Goal: Contribute content: Contribute content

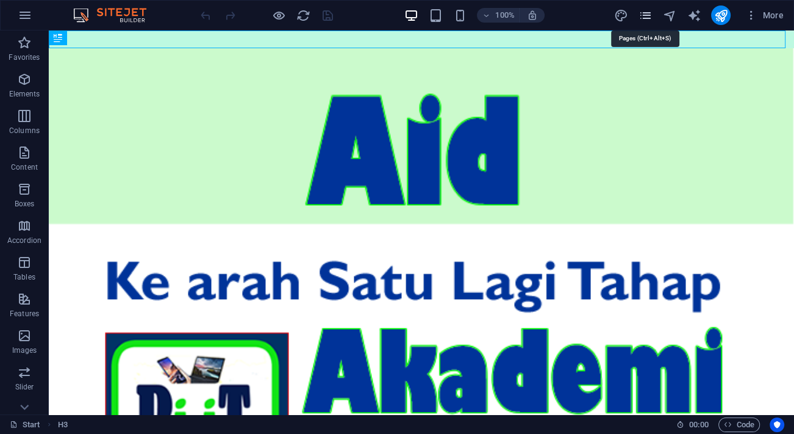
click at [649, 12] on icon "pages" at bounding box center [645, 16] width 14 height 14
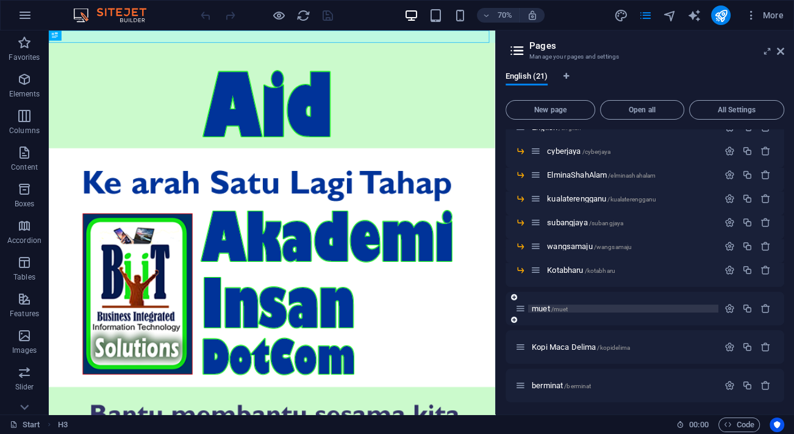
scroll to position [333, 0]
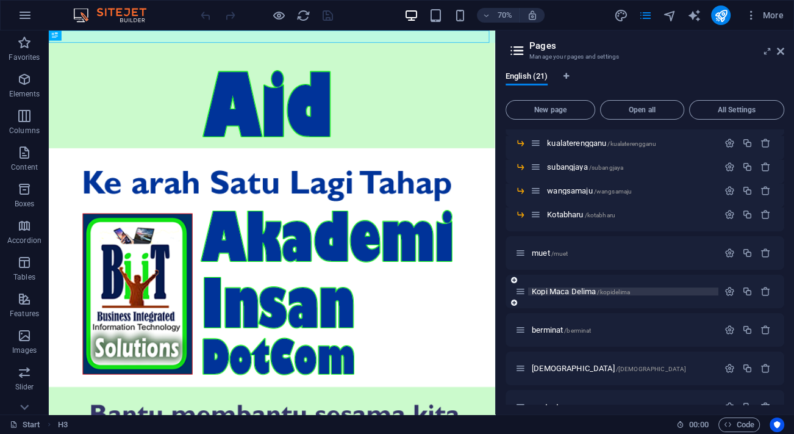
click at [592, 289] on span "Kopi Maca Delima /kopidelima" at bounding box center [581, 291] width 98 height 9
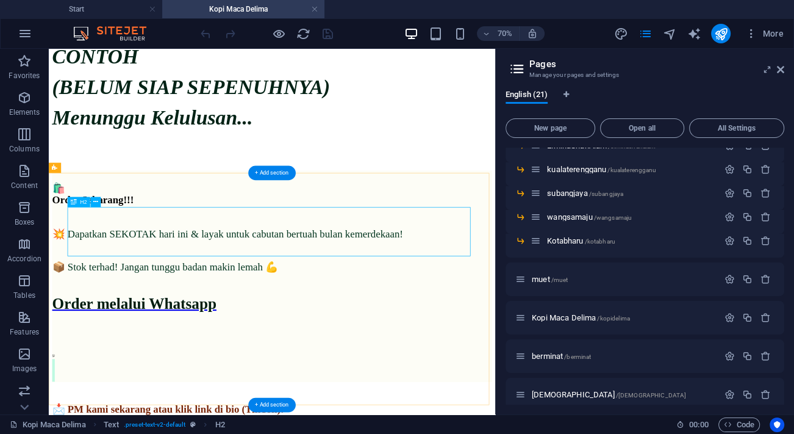
scroll to position [0, 0]
click at [0, 0] on icon at bounding box center [0, 0] width 0 height 0
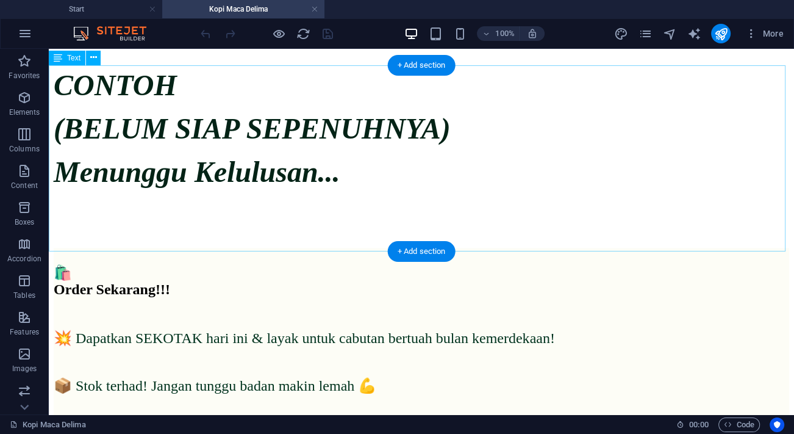
scroll to position [1843, 0]
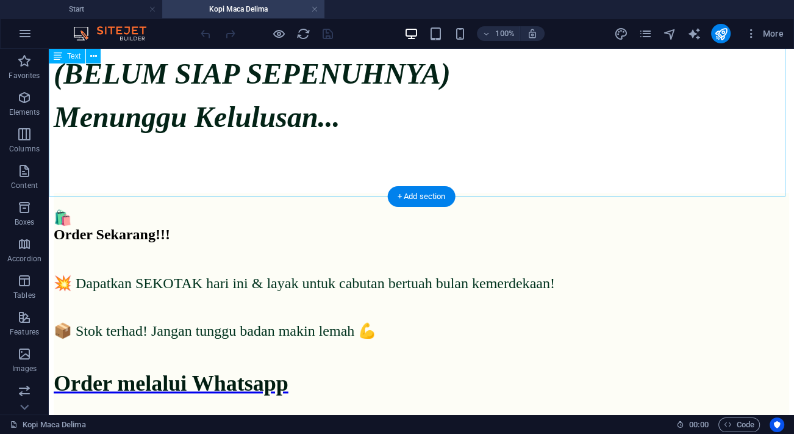
click at [428, 136] on div "CONTOH (BELUM SIAP SEPENUHNYA) Menunggu Kelulusan..." at bounding box center [422, 87] width 736 height 188
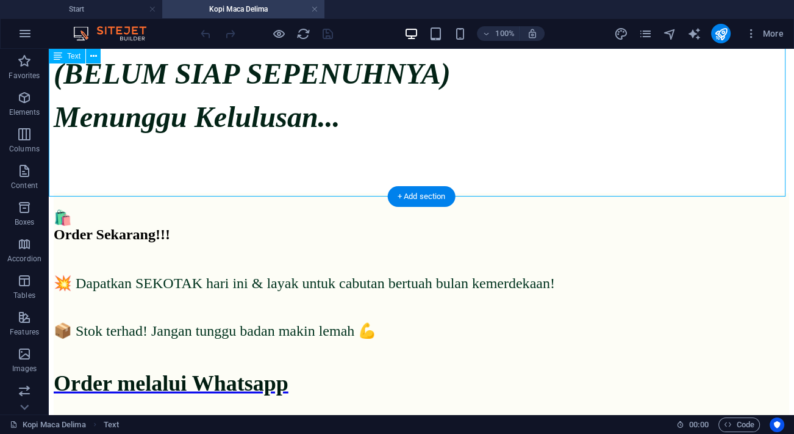
click at [428, 136] on div "CONTOH (BELUM SIAP SEPENUHNYA) Menunggu Kelulusan..." at bounding box center [422, 87] width 736 height 188
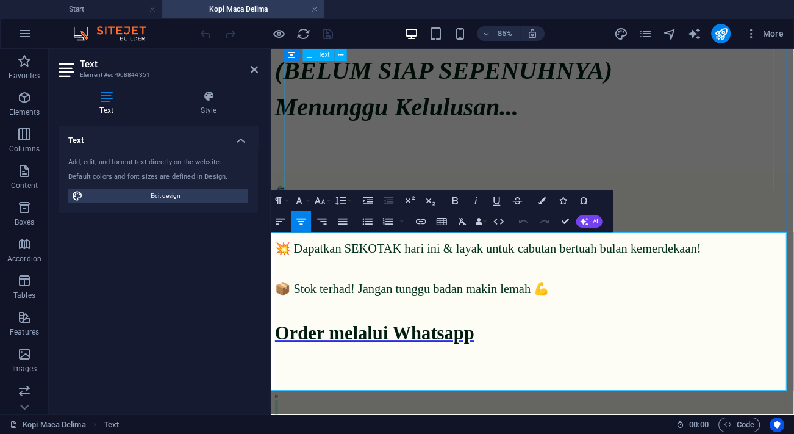
scroll to position [1588, 0]
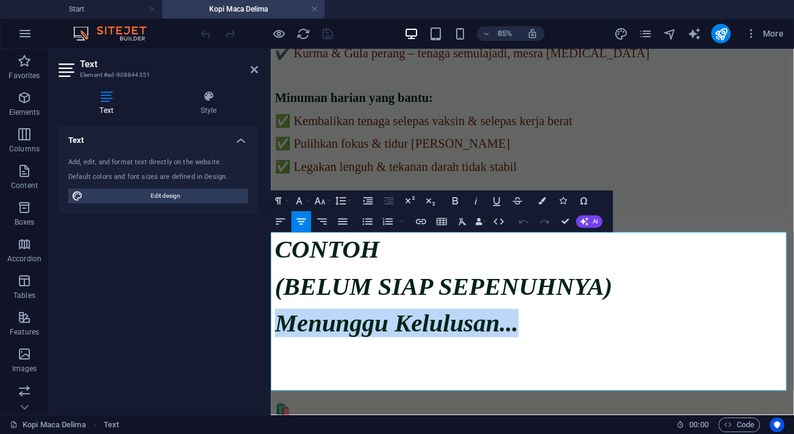
drag, startPoint x: 729, startPoint y: 392, endPoint x: 404, endPoint y: 401, distance: 324.7
click at [404, 388] on p "Menunggu Kelulusan..." at bounding box center [579, 371] width 606 height 34
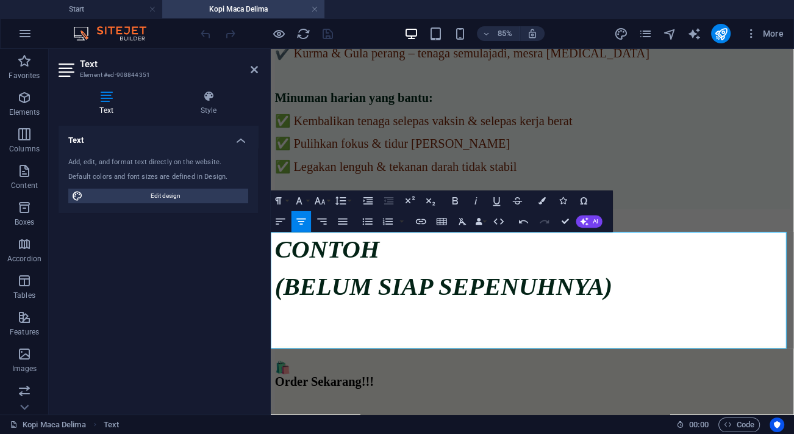
click at [777, 345] on p "(BELUM SIAP SEPENUHNYA)" at bounding box center [579, 328] width 606 height 34
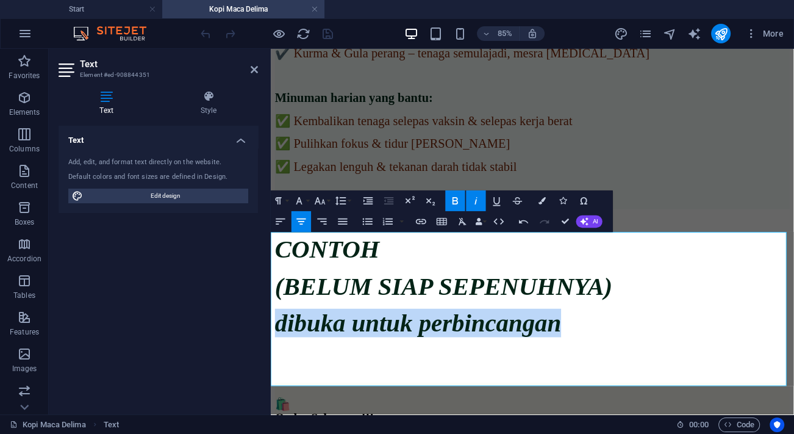
drag, startPoint x: 749, startPoint y: 389, endPoint x: 405, endPoint y: 403, distance: 344.4
click at [405, 388] on p "dibuka untuk perbincangan" at bounding box center [579, 371] width 606 height 34
click at [475, 201] on icon "button" at bounding box center [476, 201] width 12 height 12
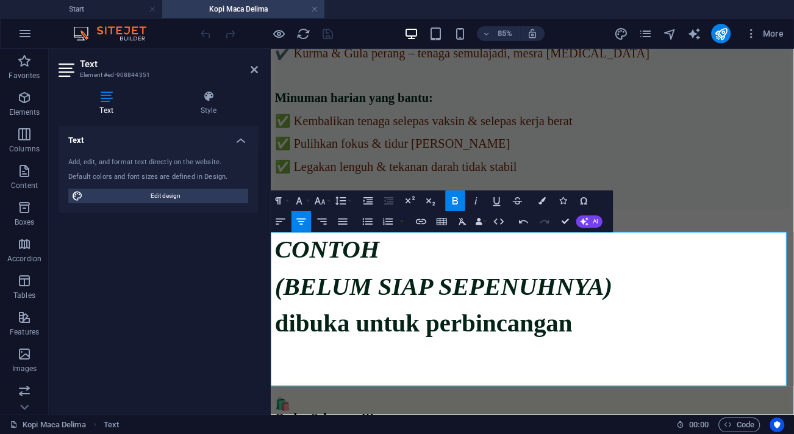
click at [634, 334] on em "(BELUM SIAP SEPENUHNYA)" at bounding box center [474, 328] width 397 height 32
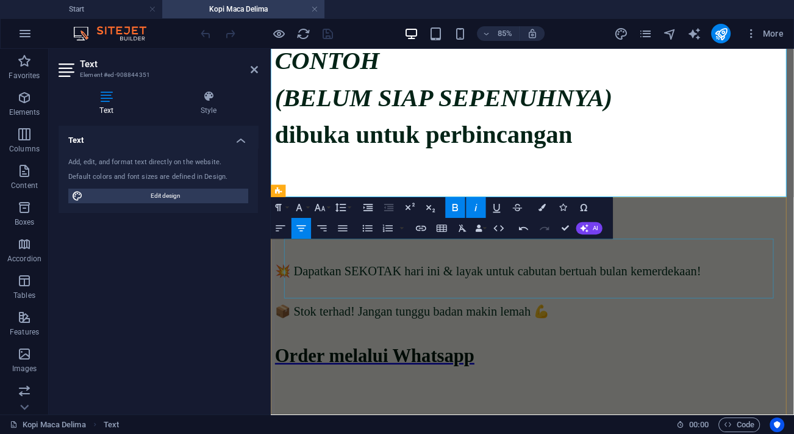
scroll to position [1755, 0]
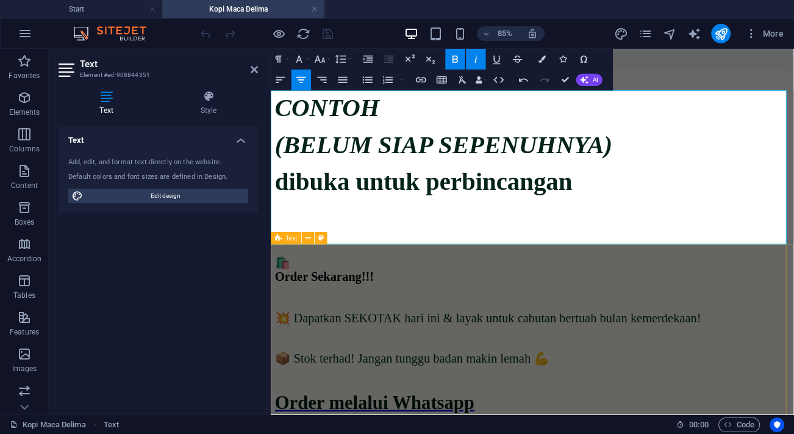
click at [584, 298] on div "🛍️ Order Sekarang!!! 💥 Dapatkan SEKOTAK hari ini & layak untuk cabutan bertuah …" at bounding box center [579, 426] width 606 height 302
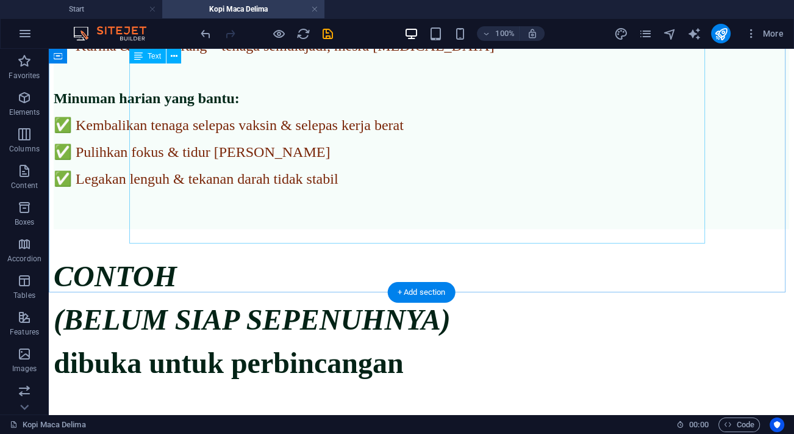
scroll to position [1616, 0]
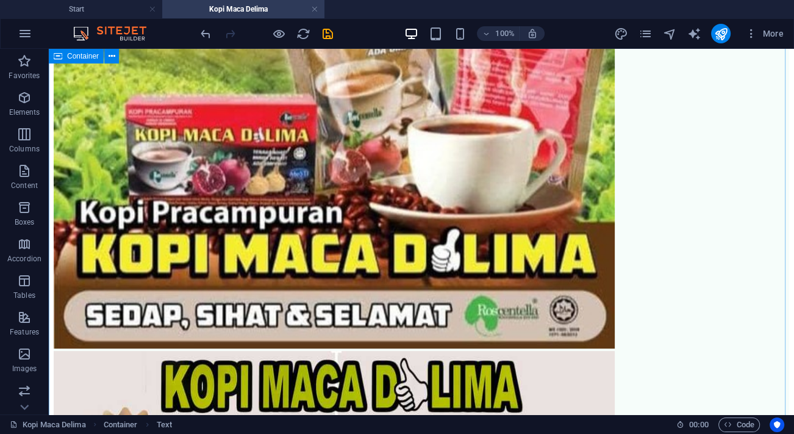
scroll to position [229, 0]
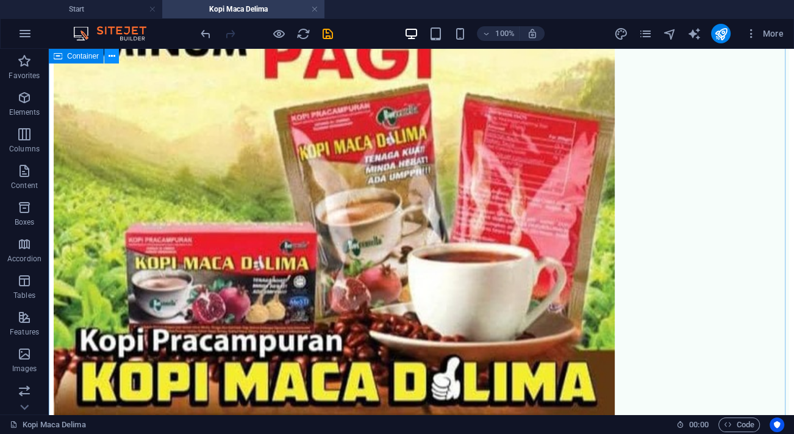
click at [112, 58] on icon at bounding box center [112, 56] width 7 height 13
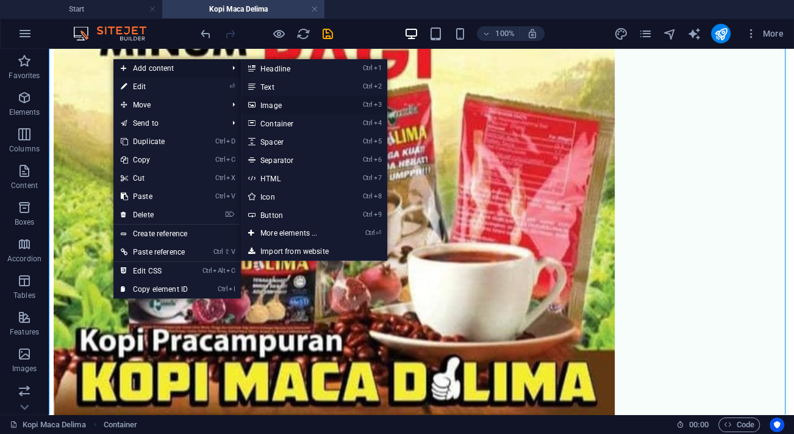
click at [287, 104] on link "Ctrl 3 Image" at bounding box center [291, 105] width 101 height 18
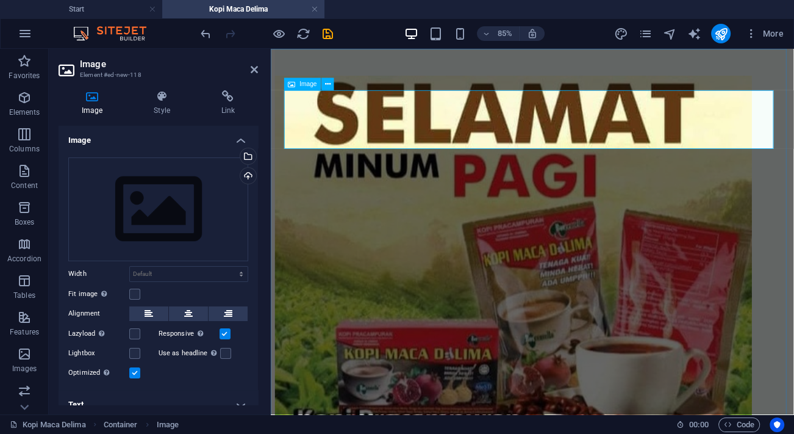
scroll to position [0, 0]
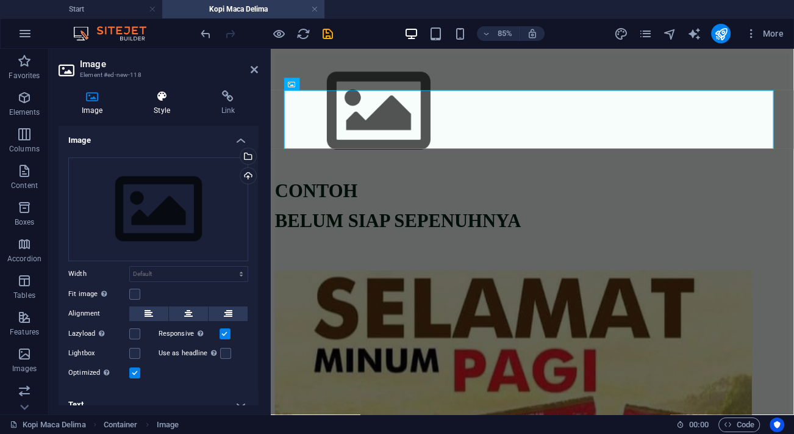
click at [164, 102] on icon at bounding box center [162, 96] width 62 height 12
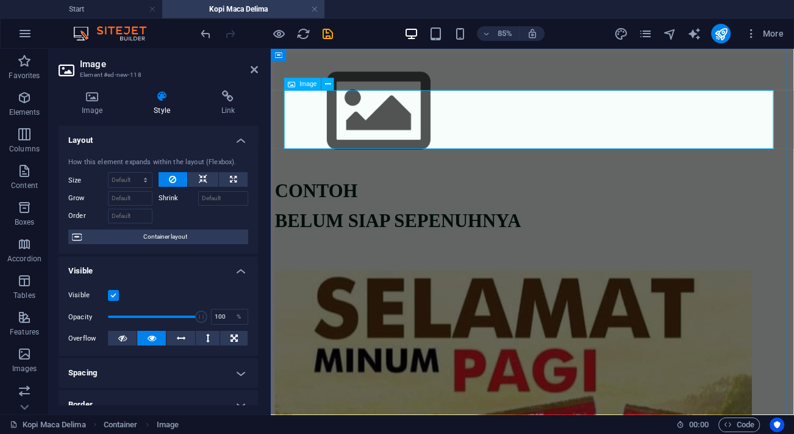
click at [404, 164] on figure at bounding box center [579, 124] width 606 height 140
click at [404, 165] on figure at bounding box center [579, 124] width 606 height 140
click at [27, 102] on icon "button" at bounding box center [24, 97] width 15 height 15
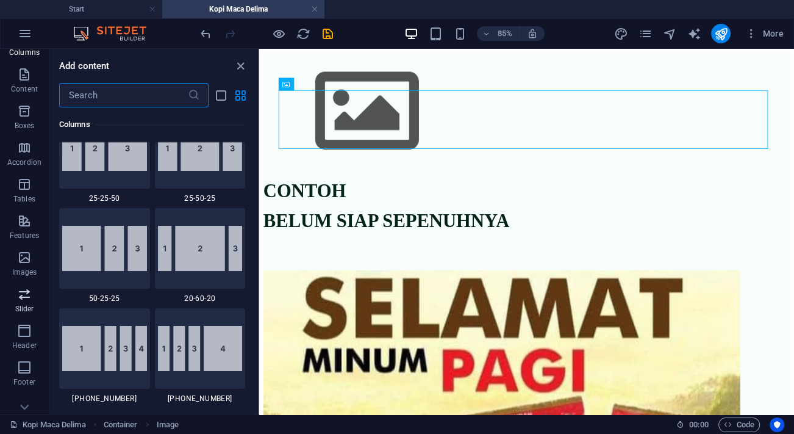
scroll to position [110, 0]
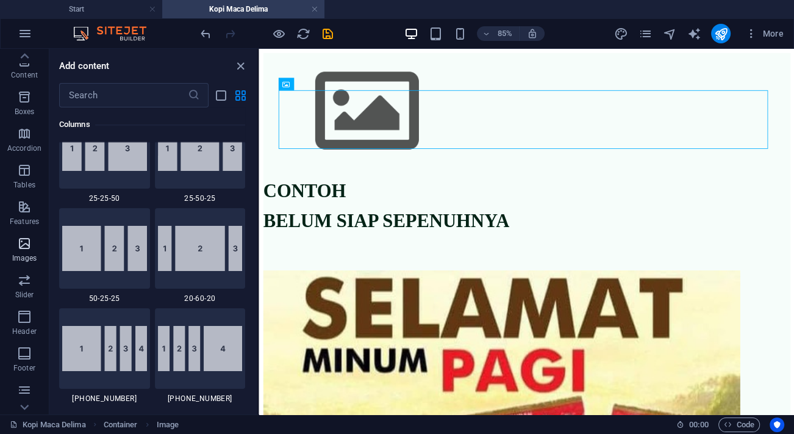
click at [26, 249] on icon "button" at bounding box center [24, 243] width 15 height 15
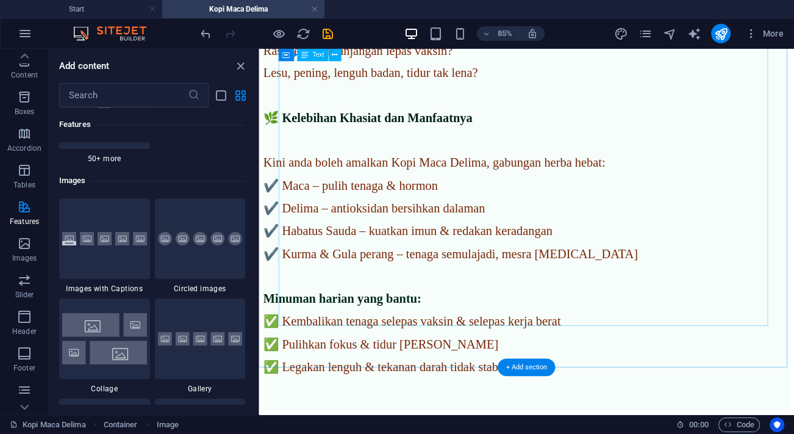
scroll to position [1608, 0]
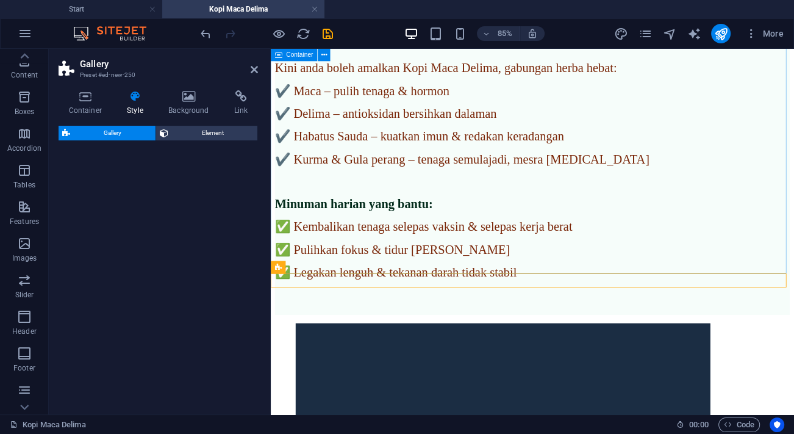
select select "rem"
select select "preset-gallery-v3-circle"
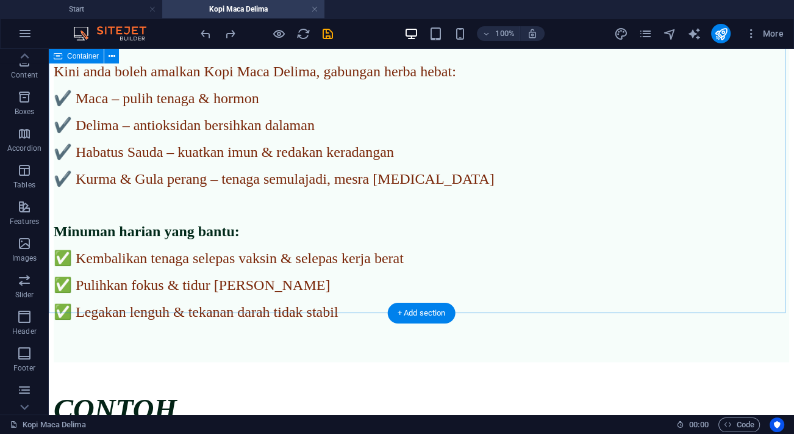
drag, startPoint x: 74, startPoint y: 293, endPoint x: 87, endPoint y: 246, distance: 47.9
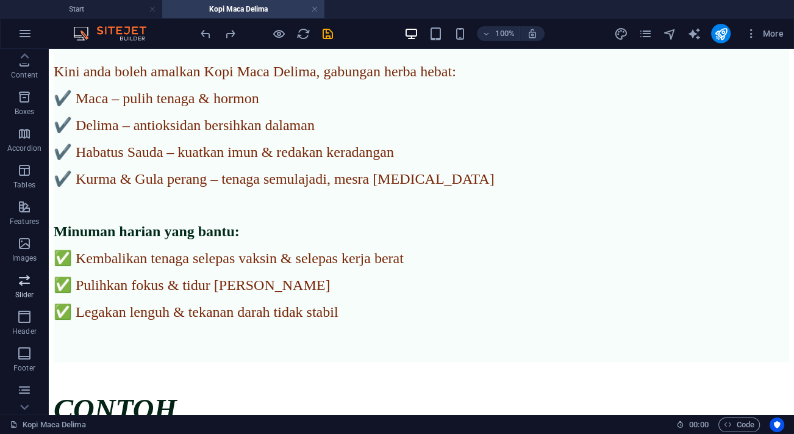
click at [35, 280] on span "Slider" at bounding box center [24, 287] width 49 height 29
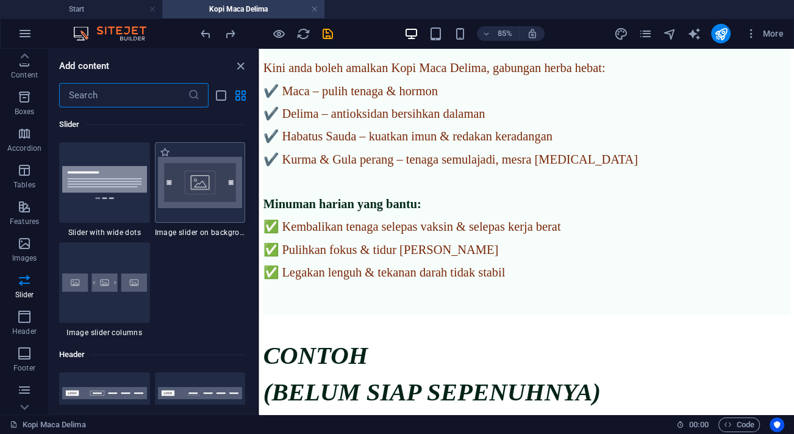
scroll to position [7138, 0]
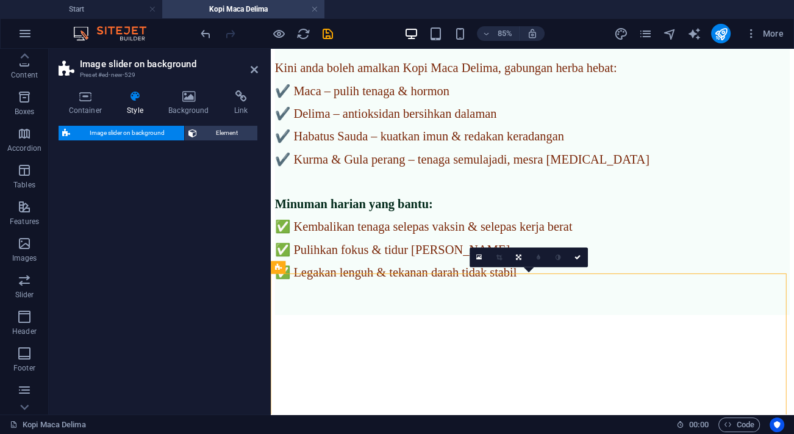
select select "rem"
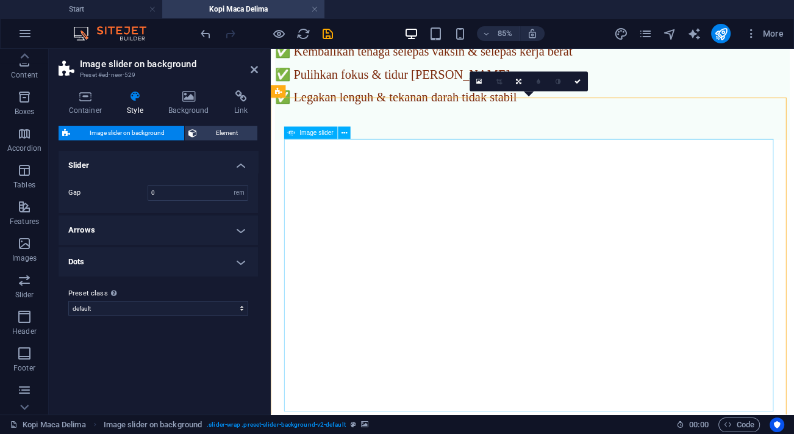
scroll to position [1885, 0]
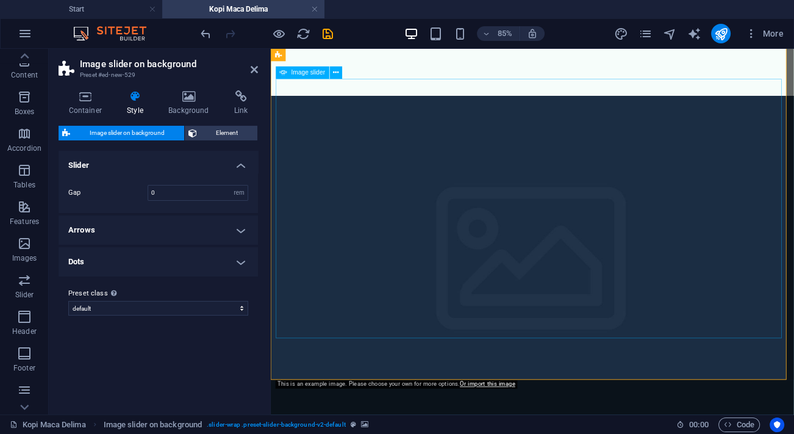
select select "px"
select select "ms"
select select "s"
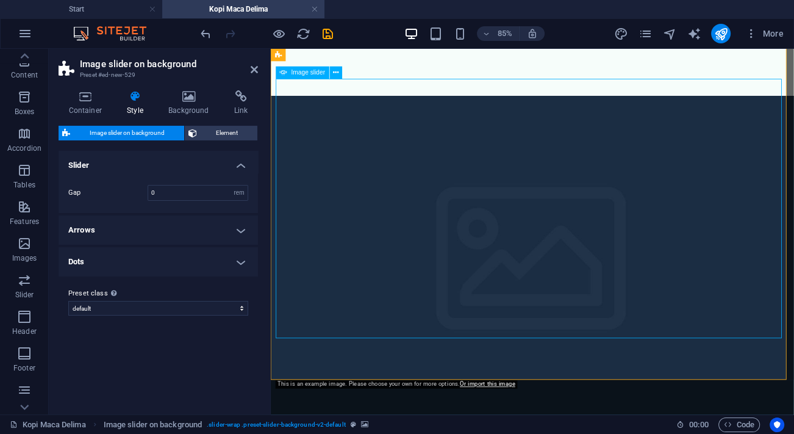
select select "progressive"
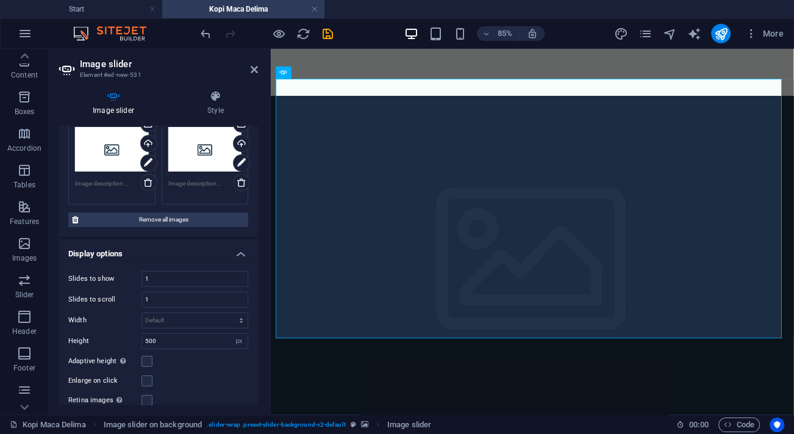
scroll to position [110, 0]
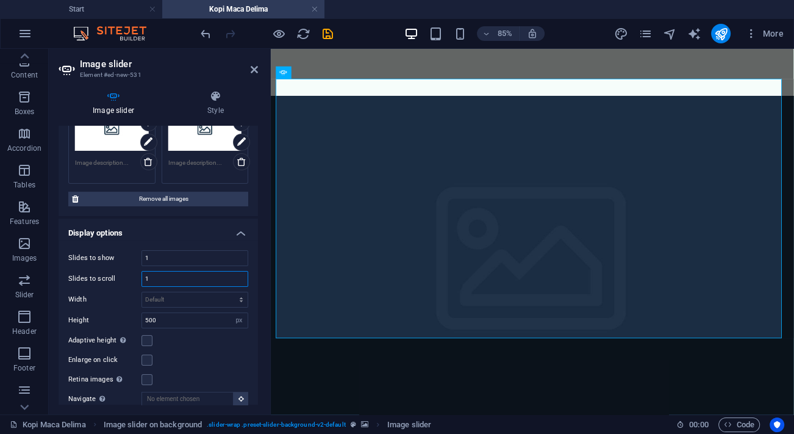
drag, startPoint x: 163, startPoint y: 275, endPoint x: 143, endPoint y: 276, distance: 20.2
click at [143, 276] on input "1" at bounding box center [195, 278] width 106 height 15
type input "6"
drag, startPoint x: 184, startPoint y: 257, endPoint x: 136, endPoint y: 253, distance: 48.4
click at [136, 253] on div "Slides to show 1" at bounding box center [158, 258] width 180 height 16
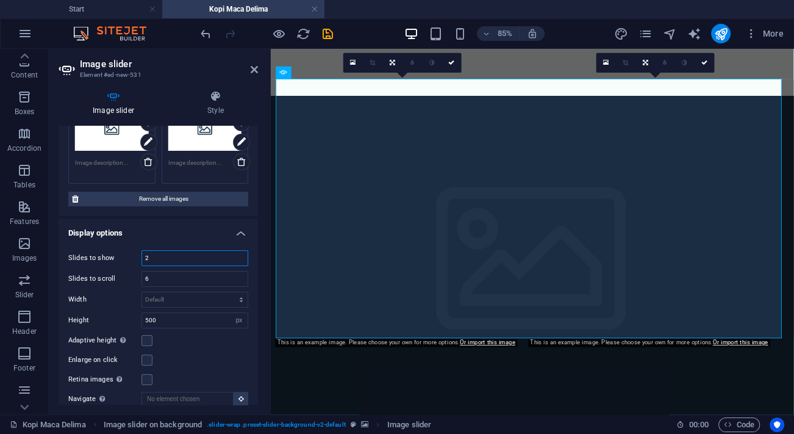
drag, startPoint x: 165, startPoint y: 259, endPoint x: 127, endPoint y: 256, distance: 37.9
click at [127, 256] on div "Slides to show 2" at bounding box center [158, 258] width 180 height 16
type input "1"
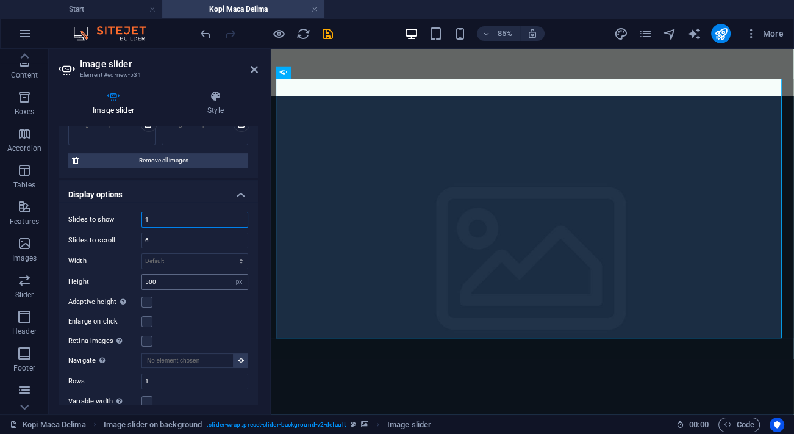
scroll to position [277, 0]
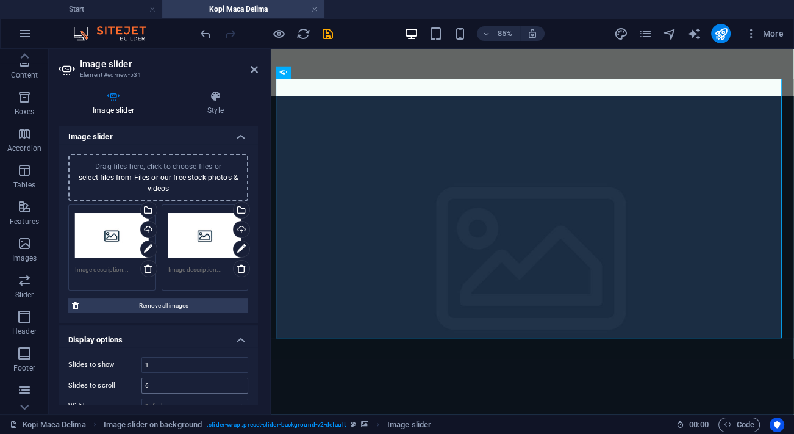
scroll to position [0, 0]
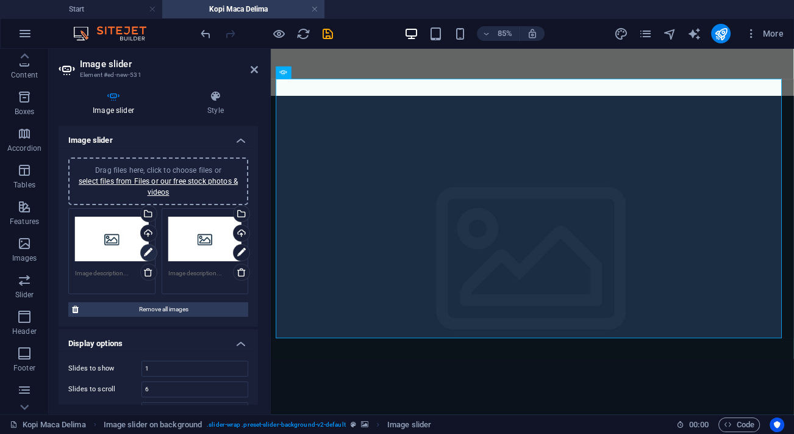
click at [147, 250] on icon at bounding box center [148, 252] width 9 height 15
click at [157, 183] on link "select files from Files or our free stock photos & videos" at bounding box center [158, 187] width 159 height 20
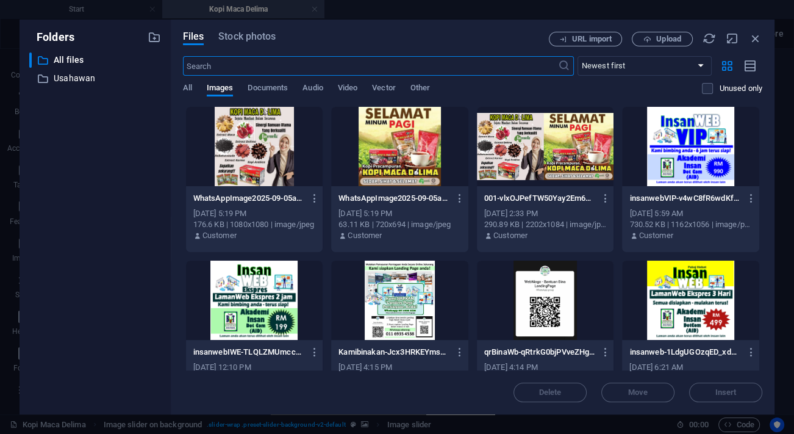
scroll to position [1852, 0]
click at [677, 37] on span "Upload" at bounding box center [668, 38] width 25 height 7
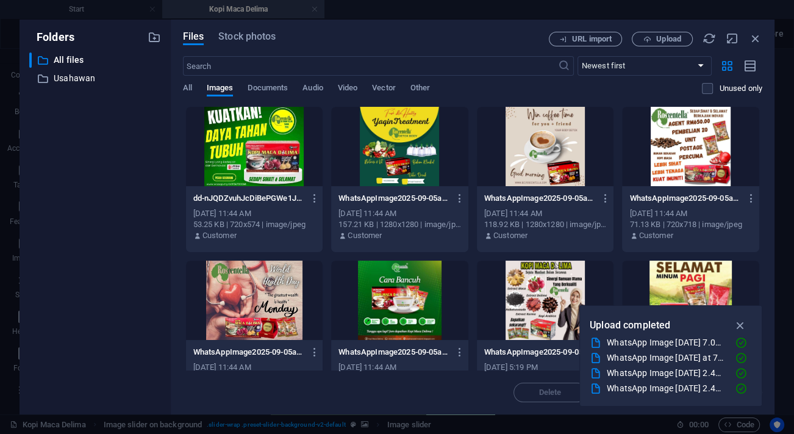
click at [249, 166] on div at bounding box center [254, 146] width 137 height 79
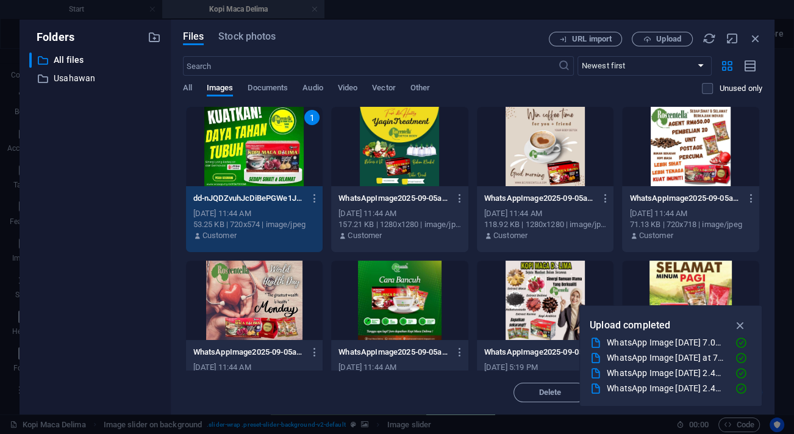
click at [394, 284] on div at bounding box center [399, 300] width 137 height 79
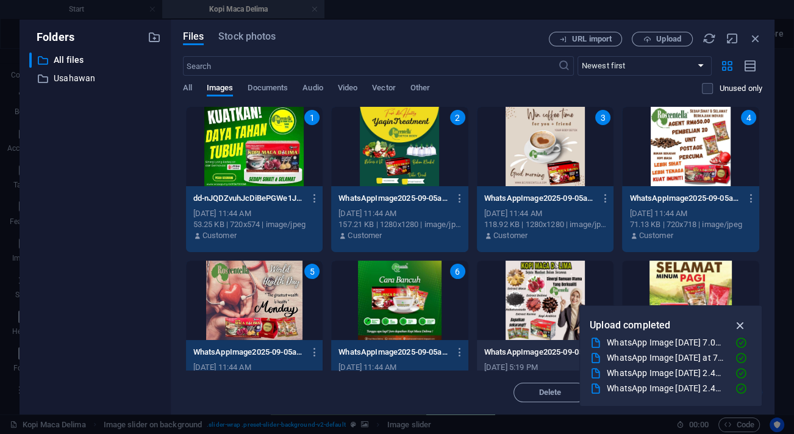
click at [739, 323] on icon "button" at bounding box center [740, 324] width 14 height 13
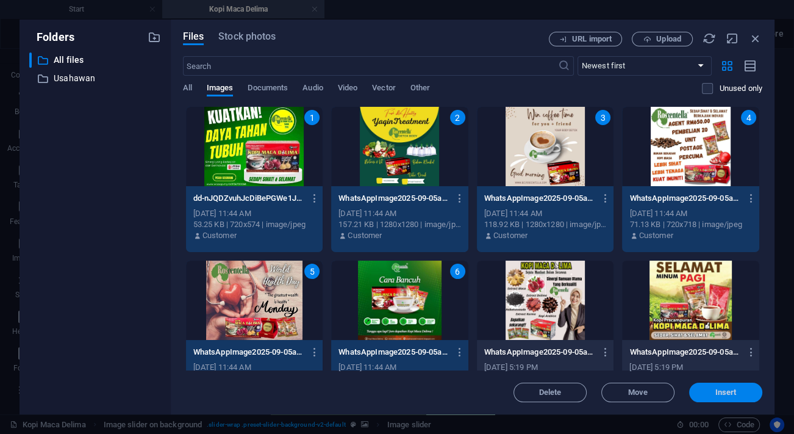
click at [727, 394] on span "Insert" at bounding box center [726, 392] width 21 height 7
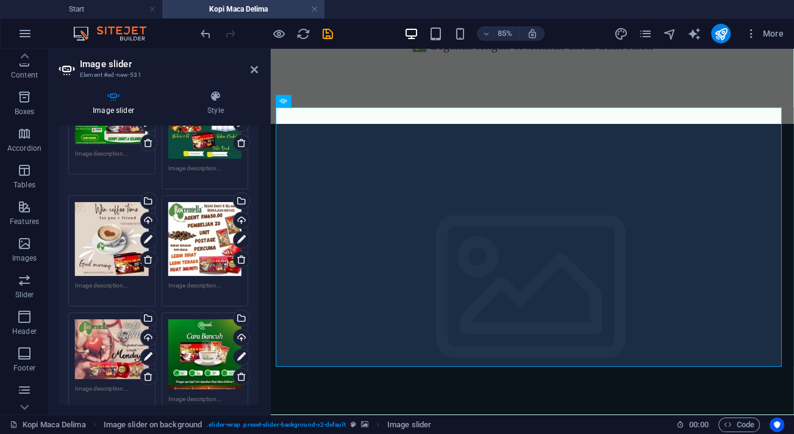
scroll to position [0, 0]
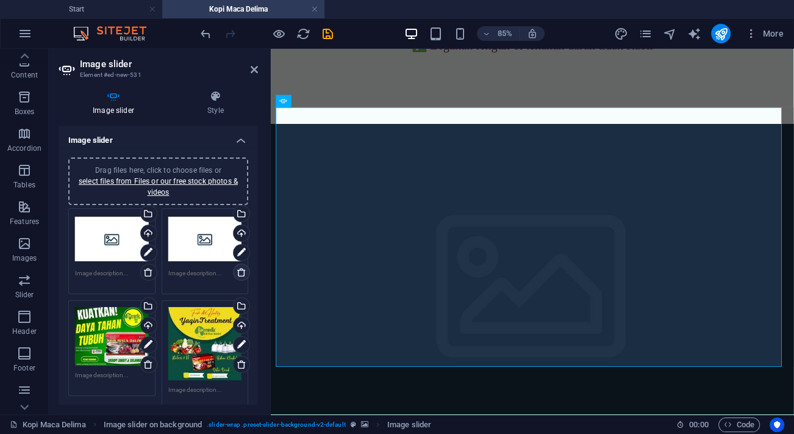
click at [242, 268] on icon at bounding box center [242, 272] width 10 height 10
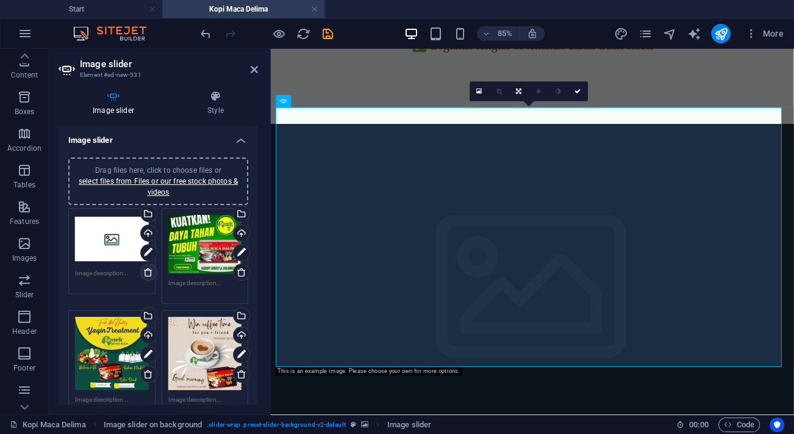
click at [145, 273] on icon at bounding box center [148, 272] width 10 height 10
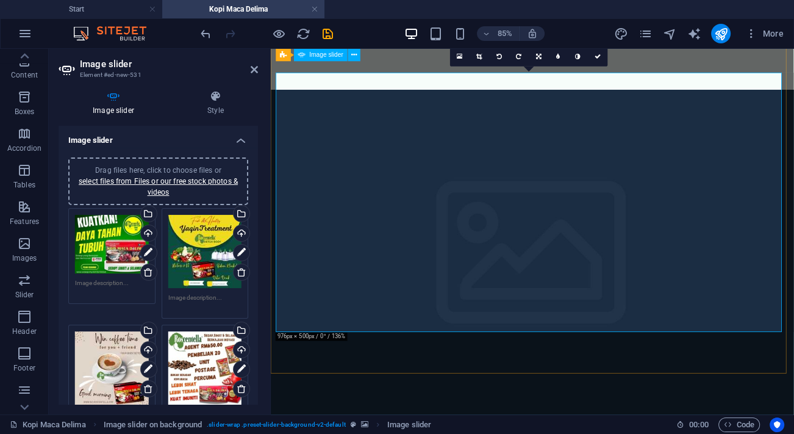
scroll to position [1852, 0]
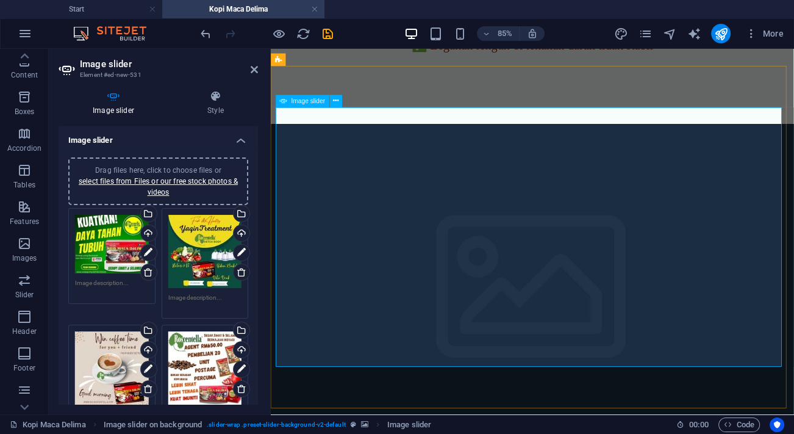
click at [328, 27] on icon "save" at bounding box center [328, 34] width 14 height 14
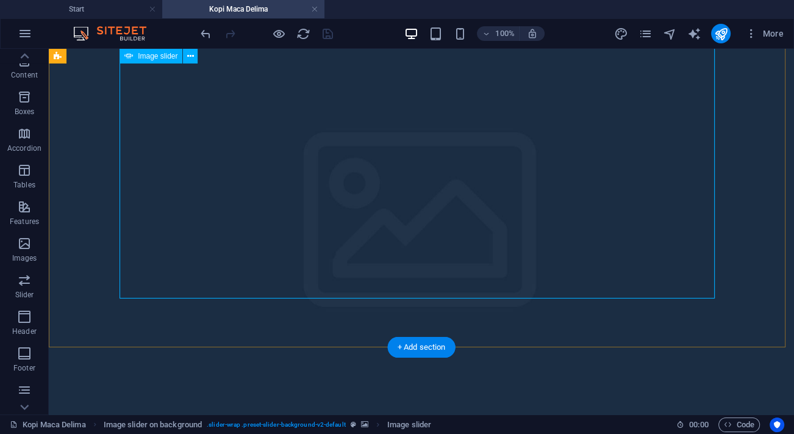
scroll to position [1908, 0]
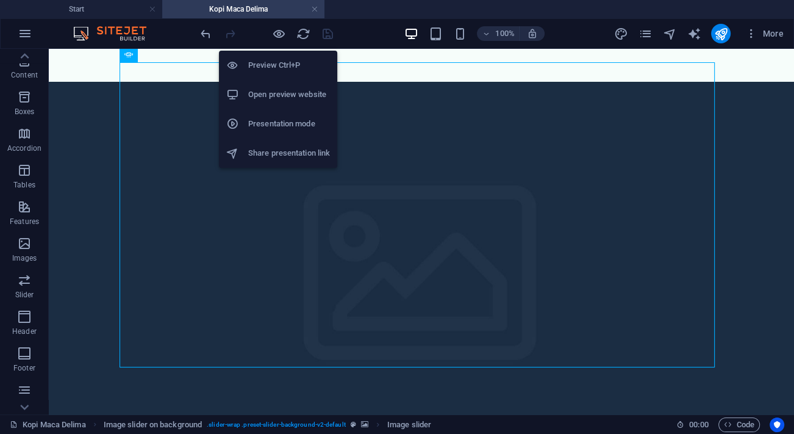
click at [278, 63] on h6 "Preview Ctrl+P" at bounding box center [289, 65] width 82 height 15
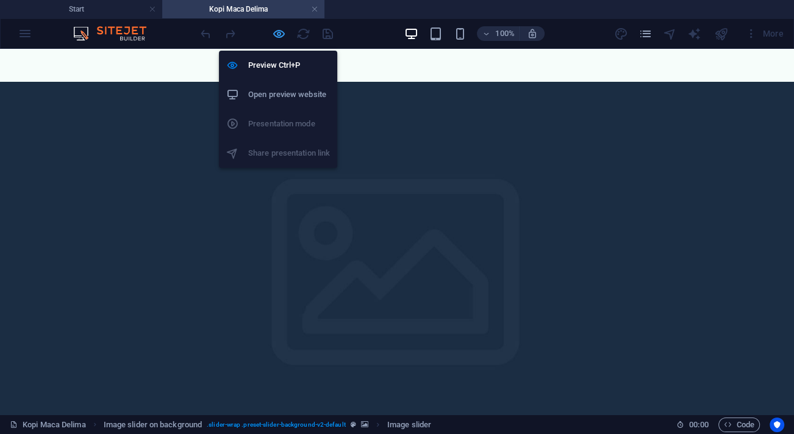
click at [284, 31] on icon "button" at bounding box center [279, 34] width 14 height 14
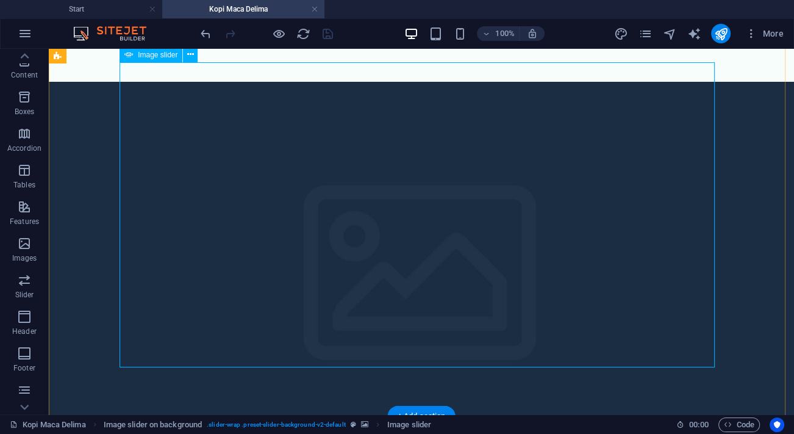
select select "px"
select select "ms"
select select "s"
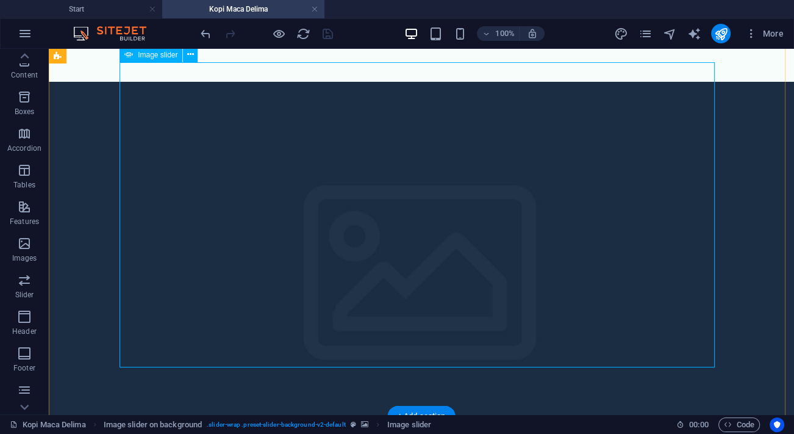
select select "progressive"
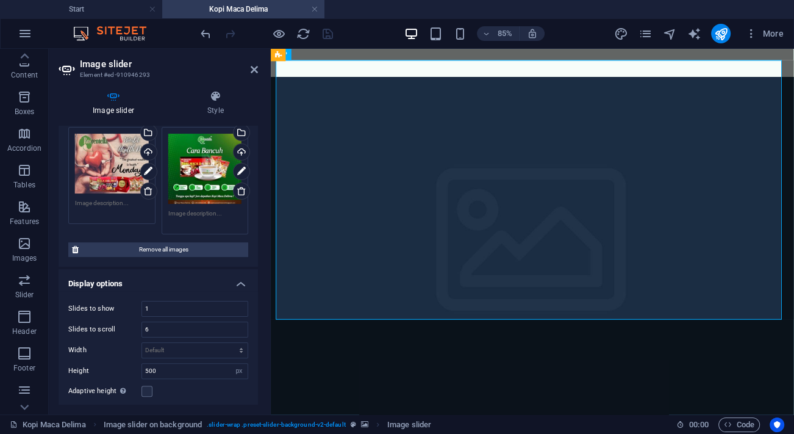
scroll to position [333, 0]
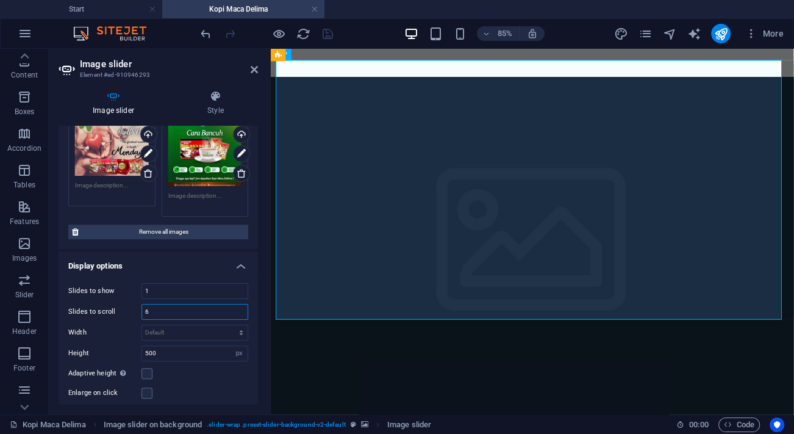
drag, startPoint x: 168, startPoint y: 309, endPoint x: 140, endPoint y: 309, distance: 28.1
click at [140, 309] on div "Slides to scroll 6" at bounding box center [158, 312] width 180 height 16
type input "1"
drag, startPoint x: 165, startPoint y: 286, endPoint x: 140, endPoint y: 289, distance: 24.7
click at [140, 289] on div "Slides to show 1" at bounding box center [158, 291] width 180 height 16
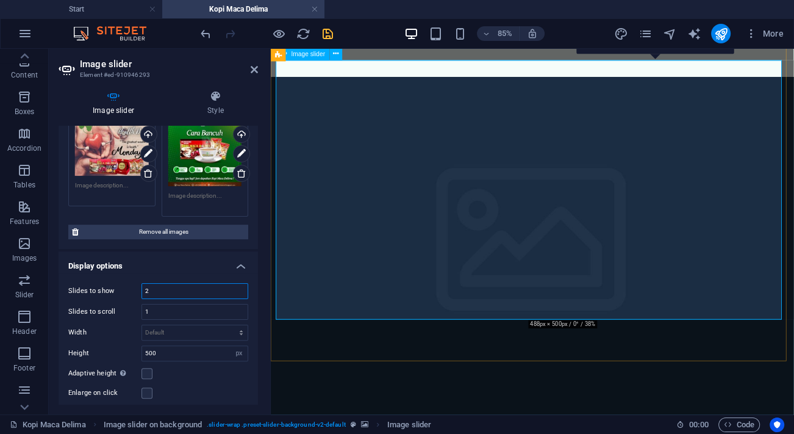
type input "2"
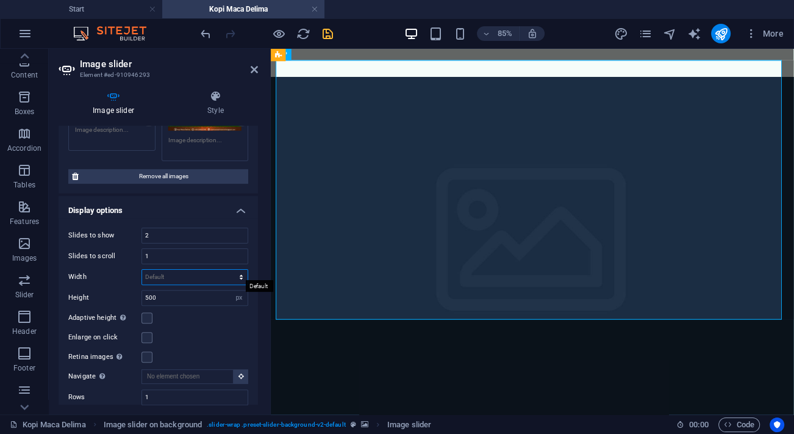
click at [190, 271] on select "Default px % rem em vw vh" at bounding box center [195, 277] width 106 height 15
click at [209, 270] on select "Default px % rem em vw vh" at bounding box center [195, 277] width 106 height 15
select select "%"
click at [228, 270] on select "Default px % rem em vw vh" at bounding box center [195, 277] width 106 height 15
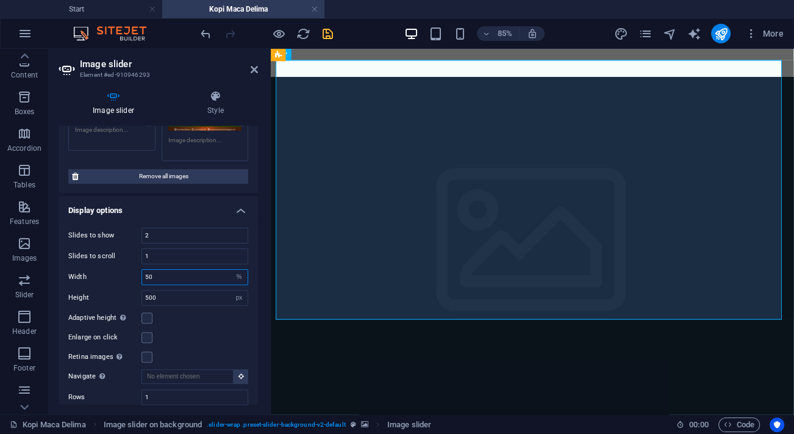
drag, startPoint x: 161, startPoint y: 271, endPoint x: 116, endPoint y: 268, distance: 45.3
click at [116, 269] on div "Width 50 Default px % rem em vw vh" at bounding box center [158, 277] width 180 height 16
type input "100"
click at [75, 410] on div "Image slider Style Image slider Drag files here, click to choose files or selec…" at bounding box center [158, 248] width 219 height 334
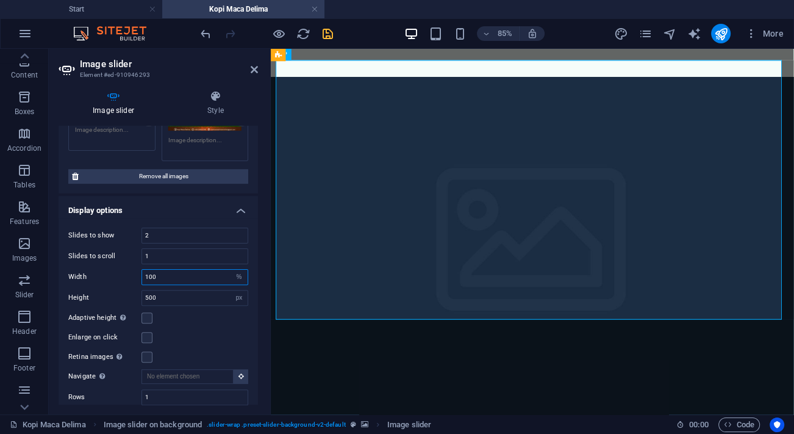
click at [177, 270] on input "100" at bounding box center [195, 277] width 106 height 15
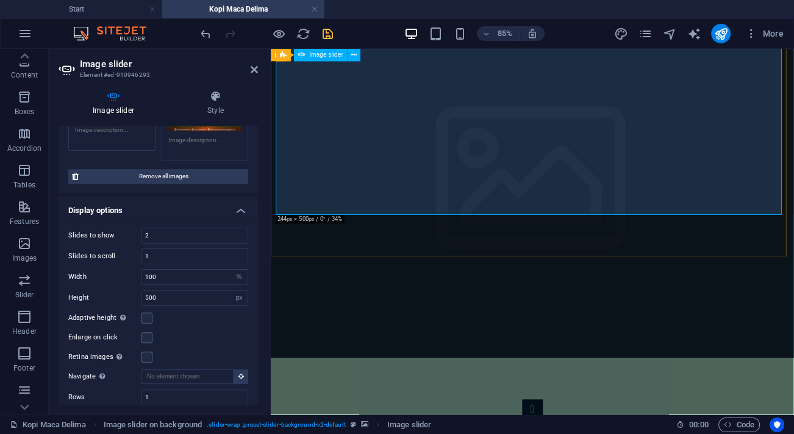
scroll to position [1908, 0]
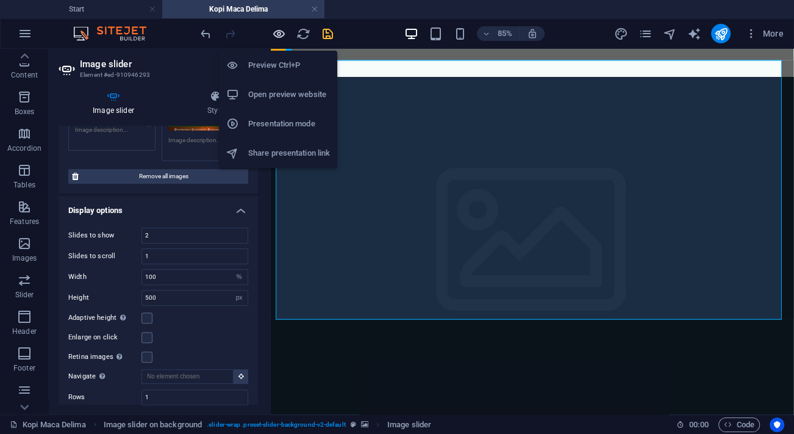
click at [274, 34] on icon "button" at bounding box center [279, 34] width 14 height 14
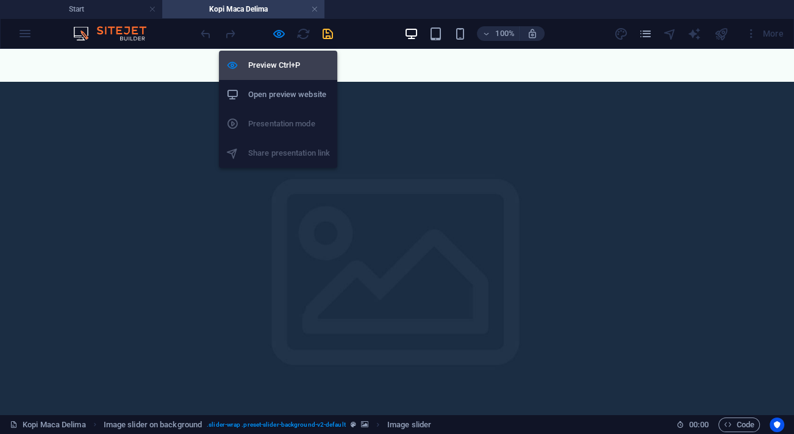
drag, startPoint x: 276, startPoint y: 62, endPoint x: 79, endPoint y: 45, distance: 197.8
click at [276, 62] on h6 "Preview Ctrl+P" at bounding box center [289, 65] width 82 height 15
select select "%"
select select "px"
select select "ms"
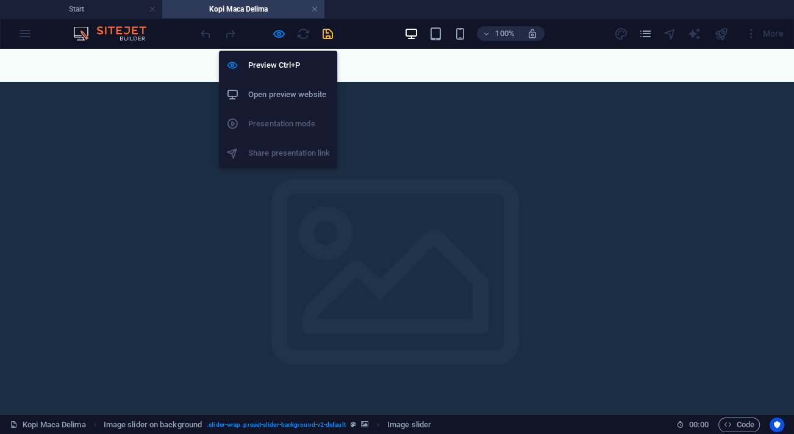
select select "s"
select select "progressive"
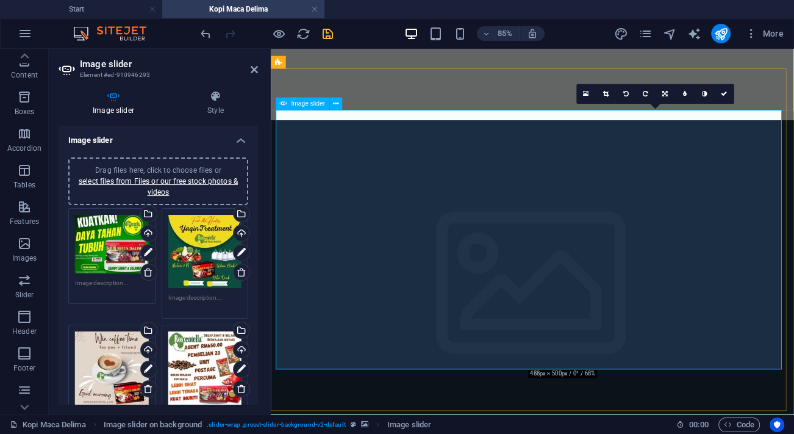
scroll to position [1872, 0]
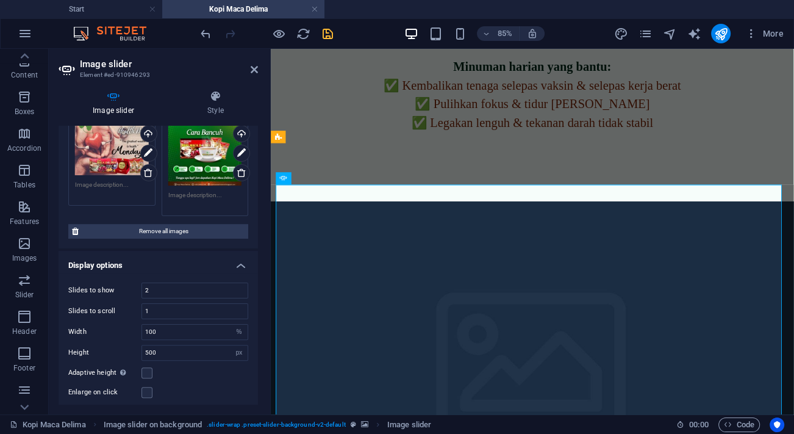
scroll to position [388, 0]
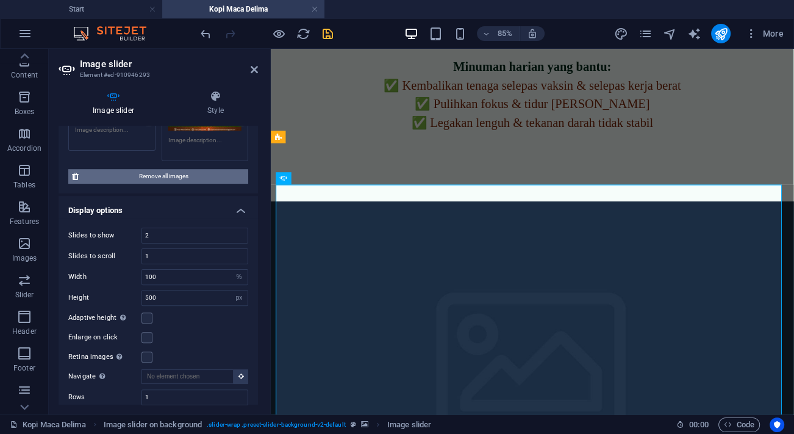
click at [192, 177] on span "Remove all images" at bounding box center [163, 176] width 162 height 15
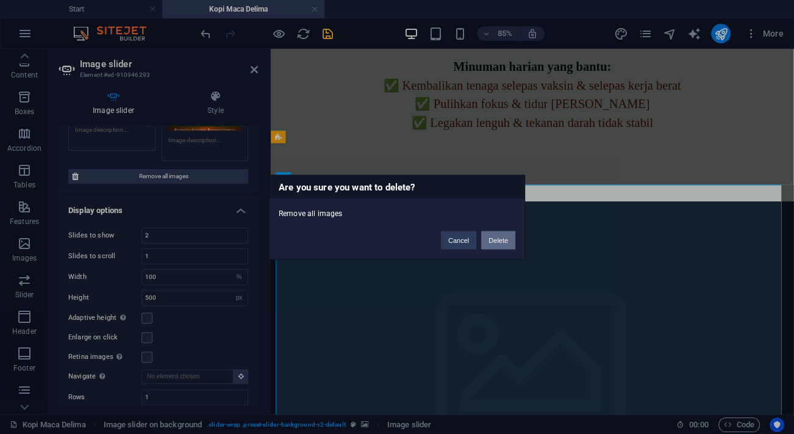
click at [494, 239] on button "Delete" at bounding box center [498, 240] width 34 height 18
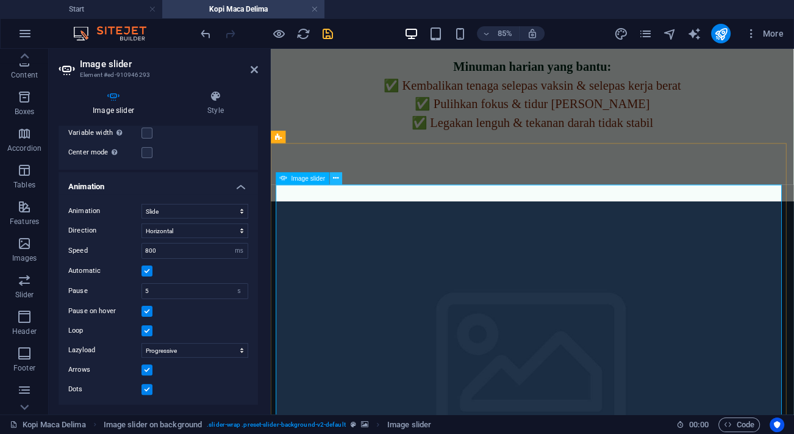
click at [334, 179] on icon at bounding box center [336, 178] width 5 height 11
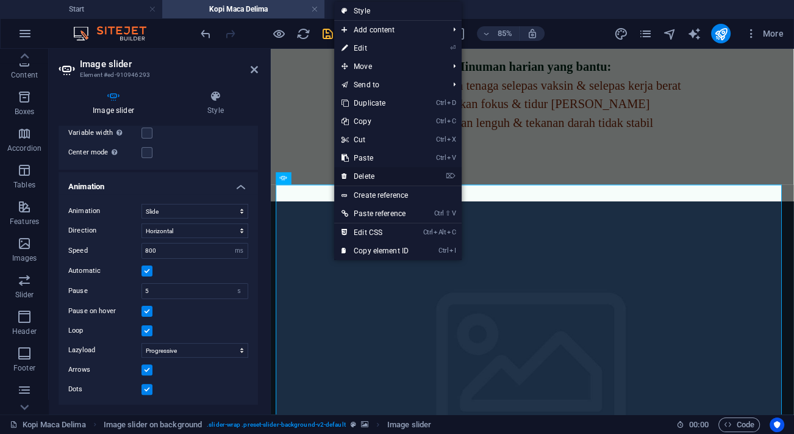
click at [366, 171] on link "⌦ Delete" at bounding box center [375, 176] width 82 height 18
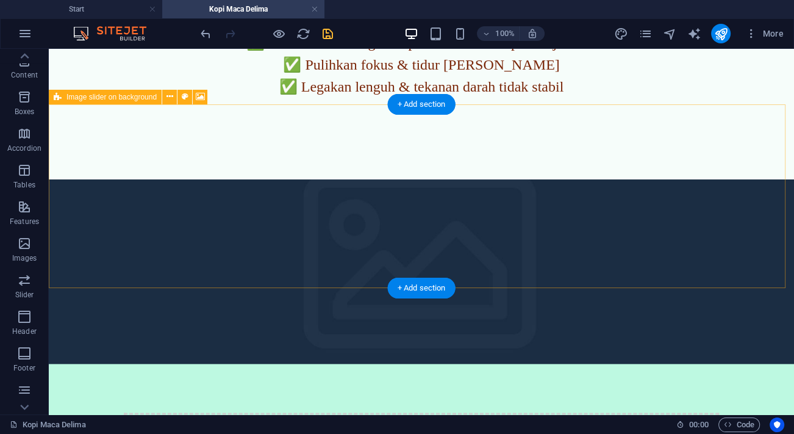
scroll to position [1817, 0]
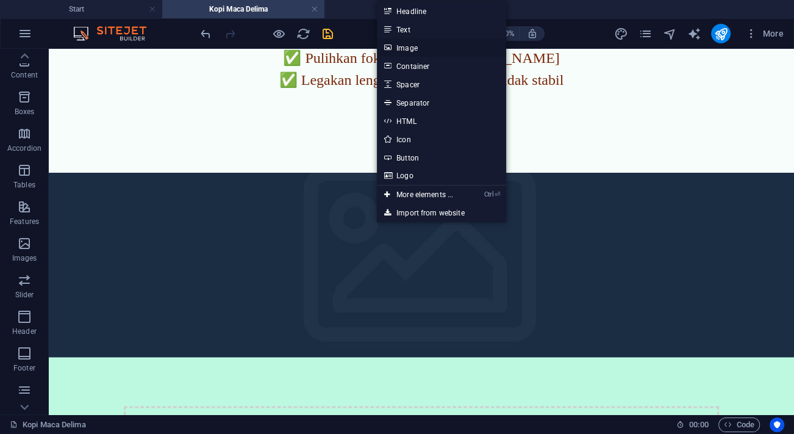
click at [415, 48] on link "Image" at bounding box center [441, 47] width 129 height 18
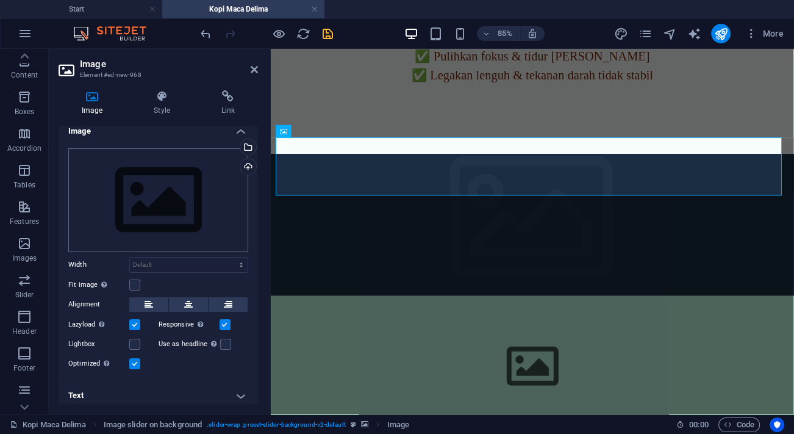
scroll to position [13, 0]
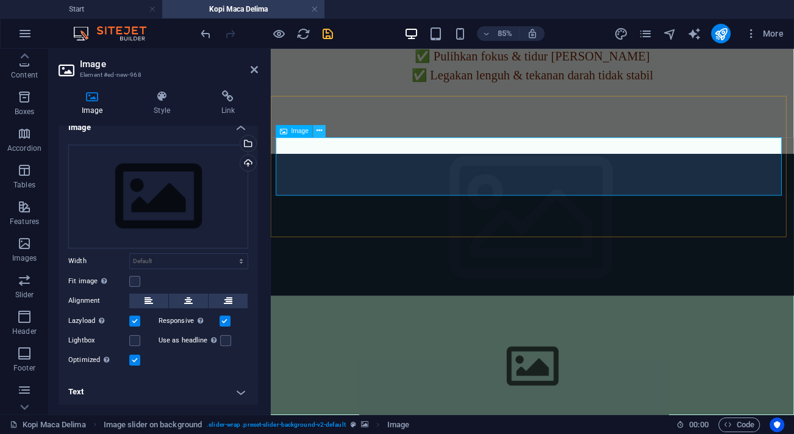
click at [322, 131] on icon at bounding box center [319, 131] width 5 height 11
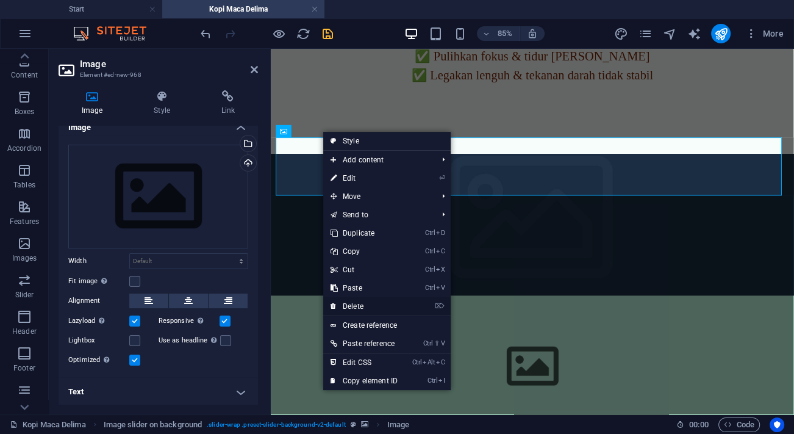
click at [354, 311] on link "⌦ Delete" at bounding box center [364, 306] width 82 height 18
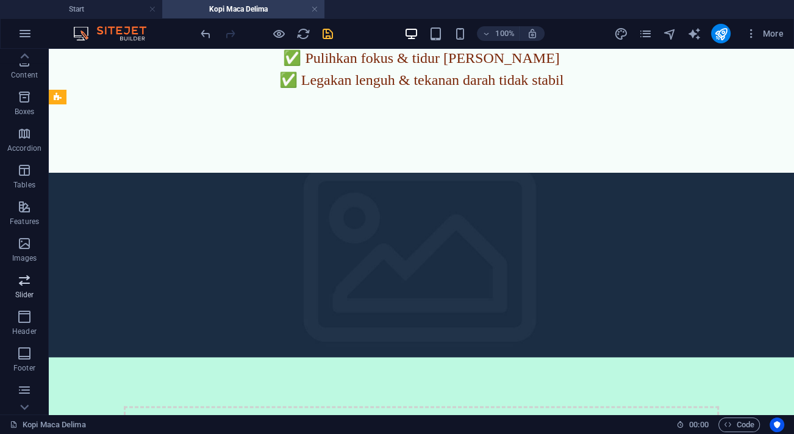
click at [32, 284] on span "Slider" at bounding box center [24, 287] width 49 height 29
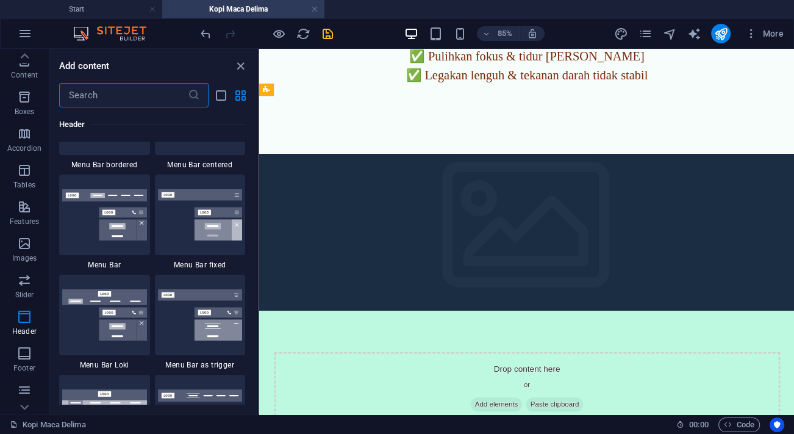
scroll to position [7526, 0]
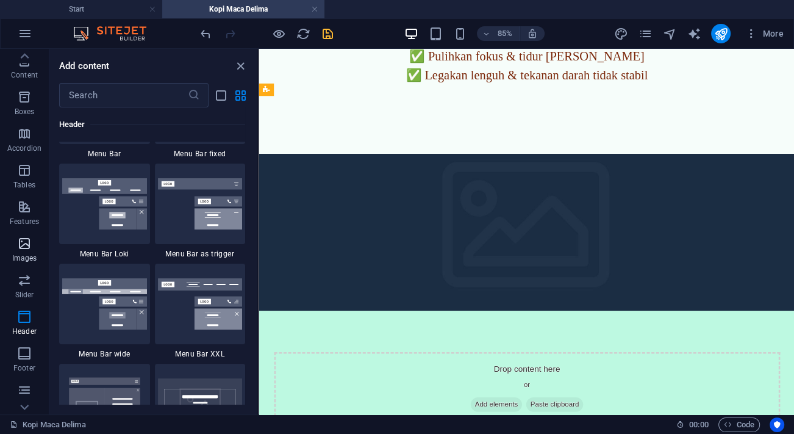
click at [35, 240] on span "Images" at bounding box center [24, 250] width 49 height 29
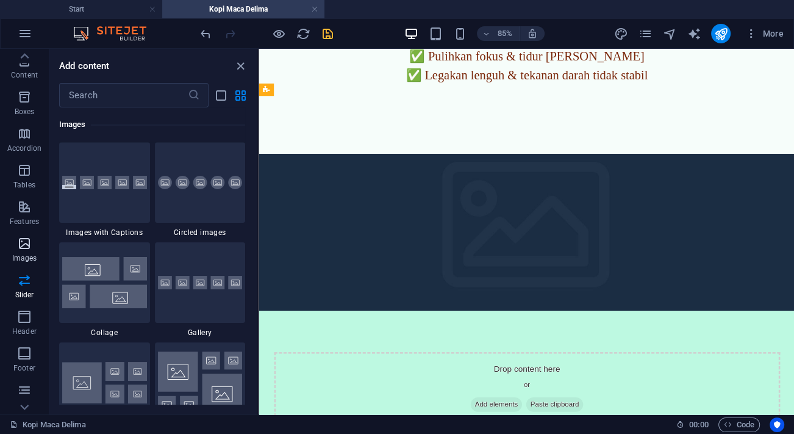
scroll to position [6186, 0]
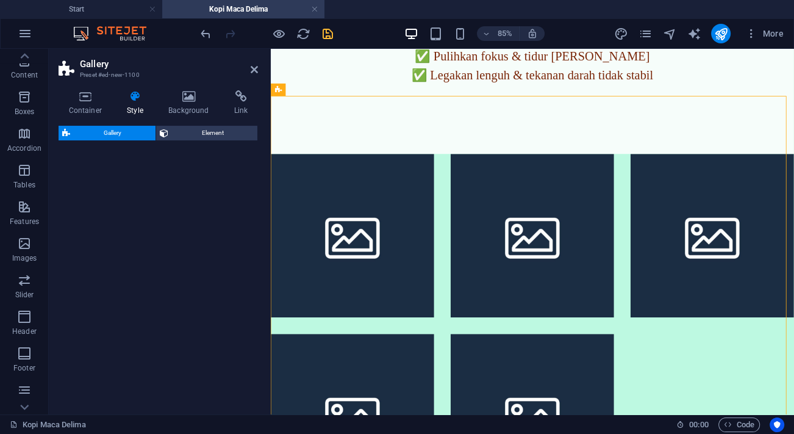
select select "rem"
select select "preset-gallery-v3-captions"
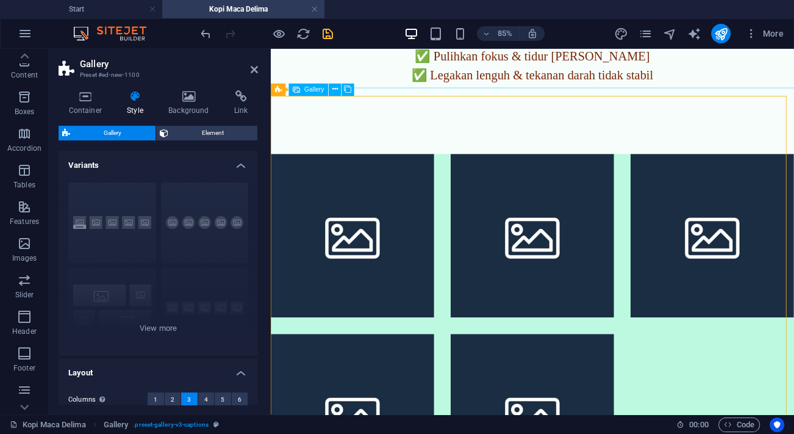
click at [367, 206] on li at bounding box center [367, 269] width 192 height 192
select select "4"
select select "px"
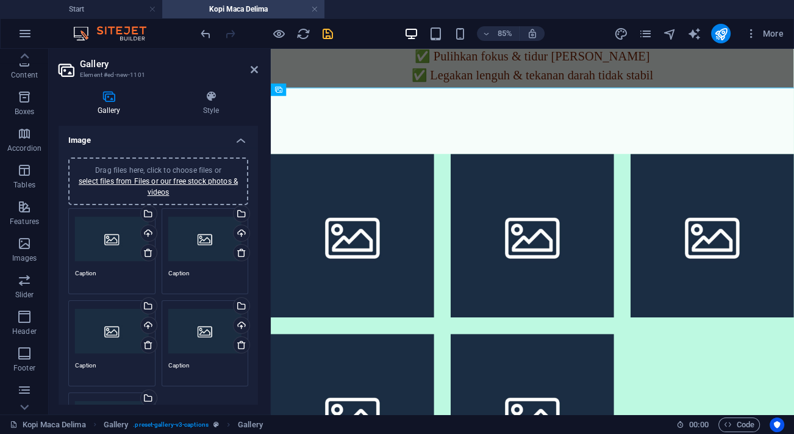
click at [115, 238] on div "Drag files here, click to choose files or select files from Files or our free s…" at bounding box center [112, 239] width 74 height 49
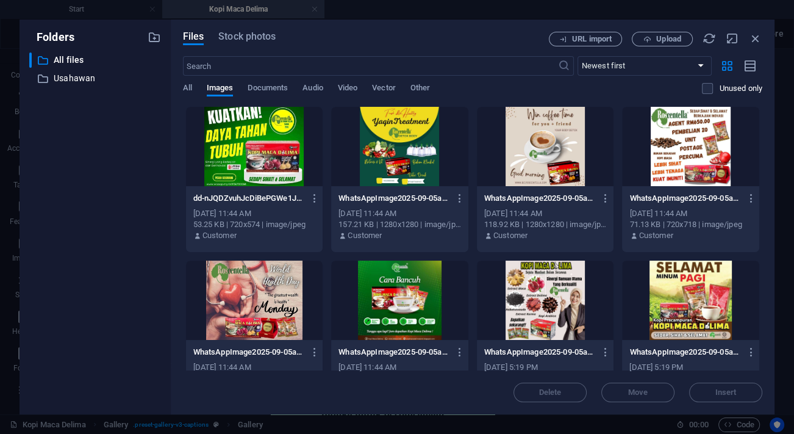
click at [256, 162] on div at bounding box center [254, 146] width 137 height 79
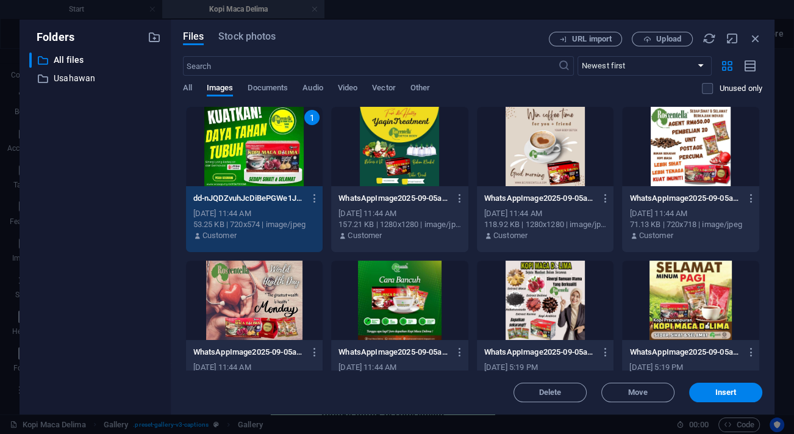
click at [270, 162] on div "1" at bounding box center [254, 146] width 137 height 79
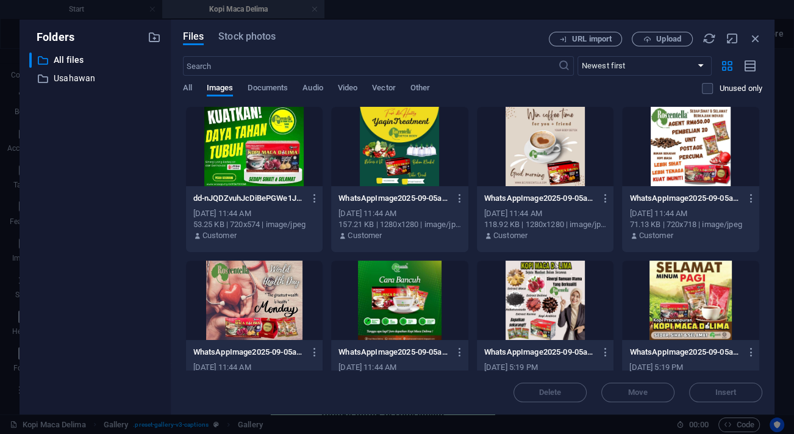
click at [270, 162] on div at bounding box center [254, 146] width 137 height 79
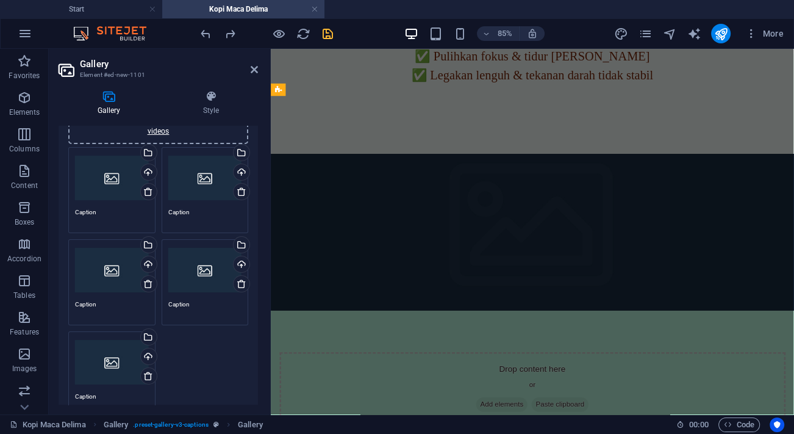
scroll to position [0, 0]
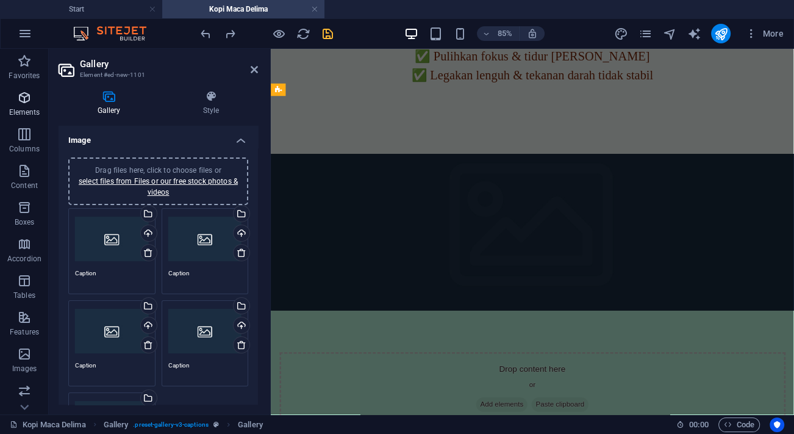
click at [23, 98] on icon "button" at bounding box center [24, 97] width 15 height 15
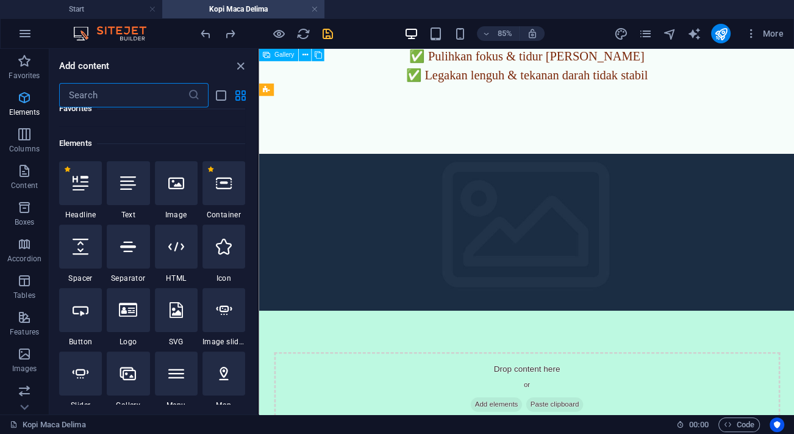
scroll to position [129, 0]
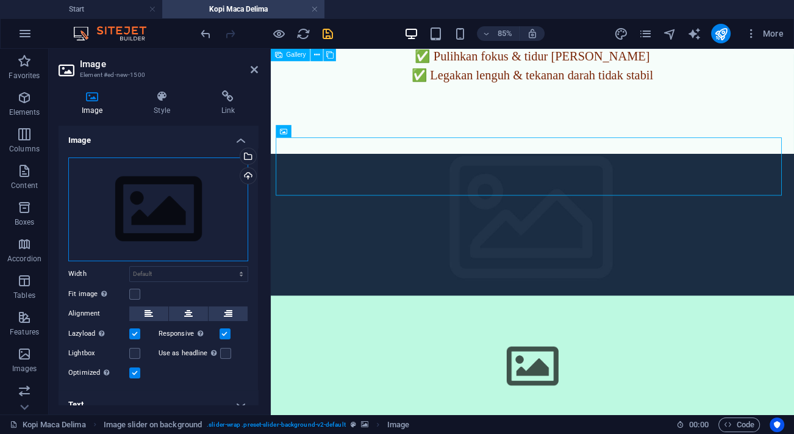
click at [190, 233] on div "Drag files here, click to choose files or select files from Files or our free s…" at bounding box center [158, 209] width 180 height 104
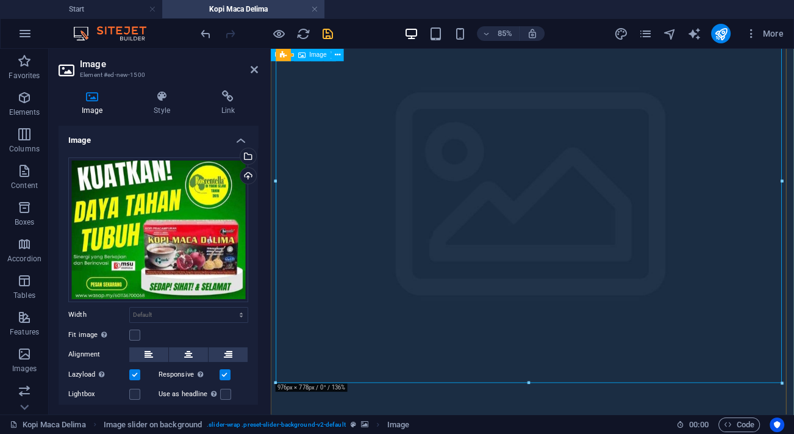
scroll to position [2149, 0]
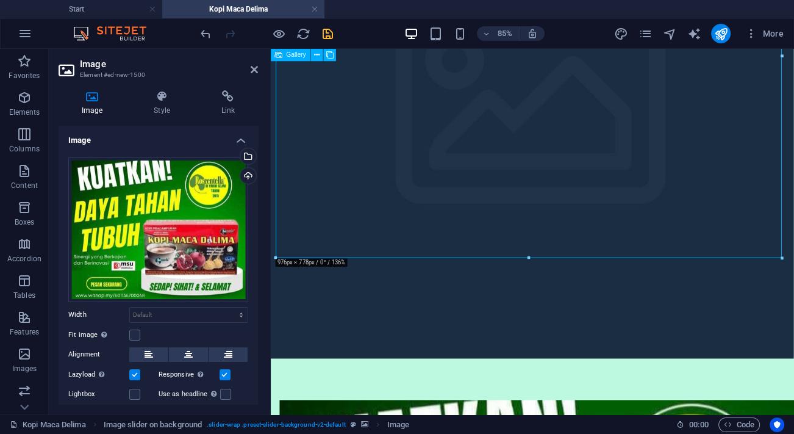
click at [403, 260] on div at bounding box center [529, 258] width 506 height 4
click at [429, 300] on figure at bounding box center [579, 126] width 616 height 573
click at [429, 299] on figure at bounding box center [579, 126] width 616 height 573
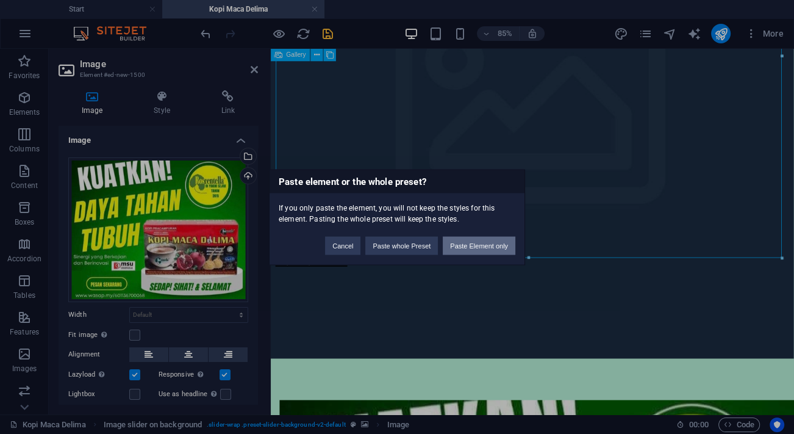
click at [462, 237] on button "Paste Element only" at bounding box center [479, 245] width 73 height 18
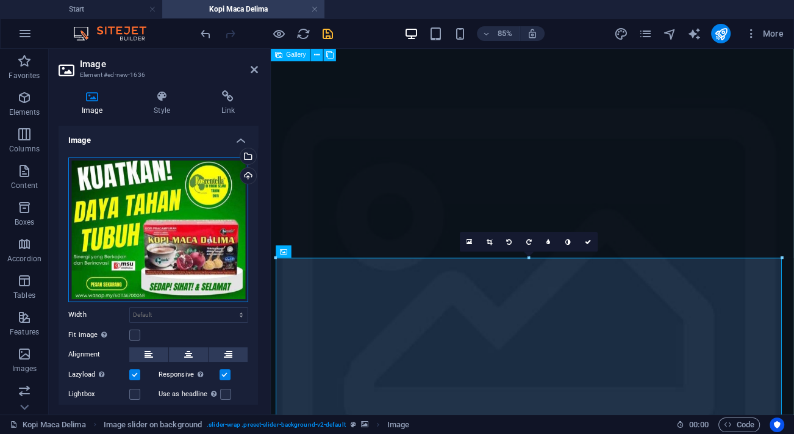
drag, startPoint x: 174, startPoint y: 207, endPoint x: 183, endPoint y: 207, distance: 9.2
click at [174, 207] on div "Drag files here, click to choose files or select files from Files or our free s…" at bounding box center [158, 229] width 180 height 145
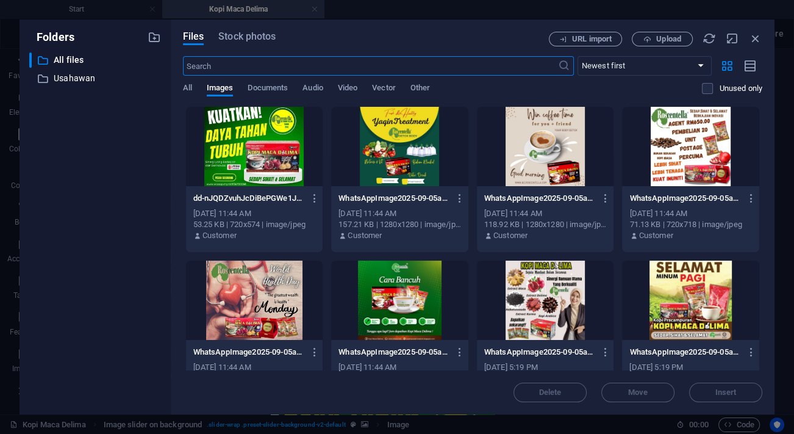
click at [397, 162] on div at bounding box center [399, 146] width 137 height 79
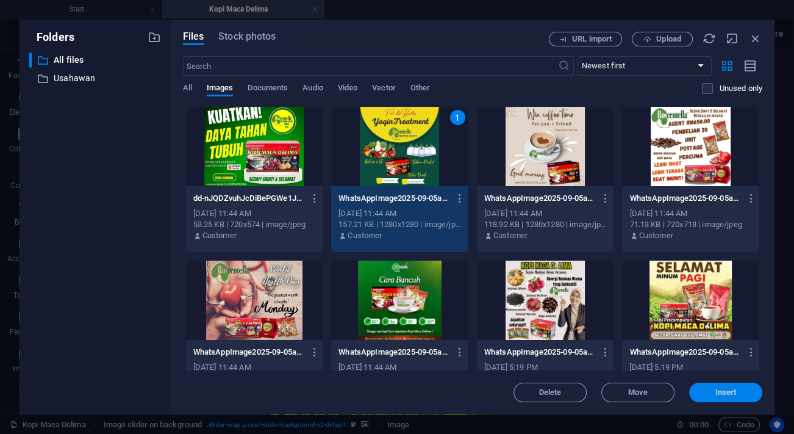
click at [720, 398] on button "Insert" at bounding box center [725, 393] width 73 height 20
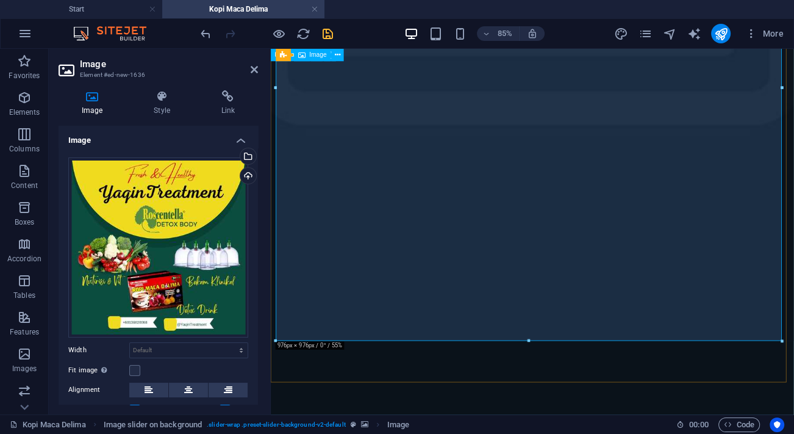
scroll to position [2648, 0]
click at [409, 339] on div at bounding box center [529, 341] width 506 height 4
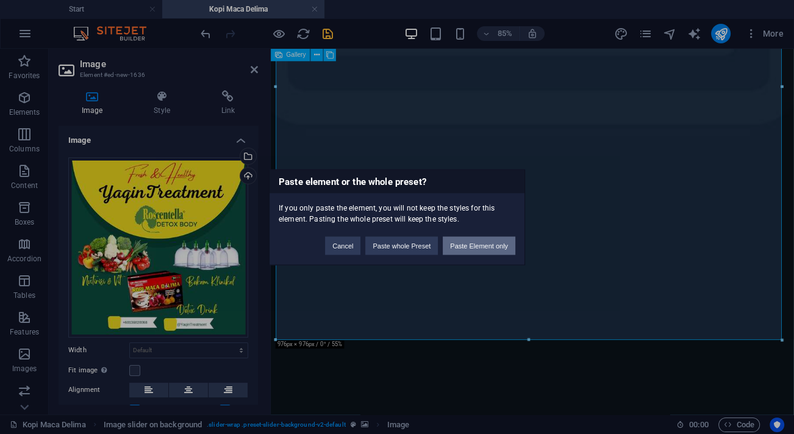
click at [480, 250] on button "Paste Element only" at bounding box center [479, 245] width 73 height 18
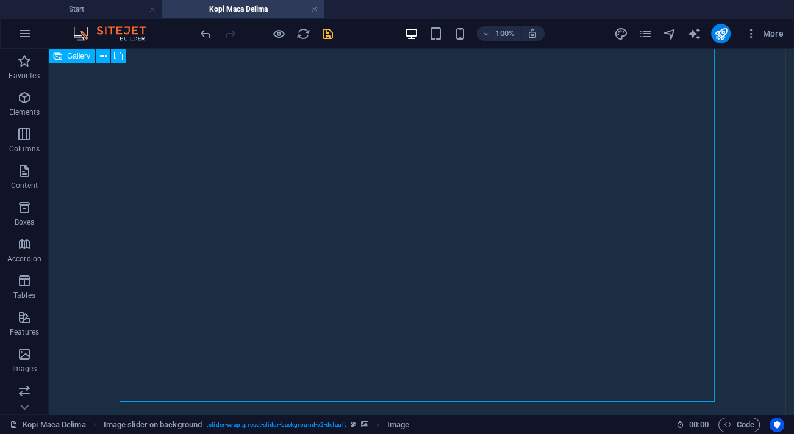
scroll to position [3259, 0]
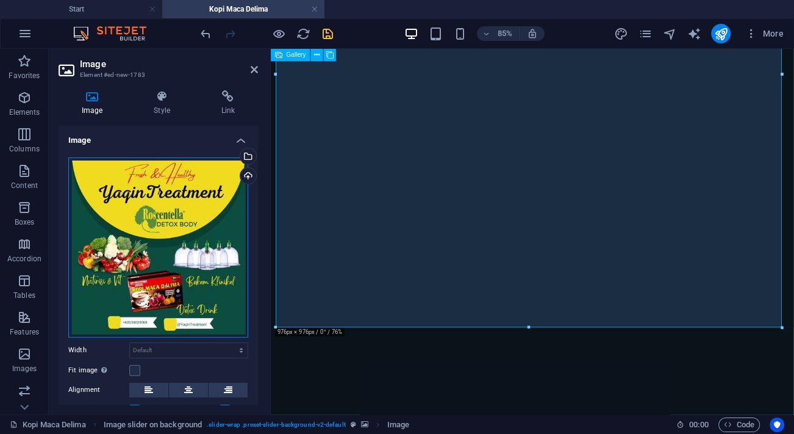
click at [171, 266] on div "Drag files here, click to choose files or select files from Files or our free s…" at bounding box center [158, 247] width 180 height 180
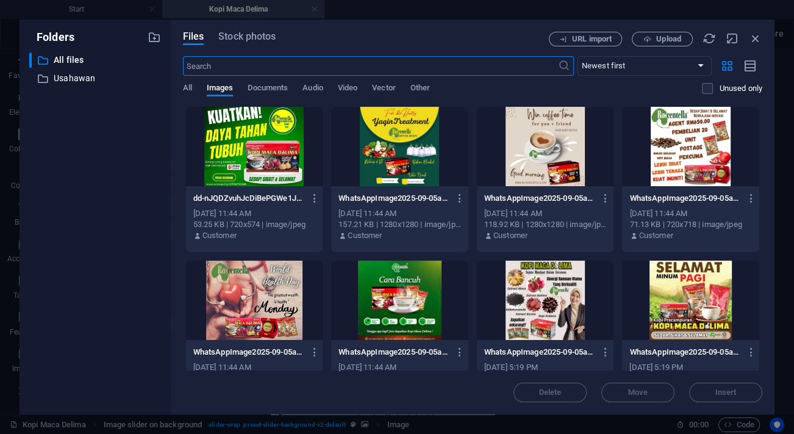
scroll to position [3213, 0]
click at [547, 156] on div at bounding box center [545, 146] width 137 height 79
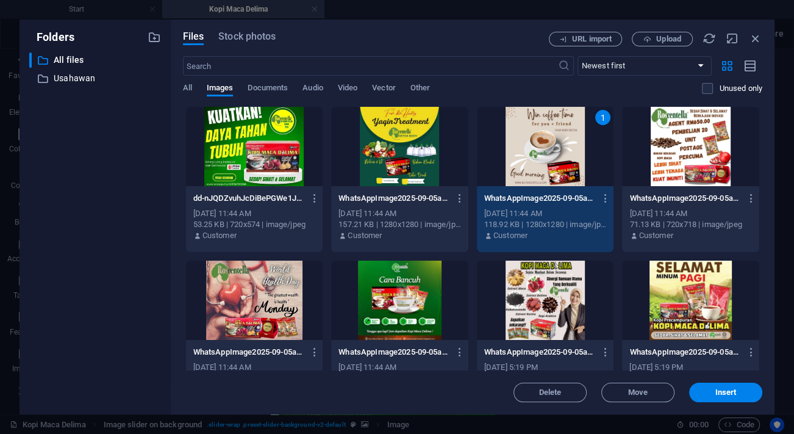
click at [547, 156] on div "1" at bounding box center [545, 146] width 137 height 79
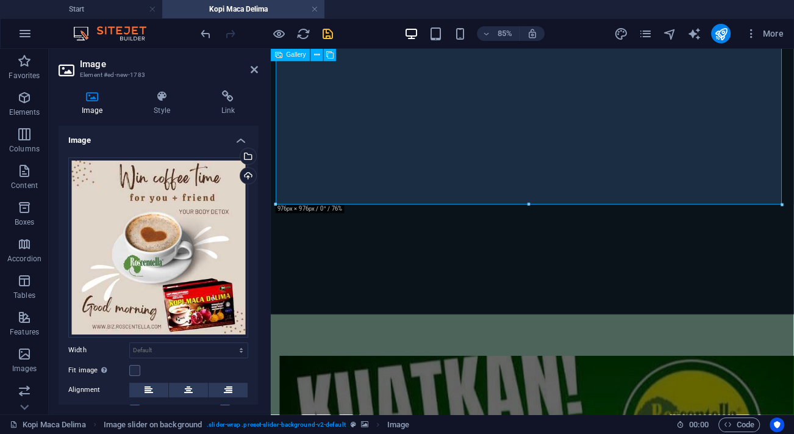
scroll to position [3379, 0]
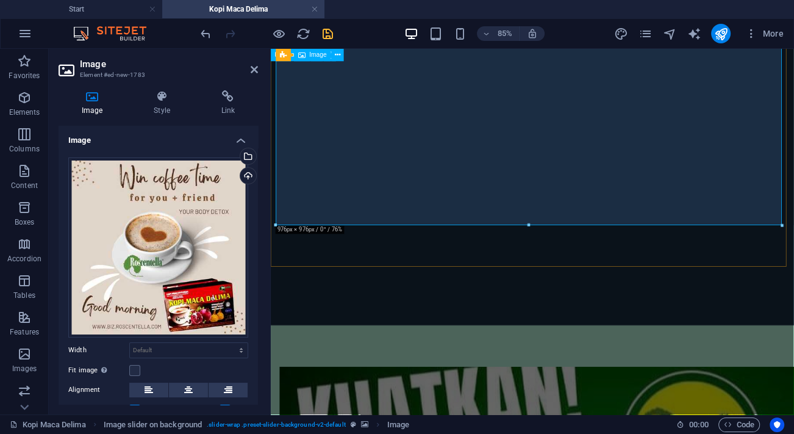
click at [402, 225] on div at bounding box center [529, 225] width 506 height 4
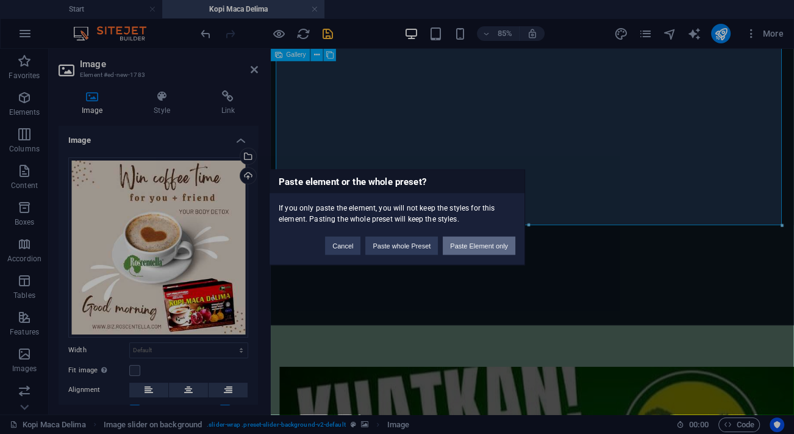
click at [472, 248] on button "Paste Element only" at bounding box center [479, 245] width 73 height 18
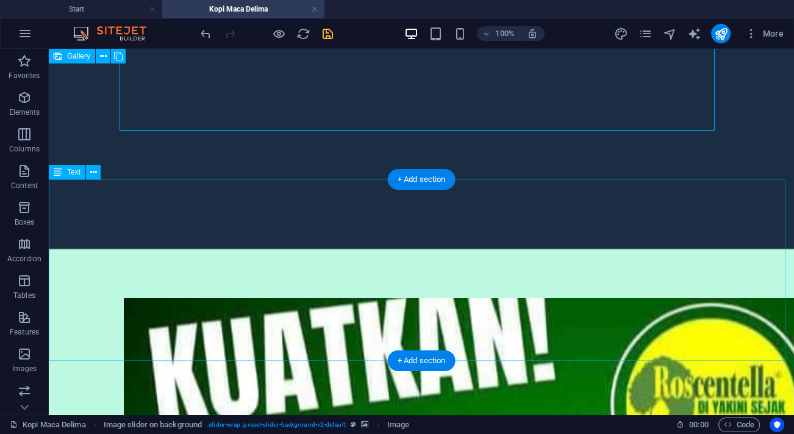
scroll to position [3823, 0]
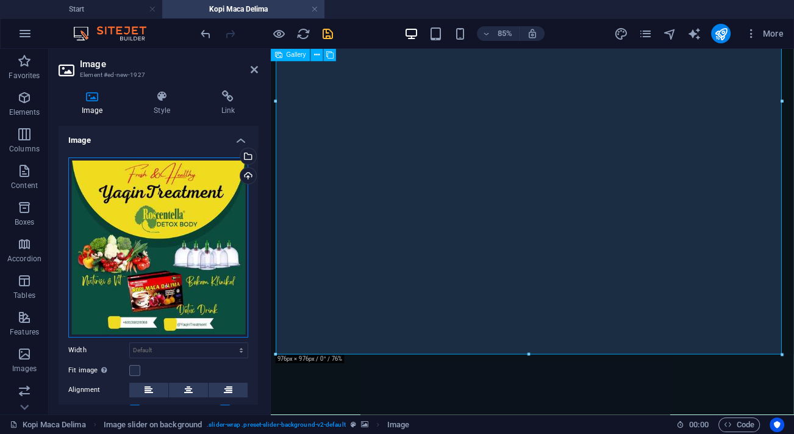
click at [149, 248] on div "Drag files here, click to choose files or select files from Files or our free s…" at bounding box center [158, 247] width 180 height 180
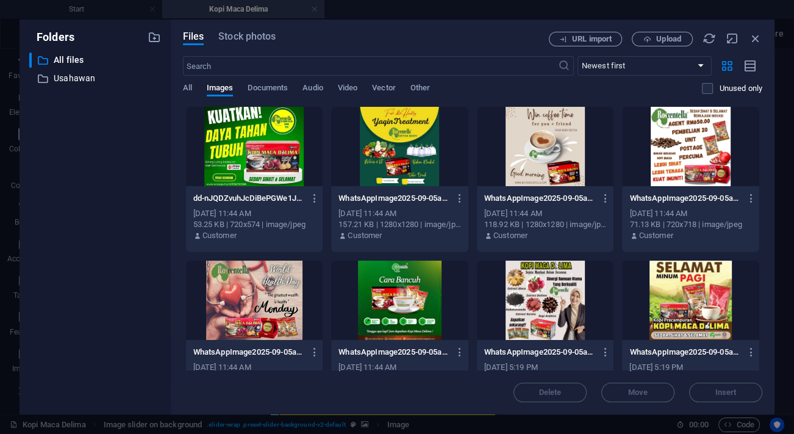
scroll to position [3808, 0]
click at [702, 167] on div at bounding box center [690, 146] width 137 height 79
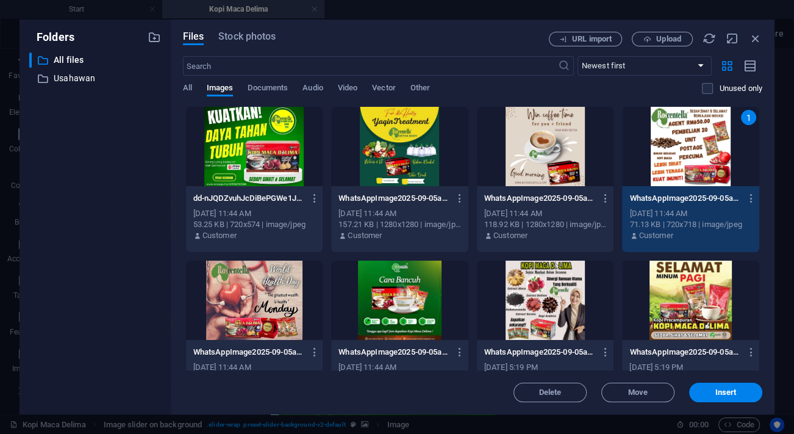
click at [702, 167] on div "1" at bounding box center [690, 146] width 137 height 79
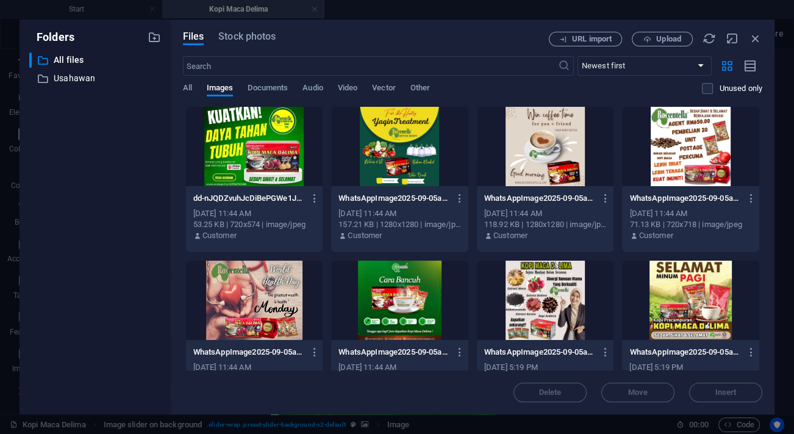
click at [702, 167] on div at bounding box center [690, 146] width 137 height 79
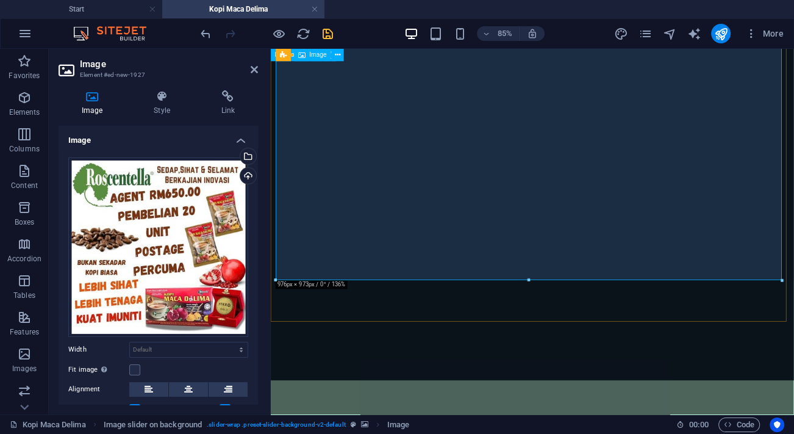
scroll to position [3975, 0]
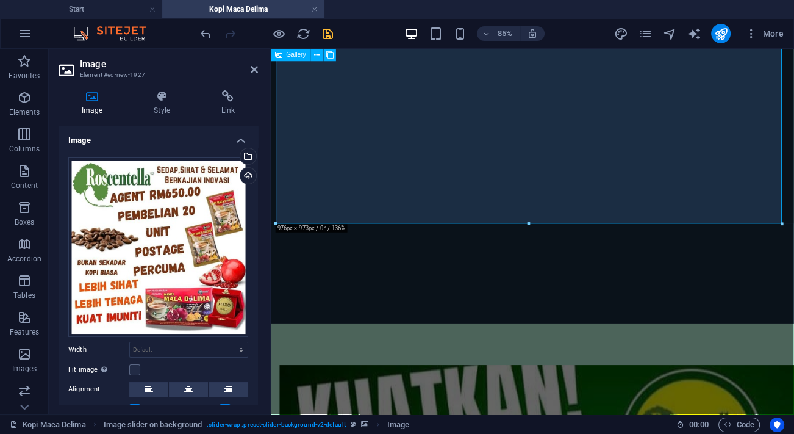
click at [401, 224] on div at bounding box center [529, 224] width 506 height 4
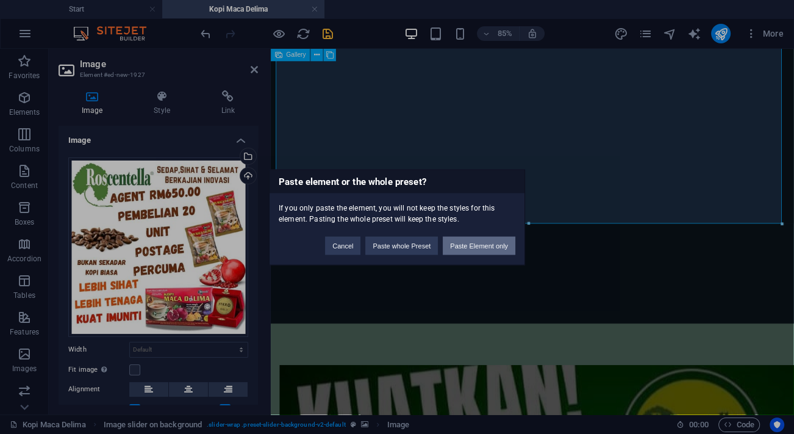
click at [488, 245] on button "Paste Element only" at bounding box center [479, 245] width 73 height 18
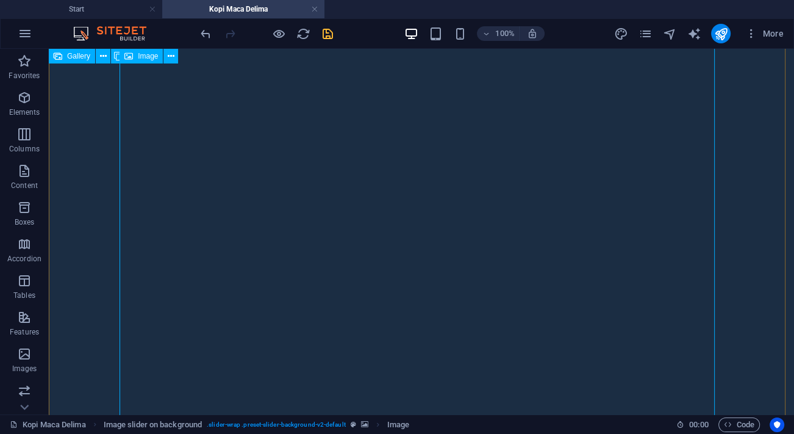
scroll to position [4307, 0]
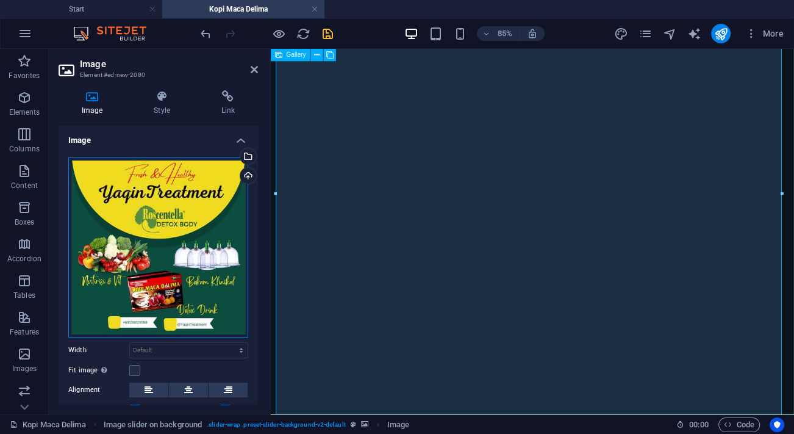
click at [197, 226] on div "Drag files here, click to choose files or select files from Files or our free s…" at bounding box center [158, 247] width 180 height 180
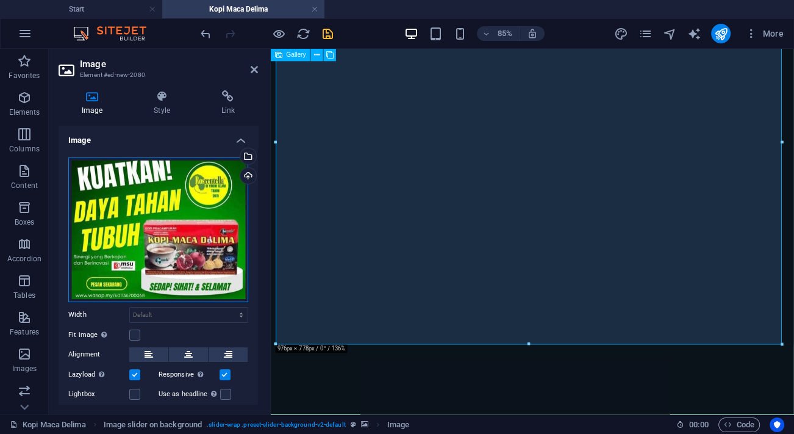
click at [183, 201] on div "Drag files here, click to choose files or select files from Files or our free s…" at bounding box center [158, 229] width 180 height 145
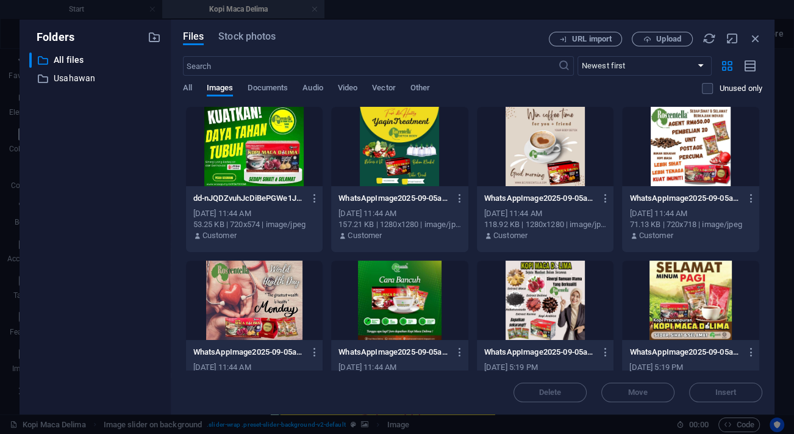
scroll to position [4282, 0]
click at [261, 292] on div at bounding box center [254, 300] width 137 height 79
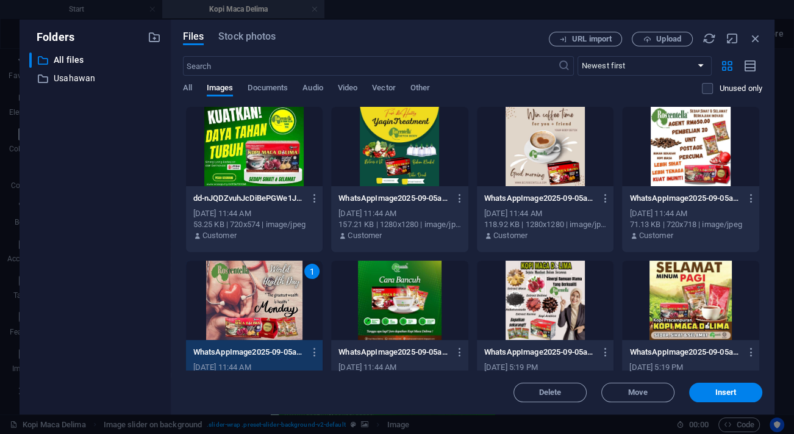
click at [261, 292] on div "1" at bounding box center [254, 300] width 137 height 79
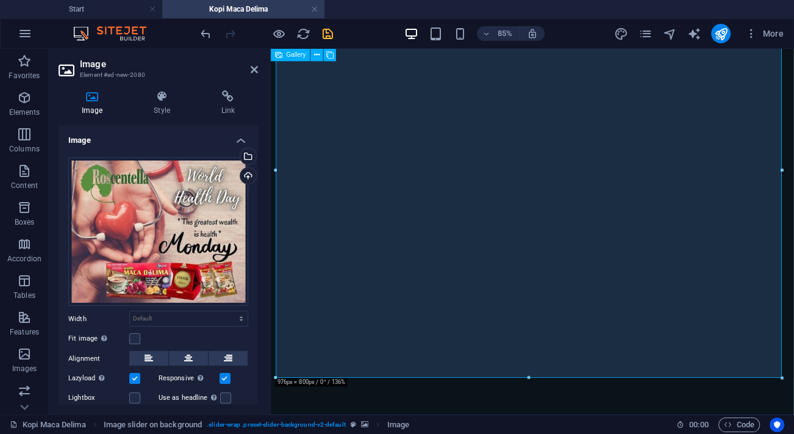
drag, startPoint x: 619, startPoint y: 426, endPoint x: 364, endPoint y: 438, distance: 255.3
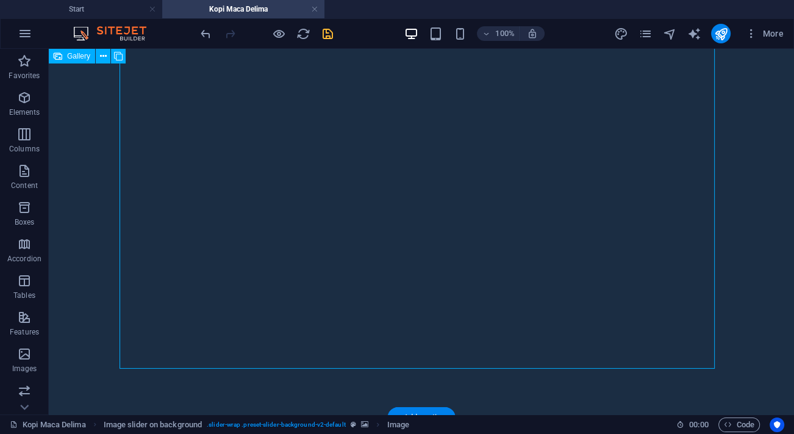
scroll to position [4337, 0]
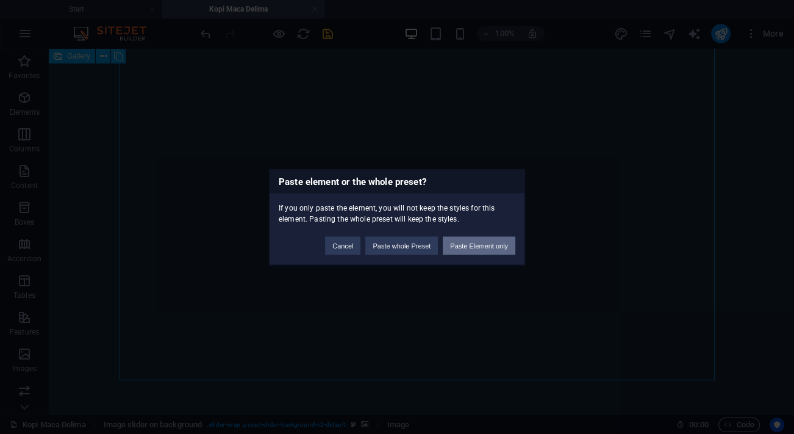
click at [485, 250] on button "Paste Element only" at bounding box center [479, 245] width 73 height 18
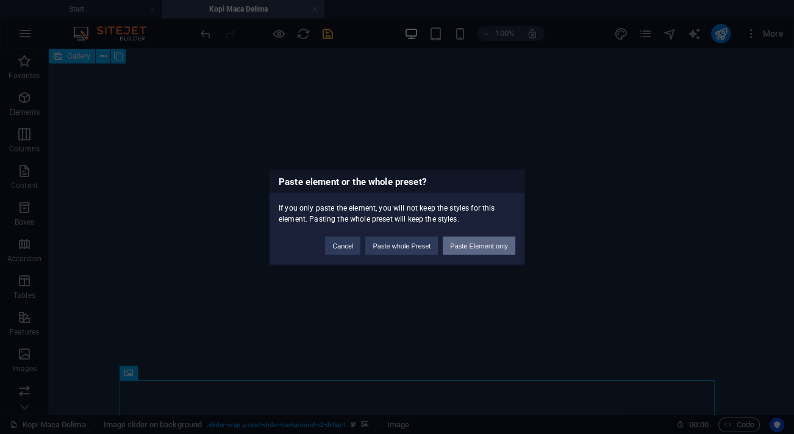
click at [492, 243] on button "Paste Element only" at bounding box center [479, 245] width 73 height 18
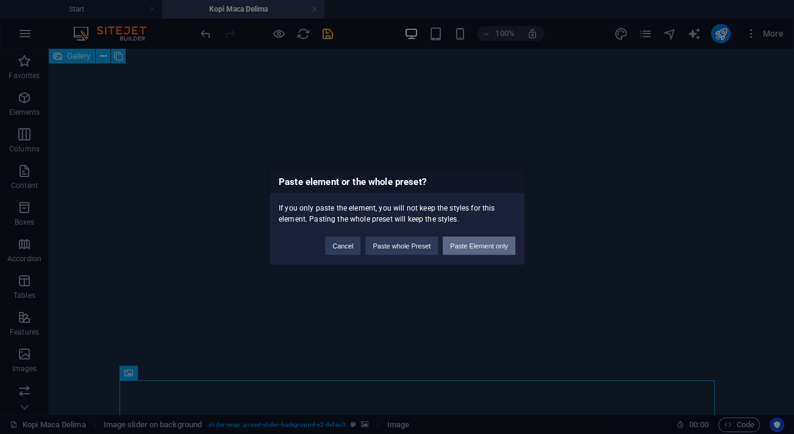
click at [472, 242] on button "Paste Element only" at bounding box center [479, 245] width 73 height 18
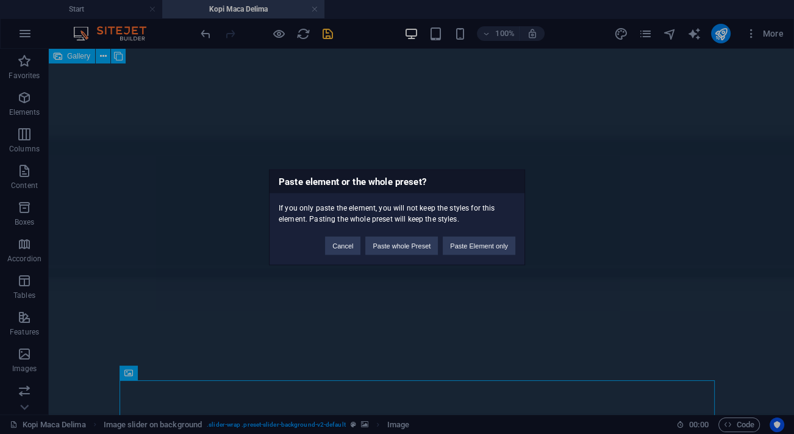
click at [596, 220] on div "Paste element or the whole preset? If you only paste the element, you will not …" at bounding box center [397, 217] width 794 height 434
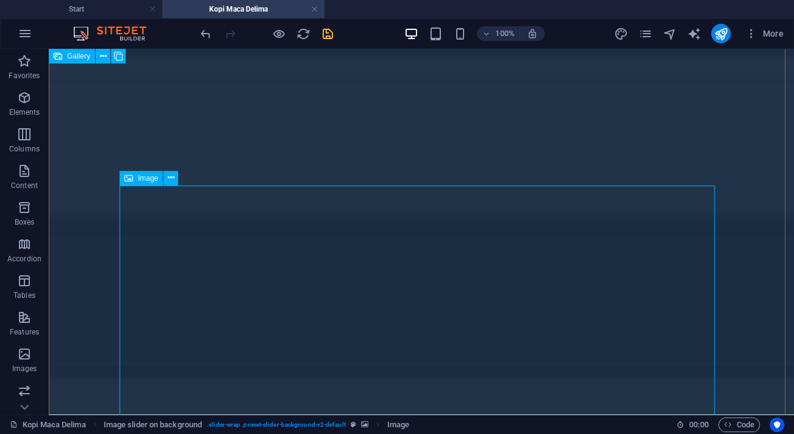
scroll to position [4614, 0]
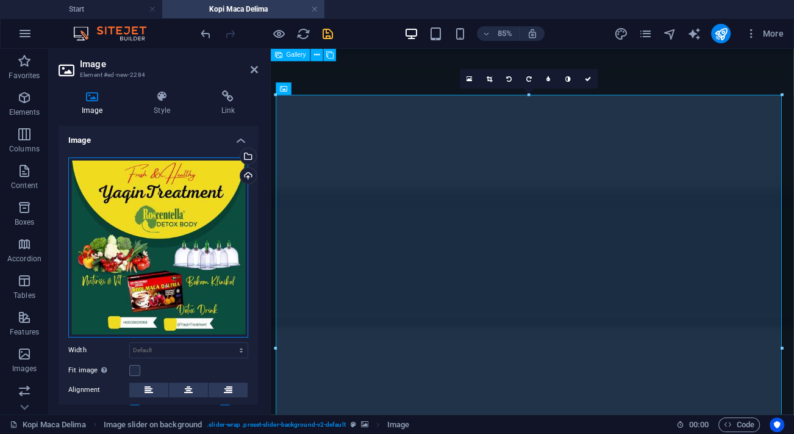
click at [188, 239] on div "Drag files here, click to choose files or select files from Files or our free s…" at bounding box center [158, 247] width 180 height 180
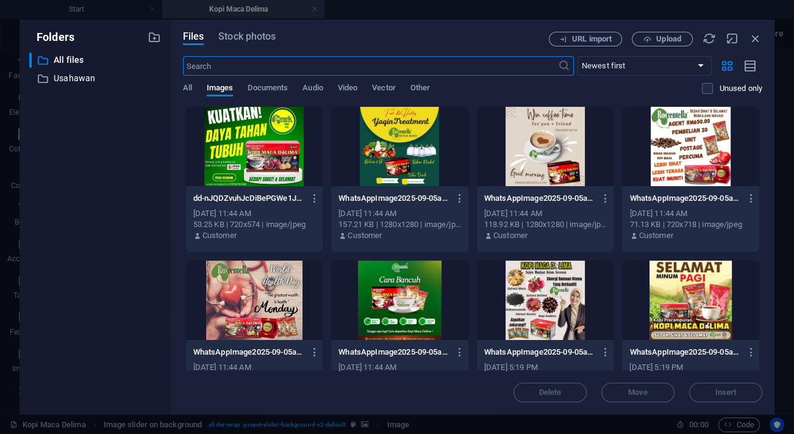
click at [398, 286] on div at bounding box center [399, 300] width 137 height 79
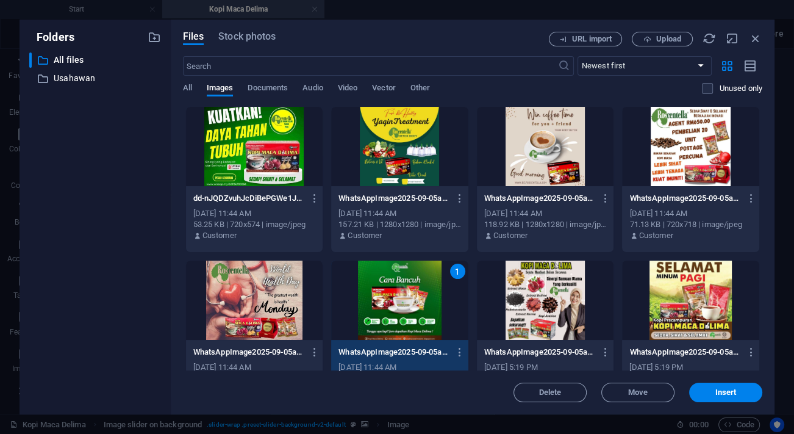
click at [398, 286] on div "1" at bounding box center [399, 300] width 137 height 79
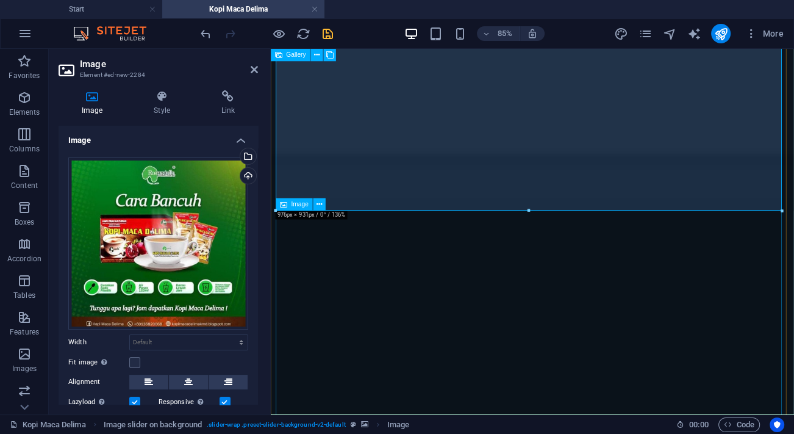
scroll to position [5113, 0]
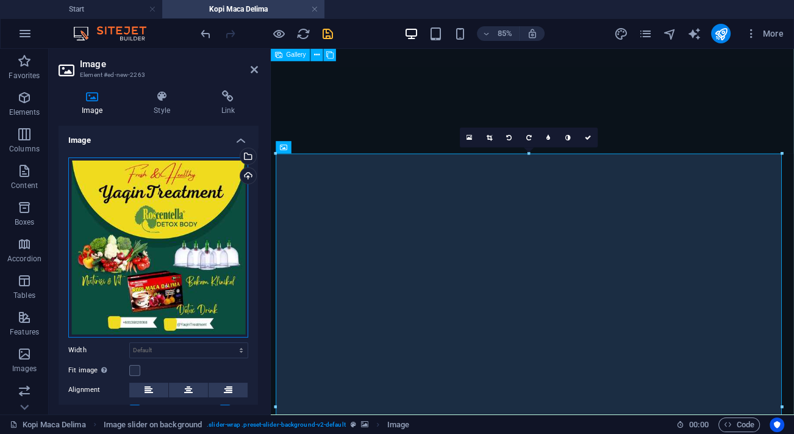
click at [206, 259] on div "Drag files here, click to choose files or select files from Files or our free s…" at bounding box center [158, 247] width 180 height 180
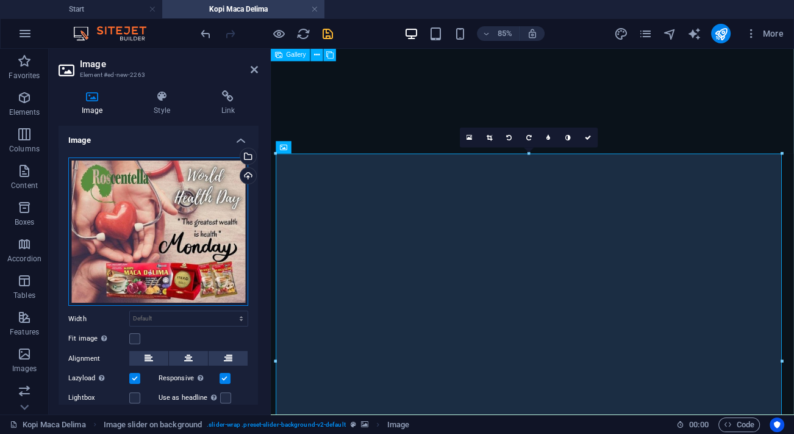
click at [183, 237] on div "Drag files here, click to choose files or select files from Files or our free s…" at bounding box center [158, 231] width 180 height 149
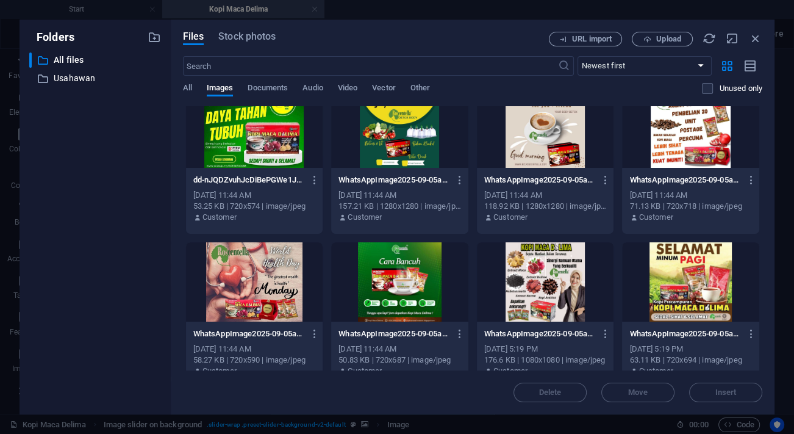
scroll to position [0, 0]
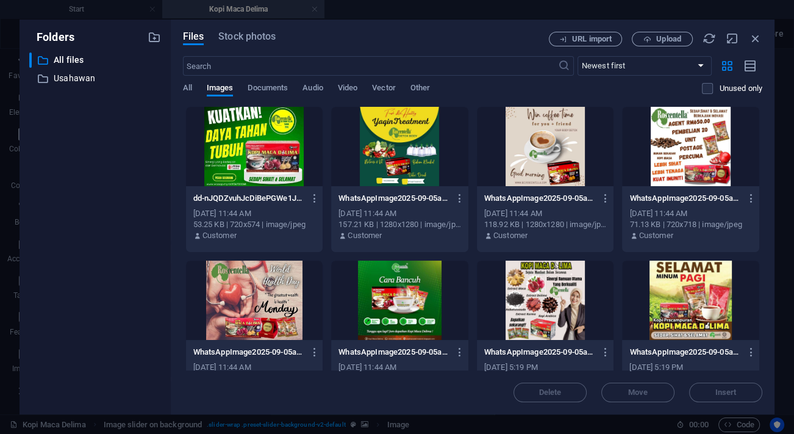
click at [104, 250] on div "​ All files All files ​ [PERSON_NAME]" at bounding box center [95, 228] width 132 height 352
click at [569, 303] on div at bounding box center [545, 300] width 137 height 79
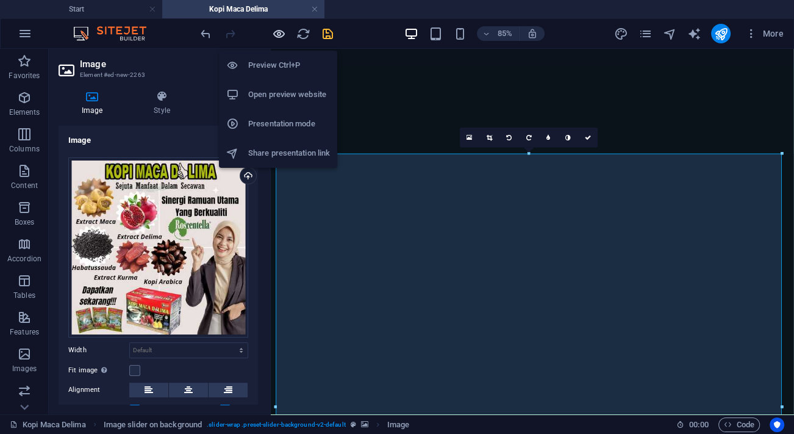
click at [284, 32] on icon "button" at bounding box center [279, 34] width 14 height 14
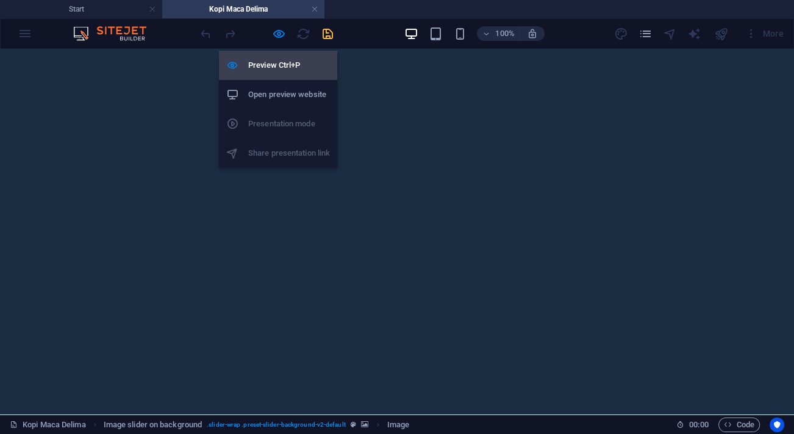
drag, startPoint x: 282, startPoint y: 60, endPoint x: 189, endPoint y: 44, distance: 94.7
click at [282, 60] on h6 "Preview Ctrl+P" at bounding box center [289, 65] width 82 height 15
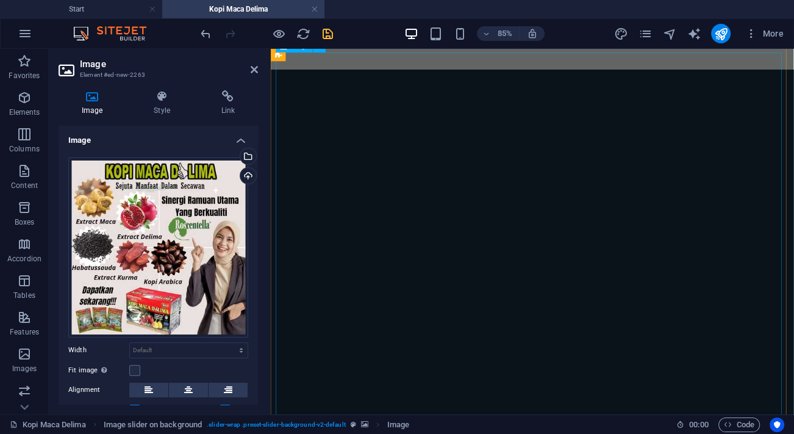
scroll to position [1584, 0]
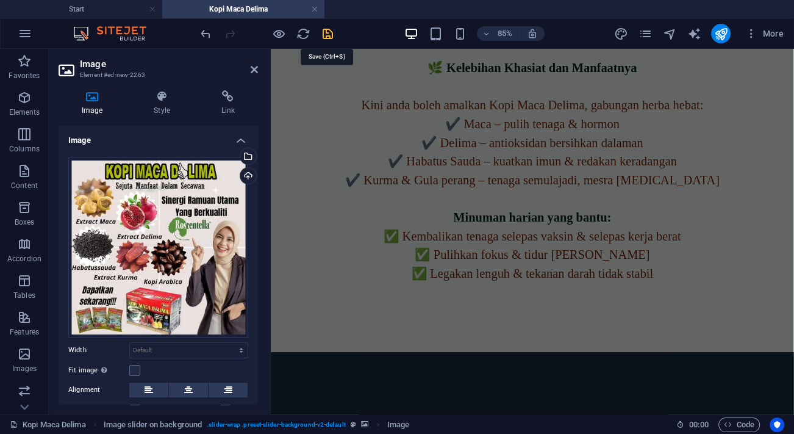
click at [329, 39] on icon "save" at bounding box center [328, 34] width 14 height 14
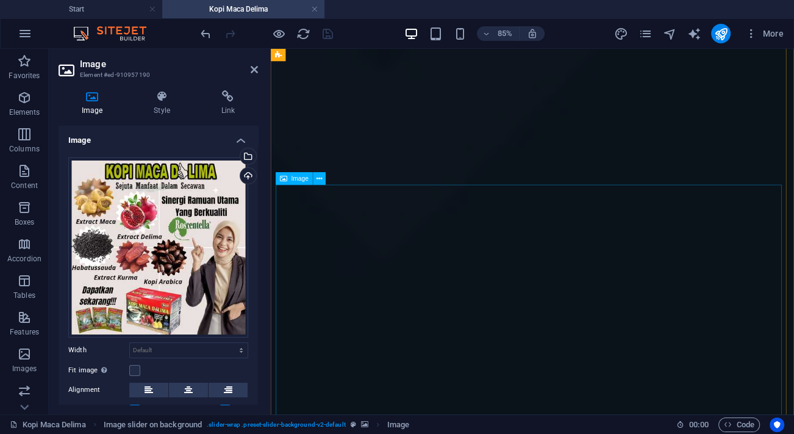
scroll to position [4021, 0]
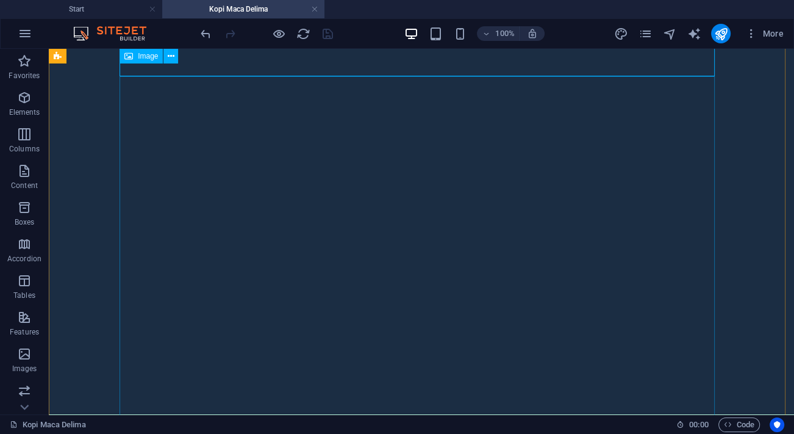
scroll to position [5795, 0]
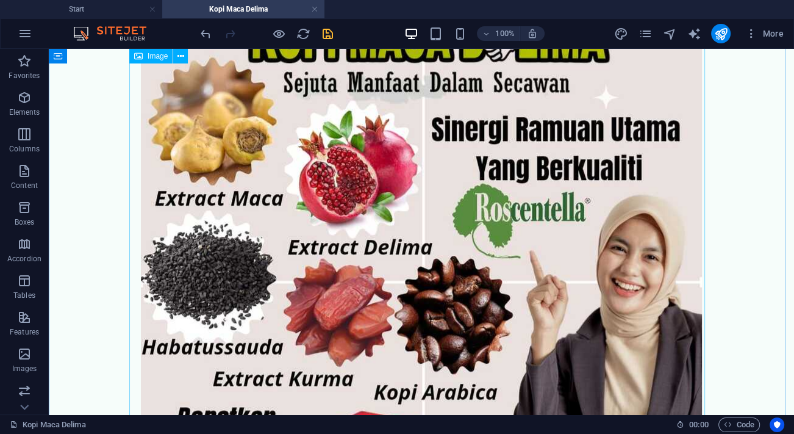
scroll to position [858, 0]
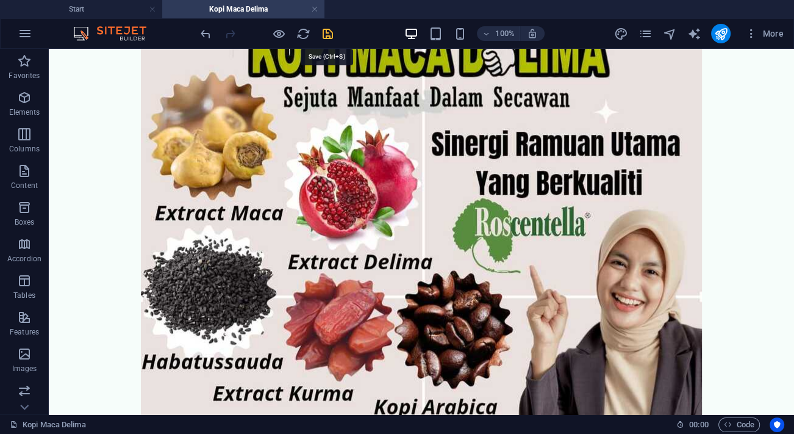
click at [324, 34] on icon "save" at bounding box center [328, 34] width 14 height 14
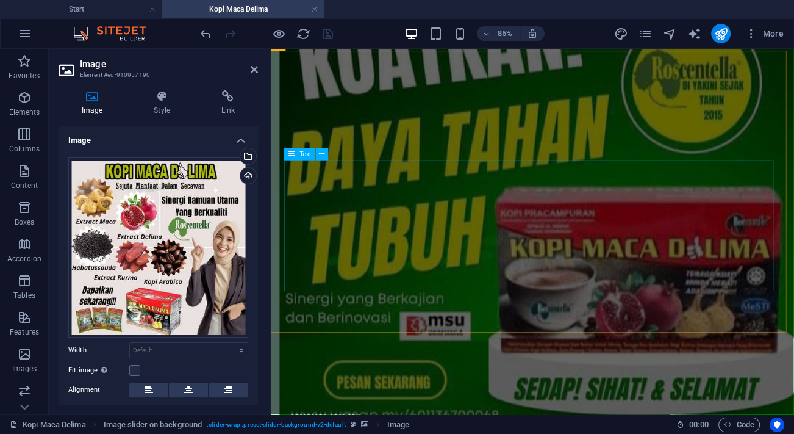
scroll to position [6072, 0]
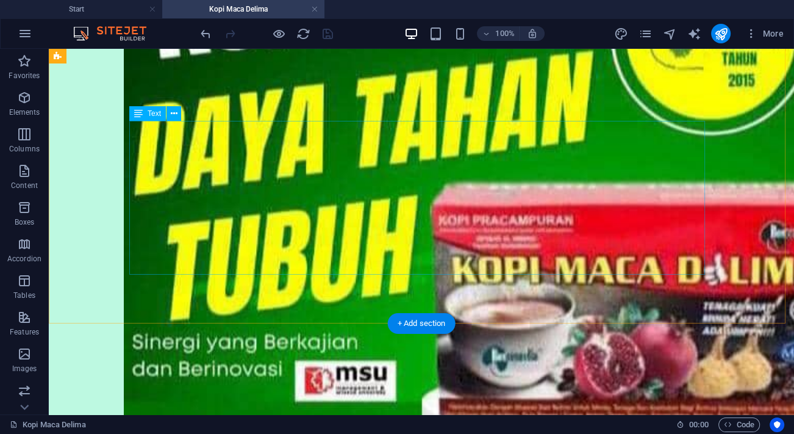
scroll to position [6136, 0]
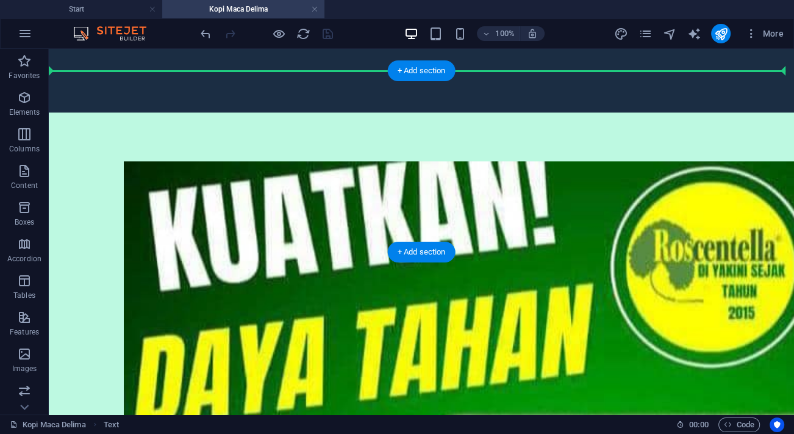
scroll to position [5859, 0]
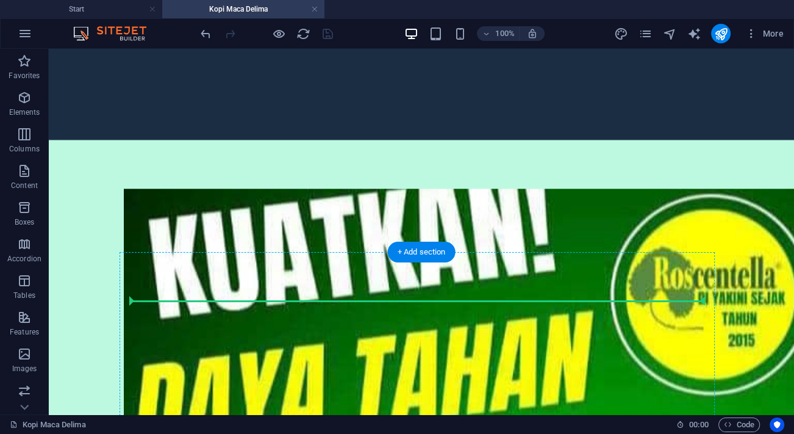
drag, startPoint x: 218, startPoint y: 387, endPoint x: 257, endPoint y: 323, distance: 74.7
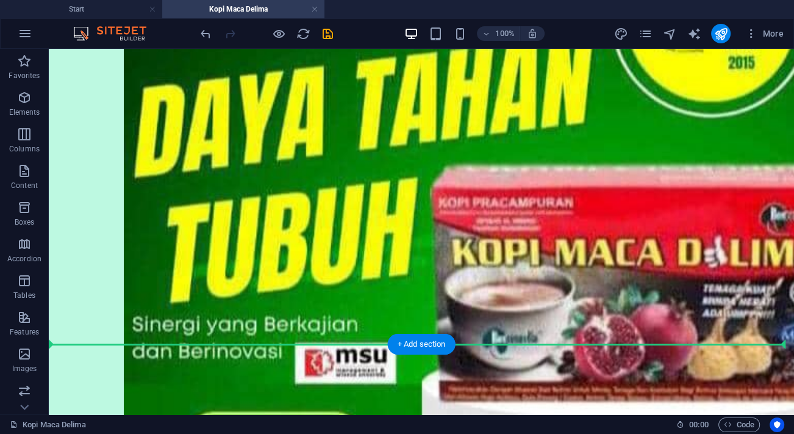
scroll to position [6098, 0]
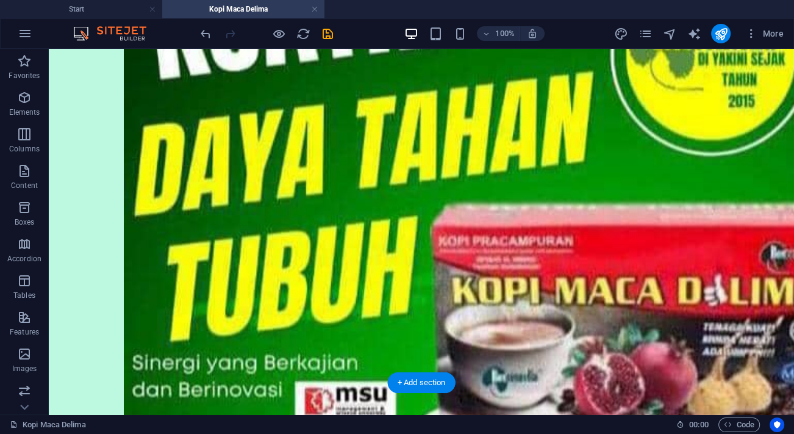
drag, startPoint x: 333, startPoint y: 91, endPoint x: 367, endPoint y: 301, distance: 213.3
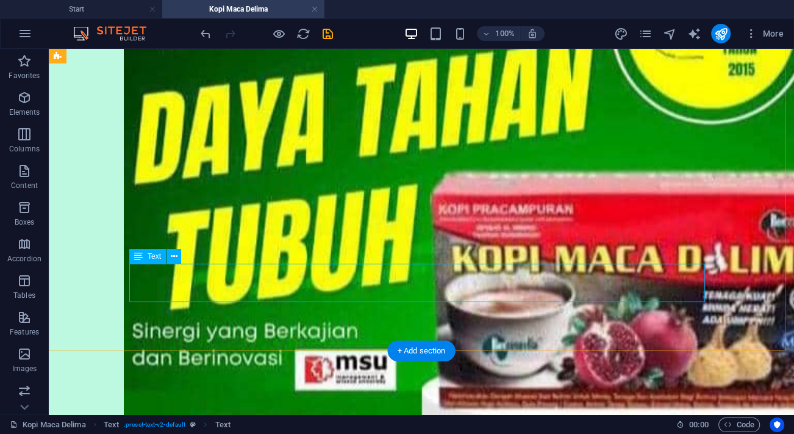
scroll to position [6136, 0]
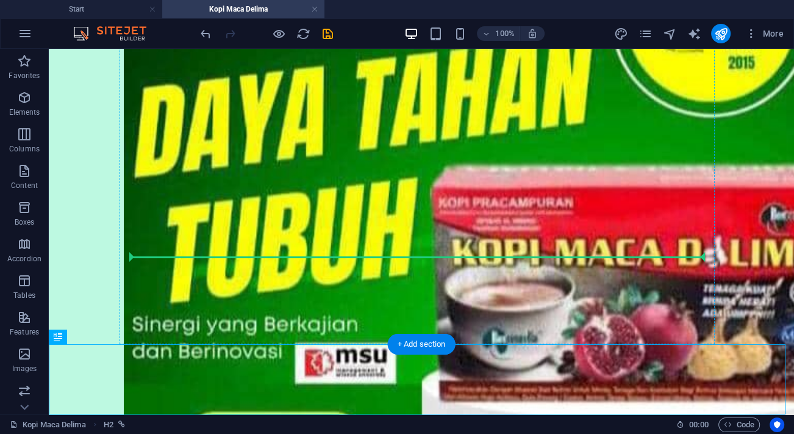
drag, startPoint x: 369, startPoint y: 378, endPoint x: 404, endPoint y: 268, distance: 114.6
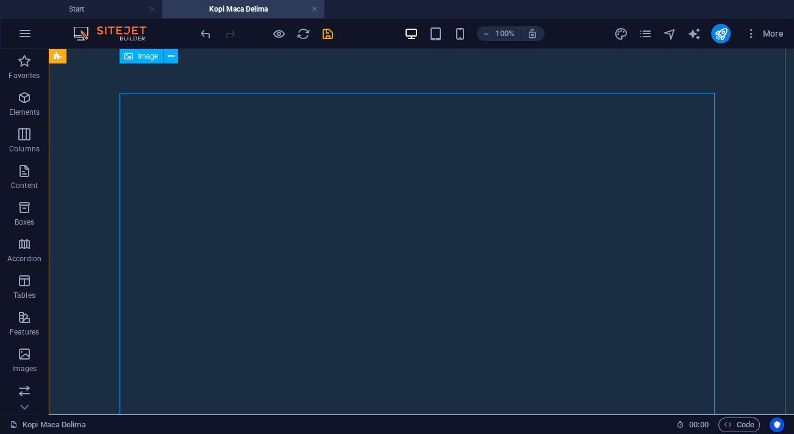
scroll to position [5082, 0]
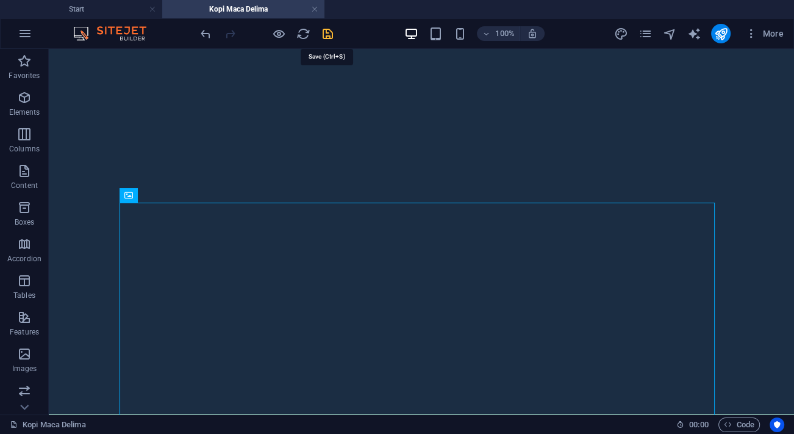
click at [329, 31] on icon "save" at bounding box center [328, 34] width 14 height 14
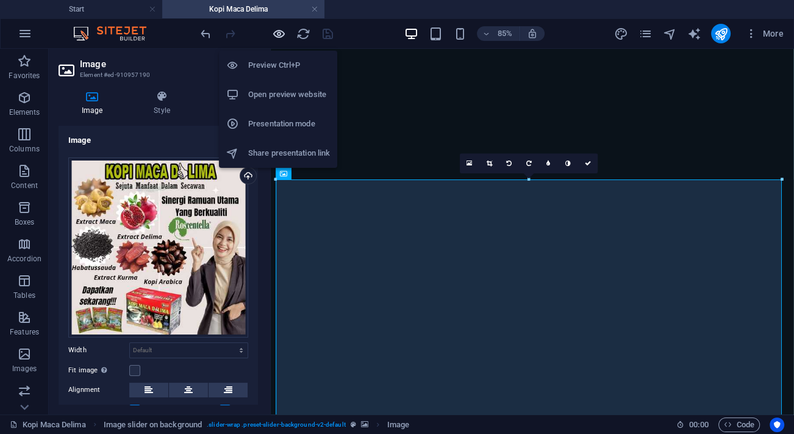
click at [281, 33] on icon "button" at bounding box center [279, 34] width 14 height 14
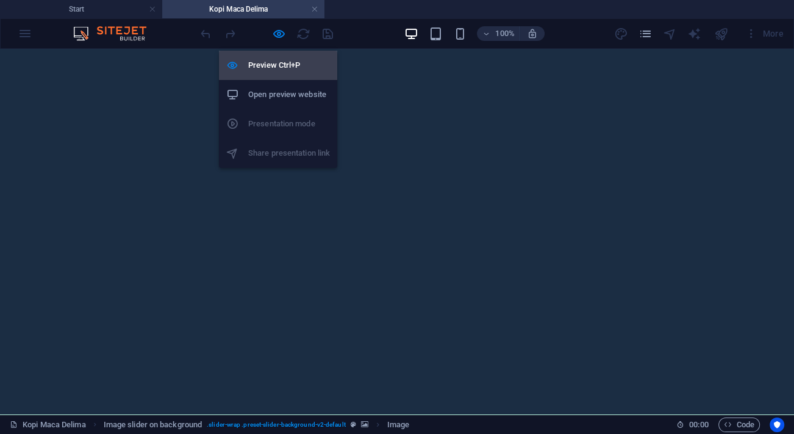
click at [281, 64] on h6 "Preview Ctrl+P" at bounding box center [289, 65] width 82 height 15
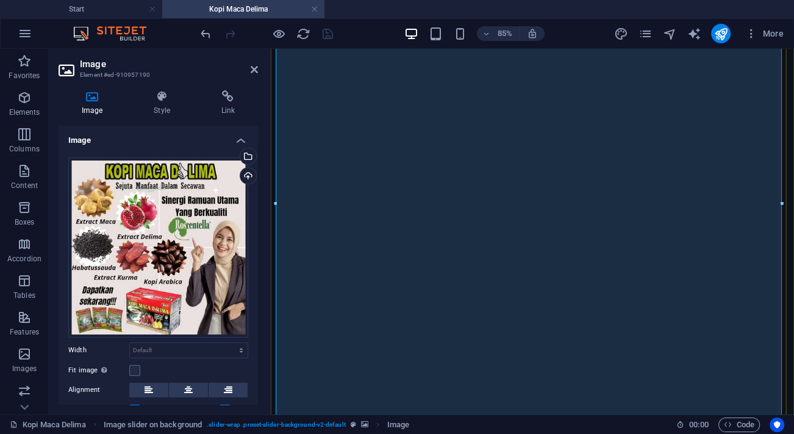
scroll to position [5213, 0]
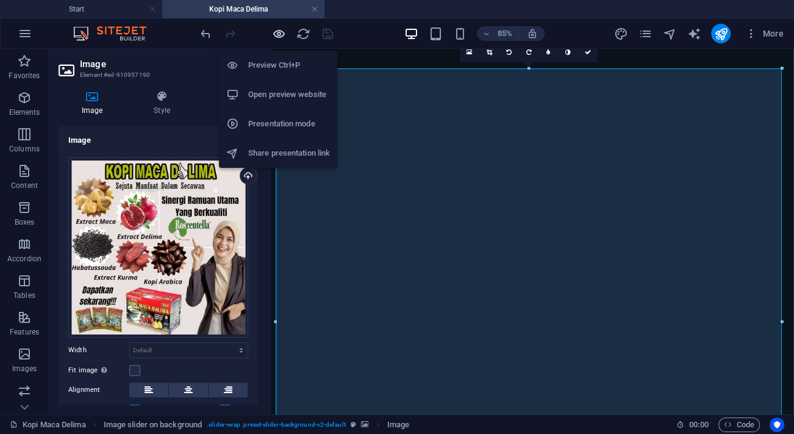
click at [276, 32] on icon "button" at bounding box center [279, 34] width 14 height 14
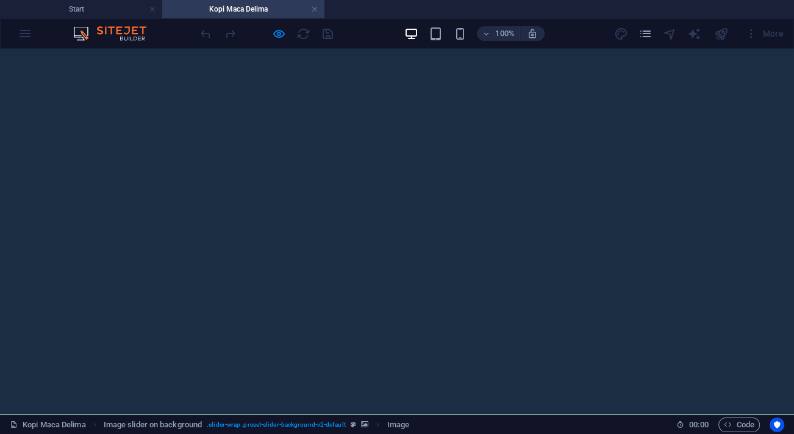
scroll to position [0, 0]
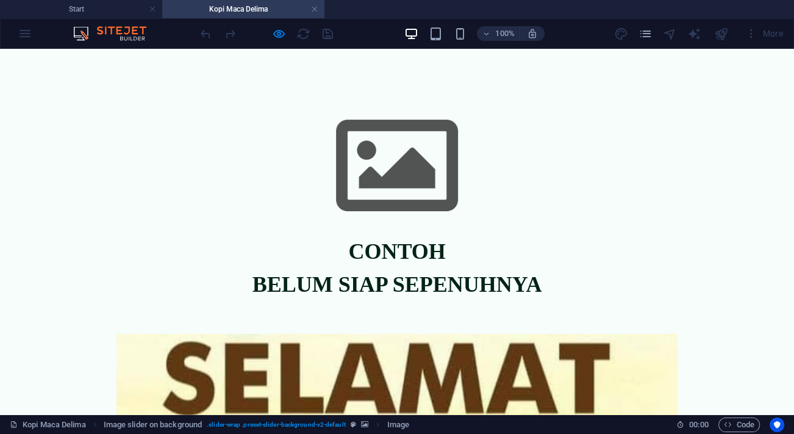
drag, startPoint x: 789, startPoint y: 340, endPoint x: 793, endPoint y: 96, distance: 244.7
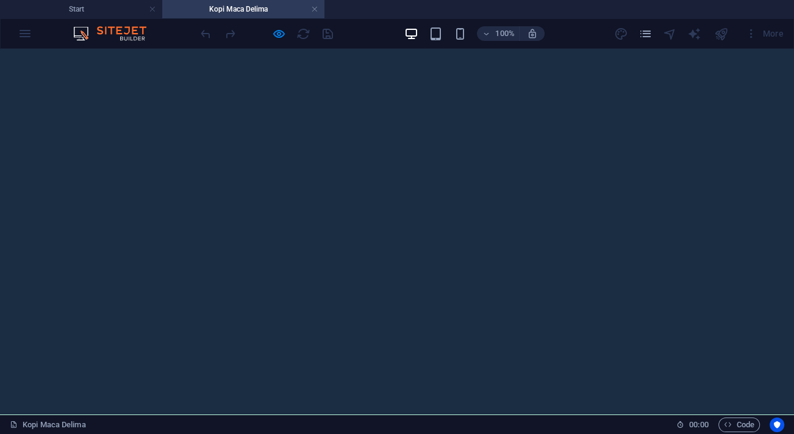
scroll to position [5138, 0]
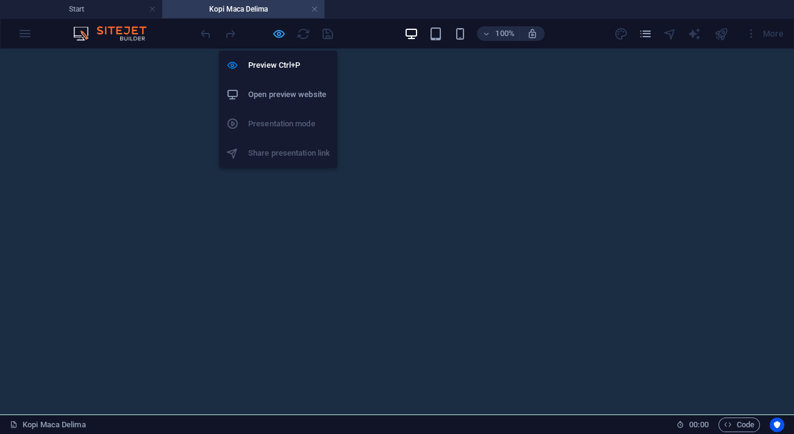
click at [281, 36] on icon "button" at bounding box center [279, 34] width 14 height 14
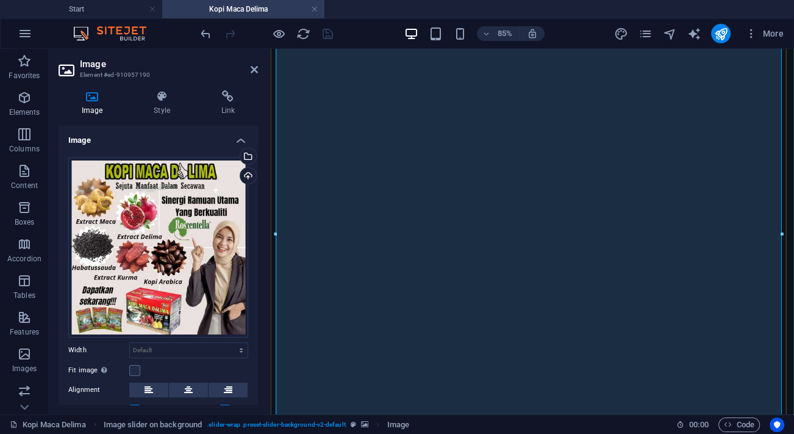
scroll to position [5380, 0]
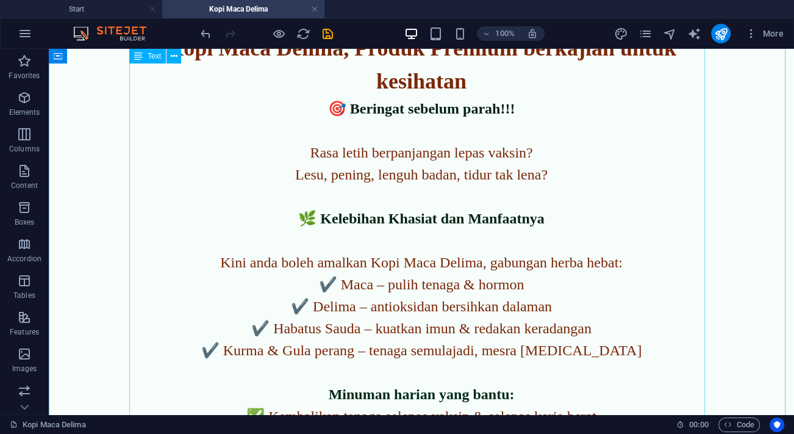
scroll to position [1215, 0]
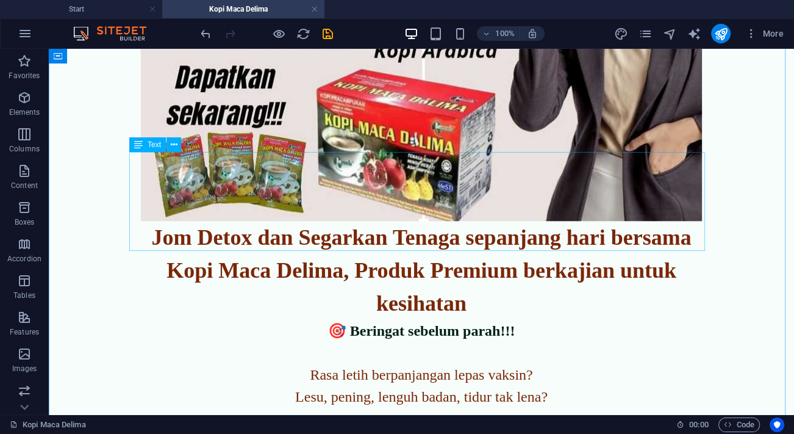
click at [592, 221] on div "Jom Detox dan Segarkan Tenaga sepanjang hari bersama Kopi Maca Delima, Produk P…" at bounding box center [422, 270] width 576 height 99
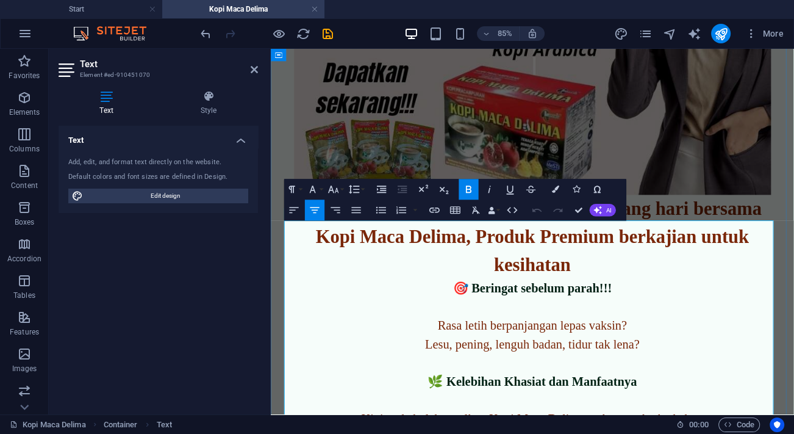
click at [507, 323] on span "🎯 Beringat sebelum parah!!!" at bounding box center [578, 331] width 187 height 16
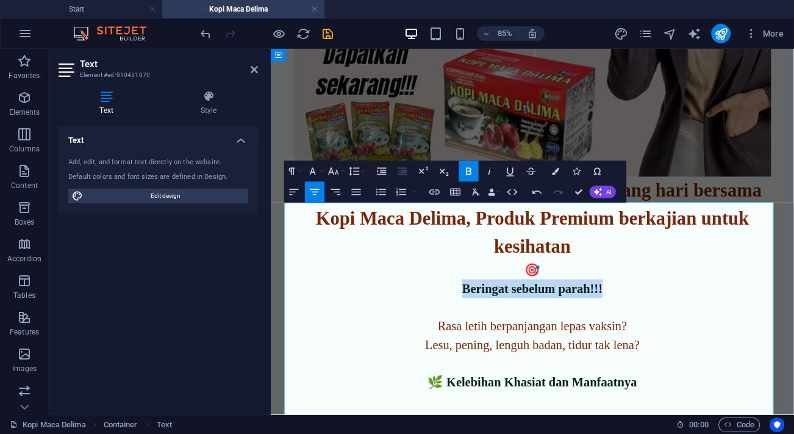
drag, startPoint x: 695, startPoint y: 265, endPoint x: 479, endPoint y: 267, distance: 216.0
click at [479, 320] on p "Beringat sebelum parah!!!" at bounding box center [579, 331] width 576 height 22
click at [342, 173] on button "Font Size" at bounding box center [336, 170] width 20 height 21
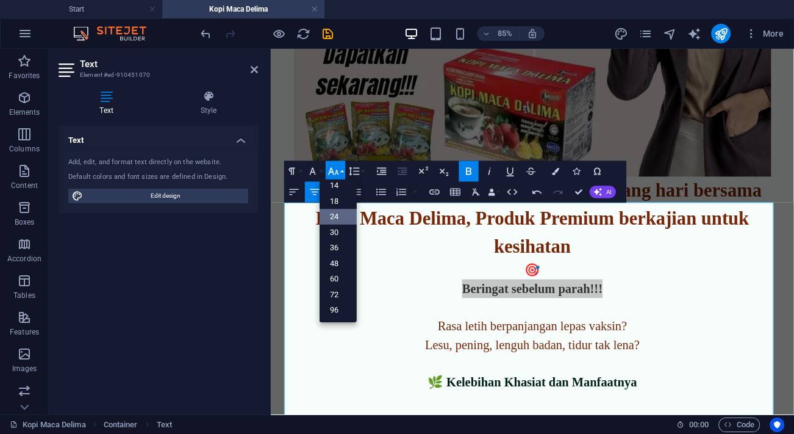
scroll to position [98, 0]
click at [333, 262] on link "48" at bounding box center [338, 264] width 37 height 16
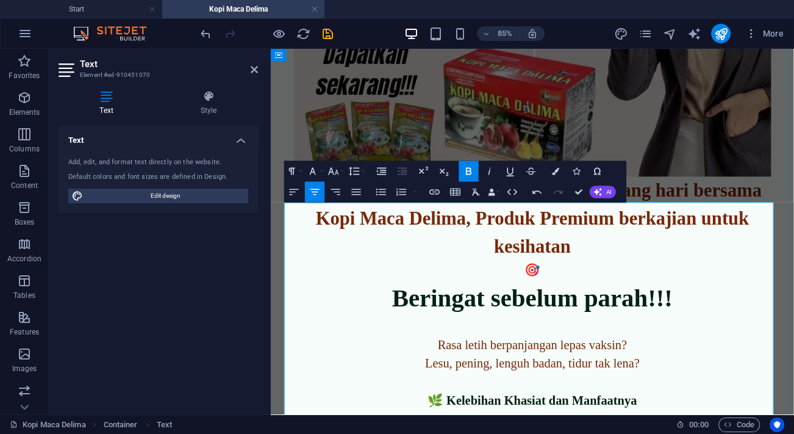
click at [794, 430] on p at bounding box center [579, 441] width 576 height 22
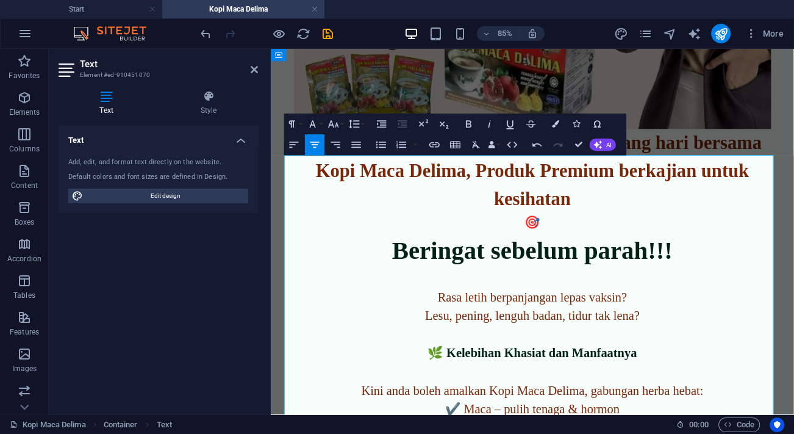
click at [475, 399] on span "🌿 Kelebihan Khasiat dan Manfaatnya" at bounding box center [579, 407] width 246 height 16
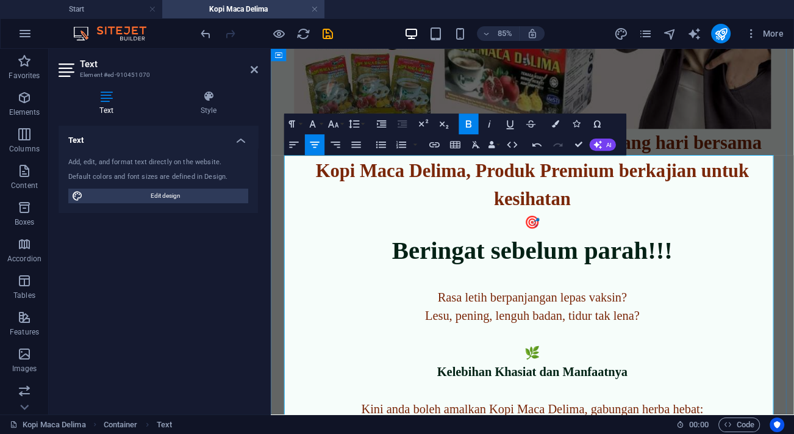
drag, startPoint x: 713, startPoint y: 358, endPoint x: 403, endPoint y: 333, distance: 311.5
click at [422, 418] on p "Kelebihan Khasiat dan Manfaatnya" at bounding box center [579, 429] width 576 height 22
click at [343, 125] on button "Font Size" at bounding box center [336, 123] width 20 height 21
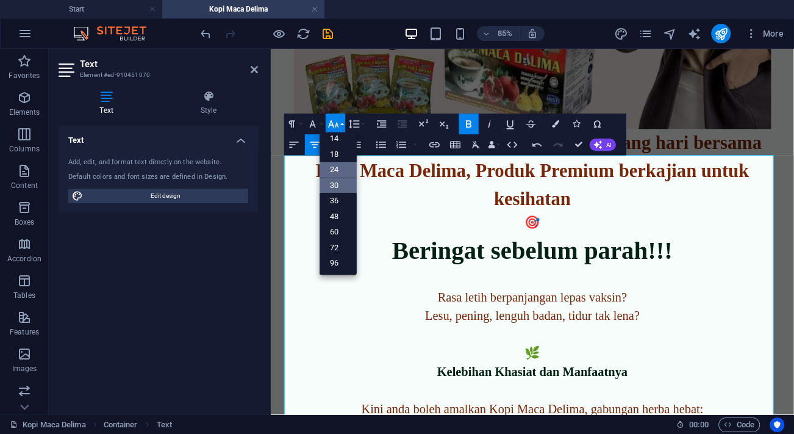
scroll to position [98, 0]
click at [348, 214] on link "48" at bounding box center [338, 217] width 37 height 16
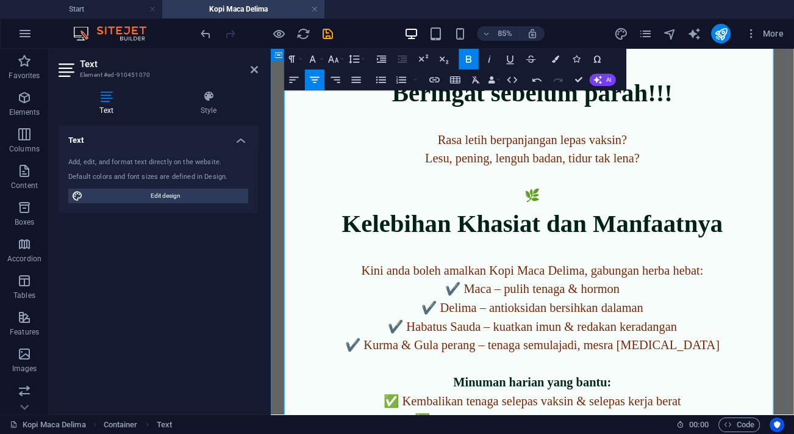
scroll to position [1569, 0]
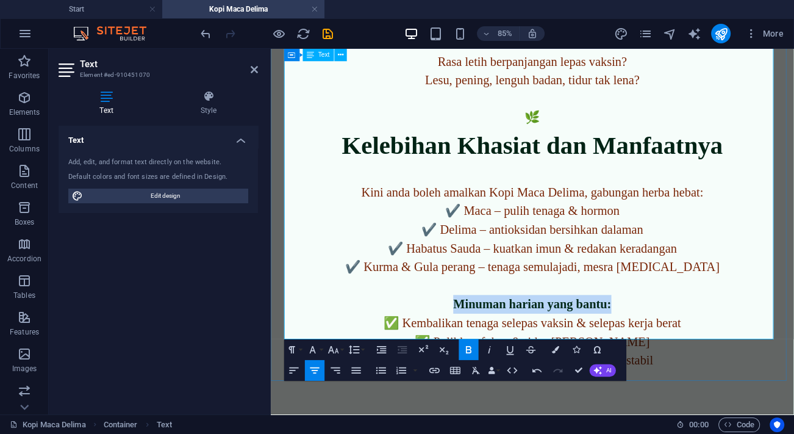
drag, startPoint x: 707, startPoint y: 286, endPoint x: 433, endPoint y: 281, distance: 274.0
click at [433, 339] on p "Minuman harian yang bantu:" at bounding box center [579, 350] width 576 height 22
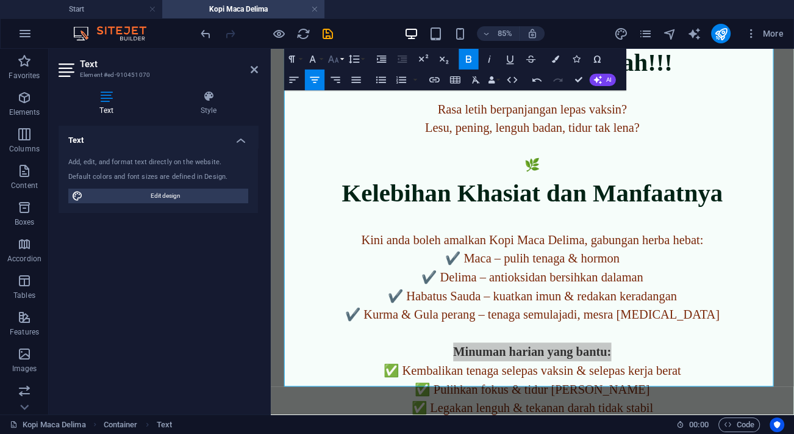
click at [341, 57] on button "Font Size" at bounding box center [336, 59] width 20 height 21
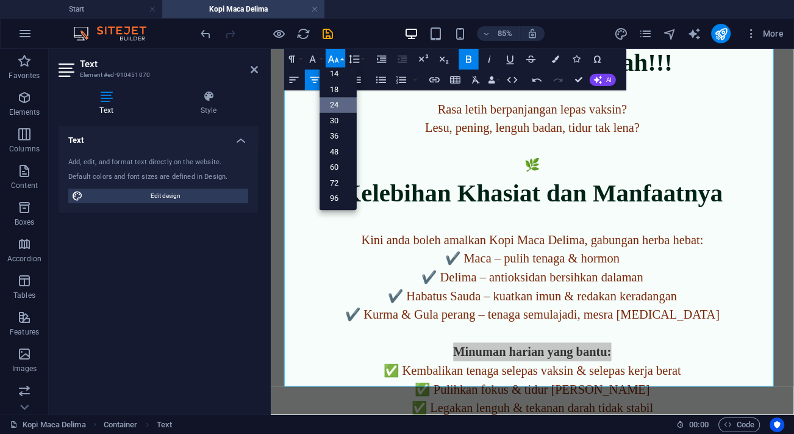
scroll to position [98, 0]
click at [334, 152] on link "48" at bounding box center [338, 152] width 37 height 16
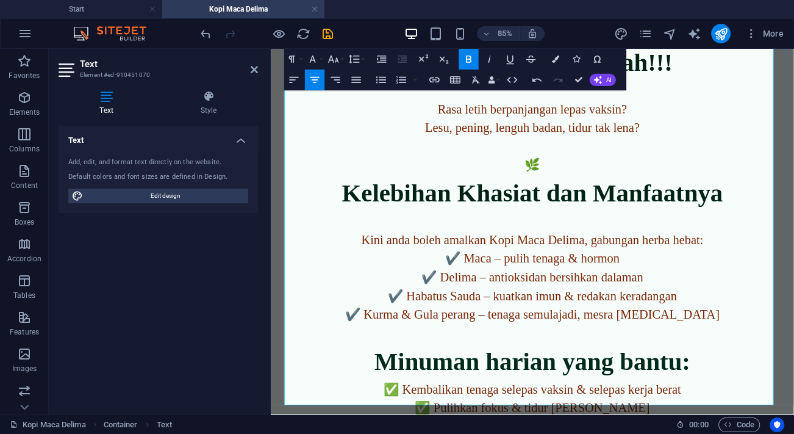
click at [713, 331] on span "✔️ Habatus Sauda – kuatkan imun & redakan keradangan" at bounding box center [579, 339] width 340 height 16
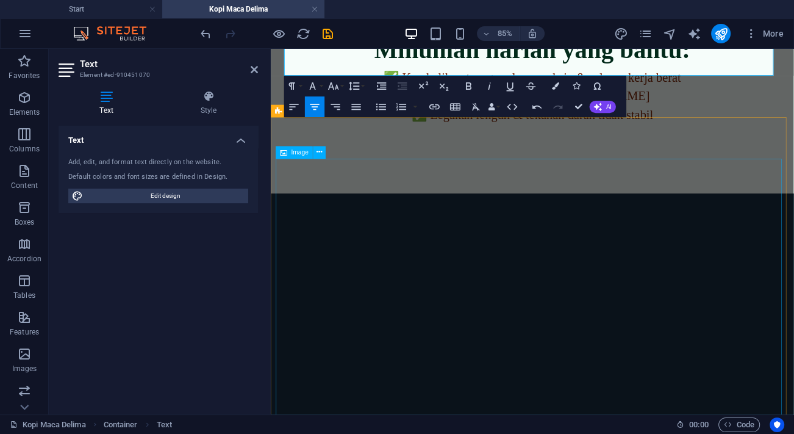
scroll to position [1902, 0]
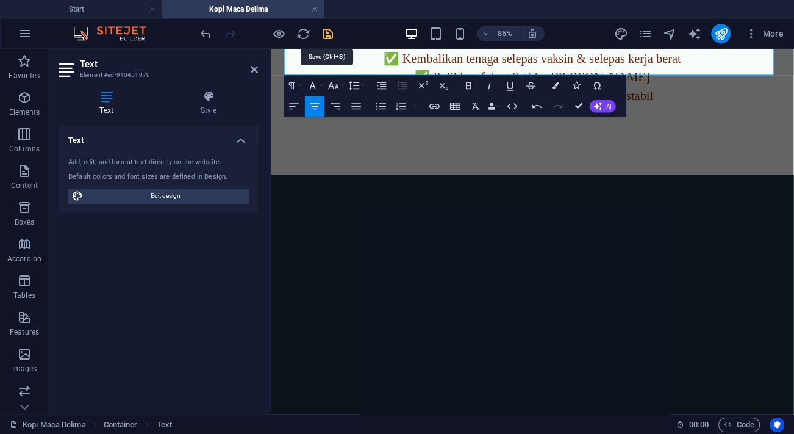
click at [328, 34] on icon "save" at bounding box center [328, 34] width 14 height 14
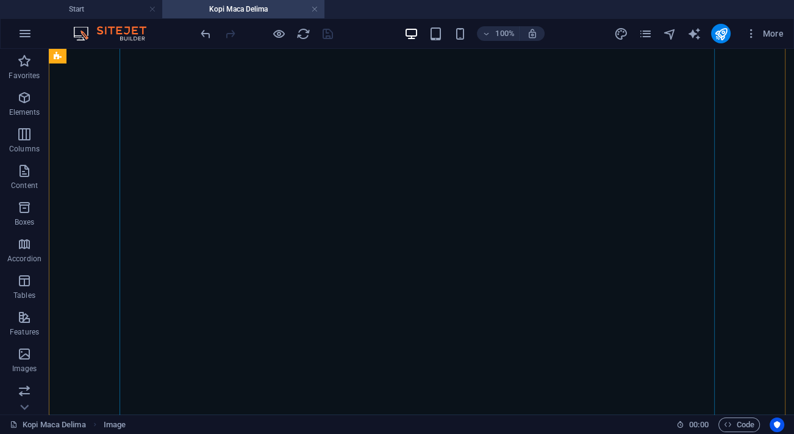
scroll to position [2568, 0]
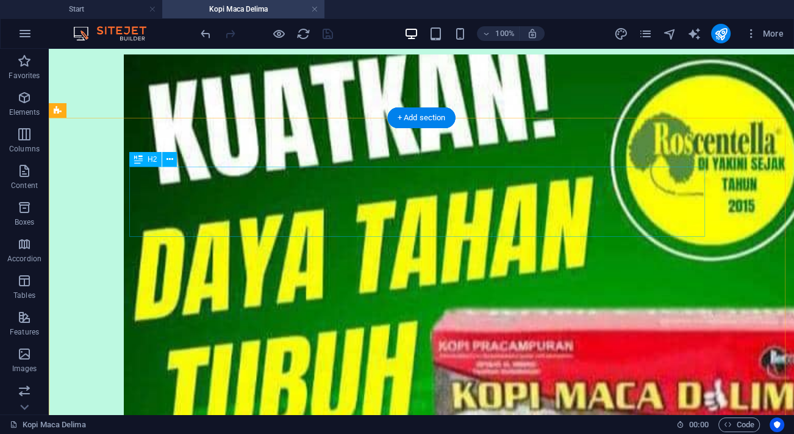
scroll to position [5452, 0]
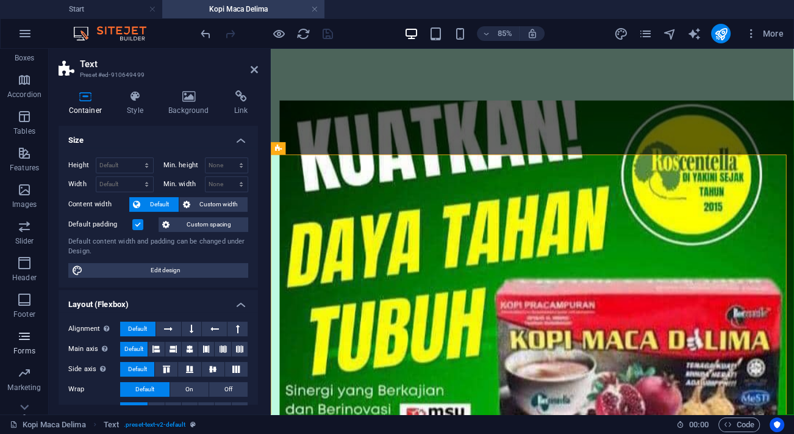
scroll to position [166, 0]
click at [22, 224] on icon "button" at bounding box center [24, 224] width 15 height 15
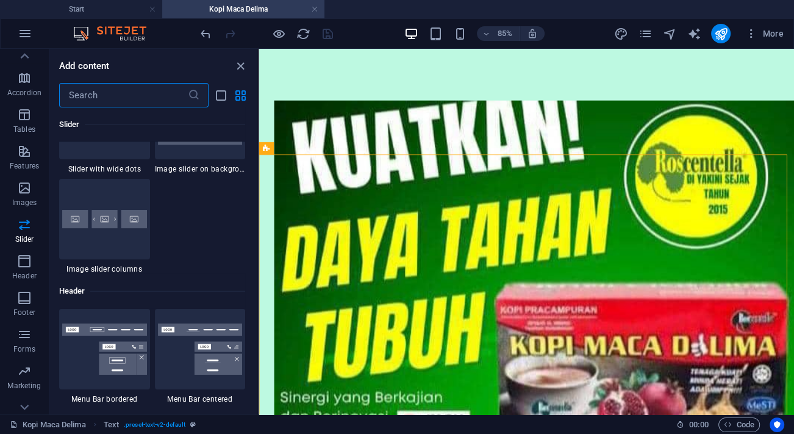
scroll to position [7193, 0]
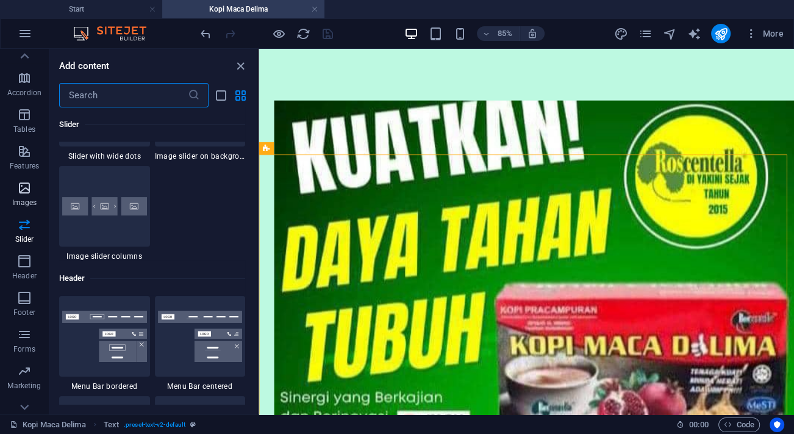
click at [27, 193] on icon "button" at bounding box center [24, 188] width 15 height 15
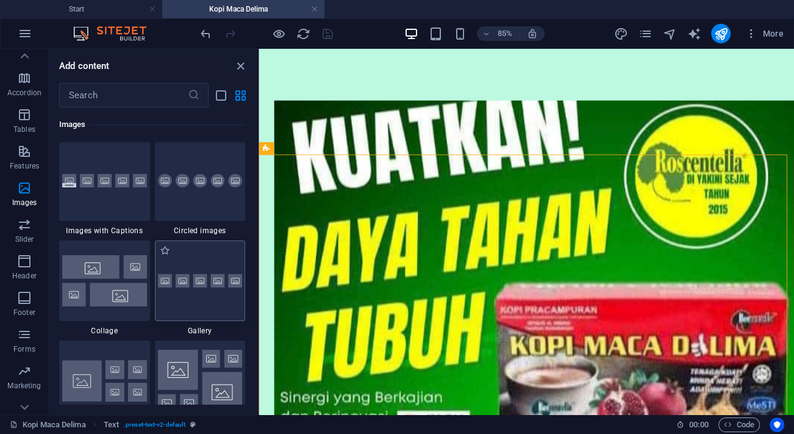
scroll to position [6186, 0]
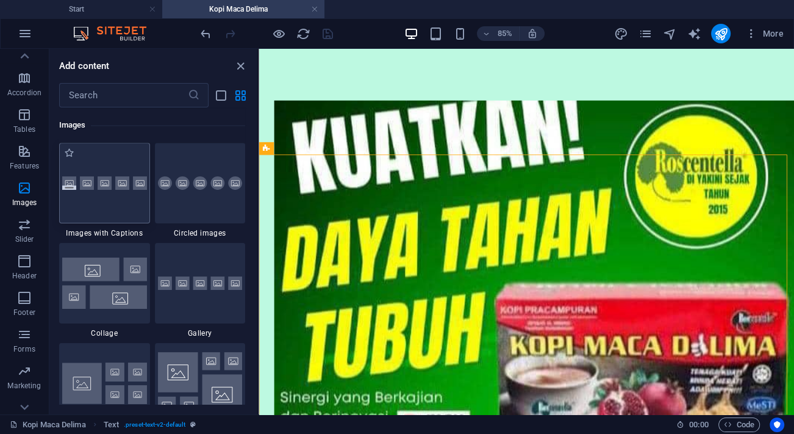
click at [127, 196] on div at bounding box center [104, 183] width 91 height 81
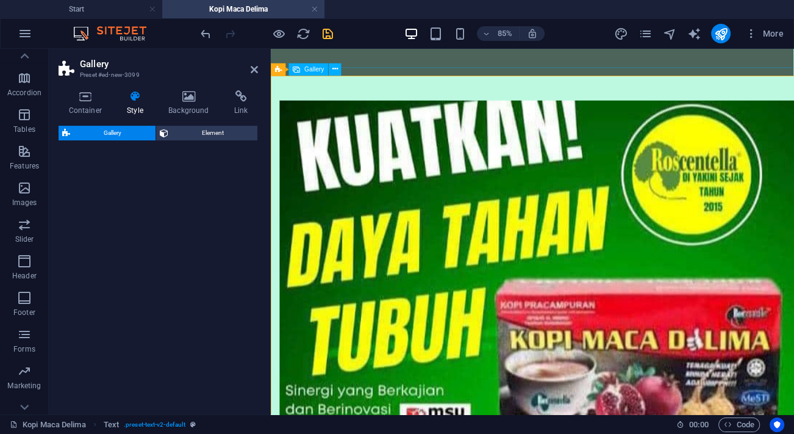
scroll to position [5985, 0]
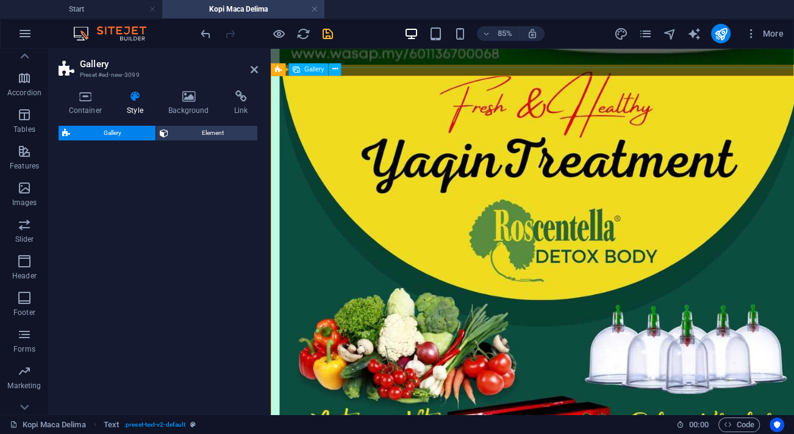
select select "rem"
select select "preset-gallery-v3-captions"
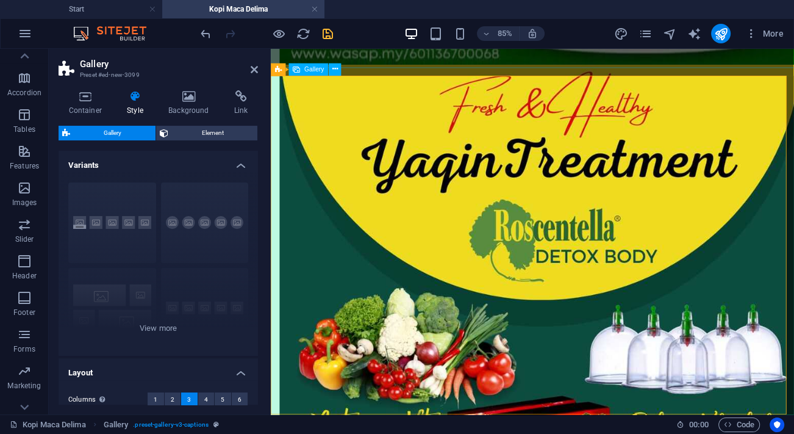
drag, startPoint x: 398, startPoint y: 245, endPoint x: 515, endPoint y: 213, distance: 121.5
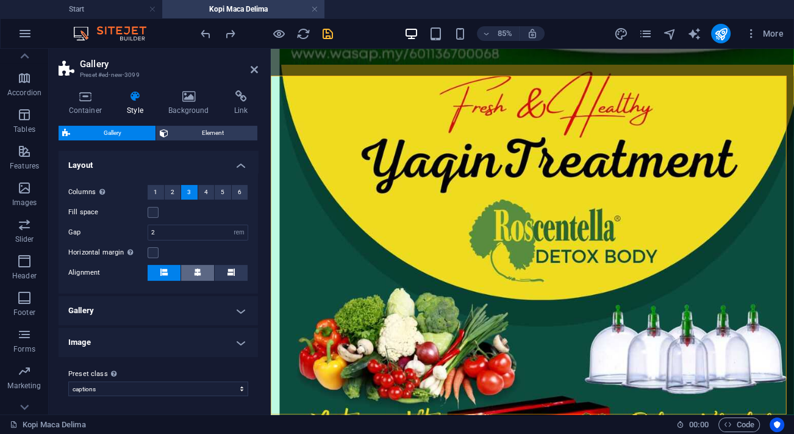
click at [195, 274] on icon at bounding box center [197, 271] width 7 height 7
click at [211, 304] on h4 "Gallery" at bounding box center [159, 310] width 200 height 29
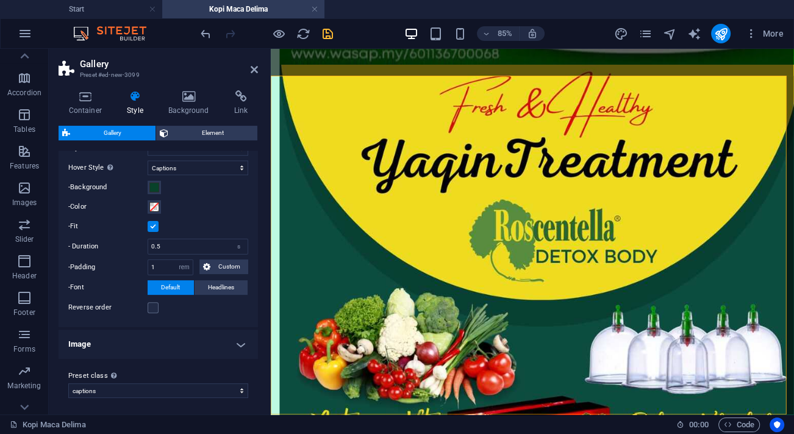
scroll to position [398, 0]
click at [199, 341] on h4 "Image" at bounding box center [159, 342] width 200 height 29
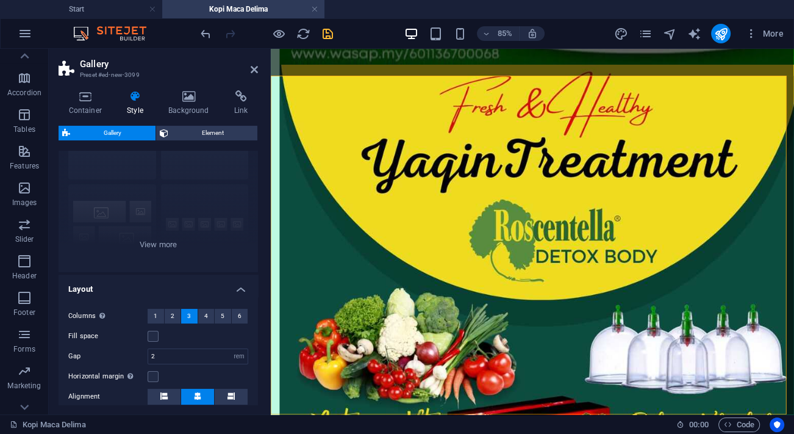
scroll to position [0, 0]
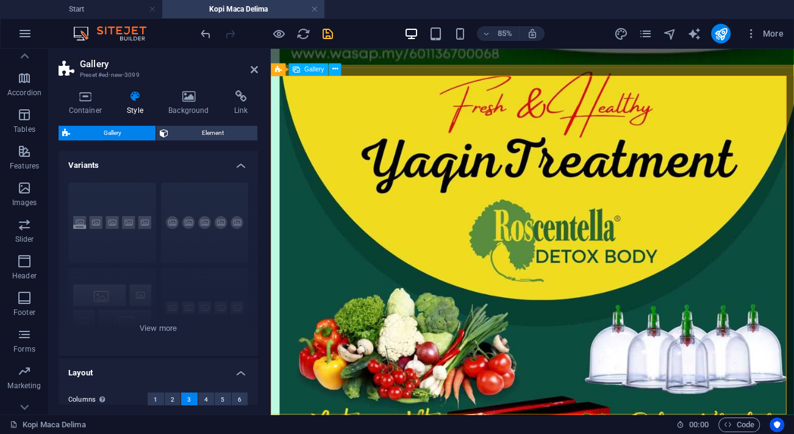
select select "4"
select select "px"
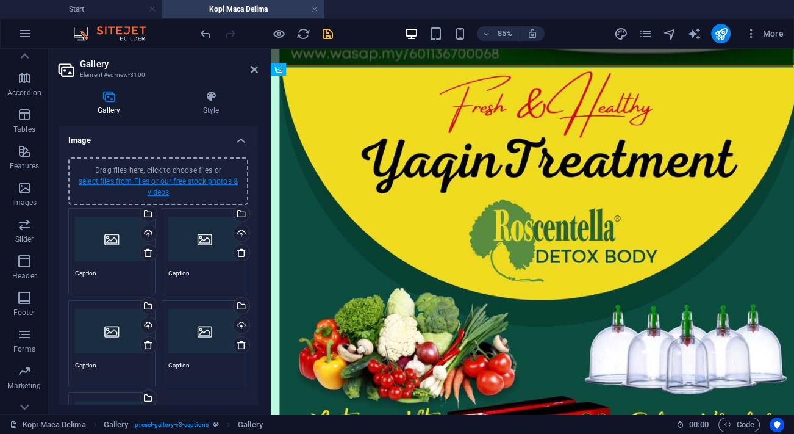
click at [161, 183] on link "select files from Files or our free stock photos & videos" at bounding box center [158, 187] width 159 height 20
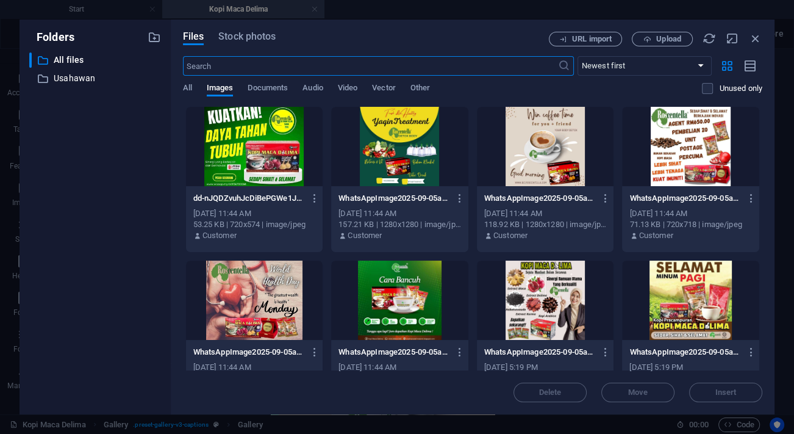
scroll to position [5388, 0]
click at [665, 41] on span "Upload" at bounding box center [668, 38] width 25 height 7
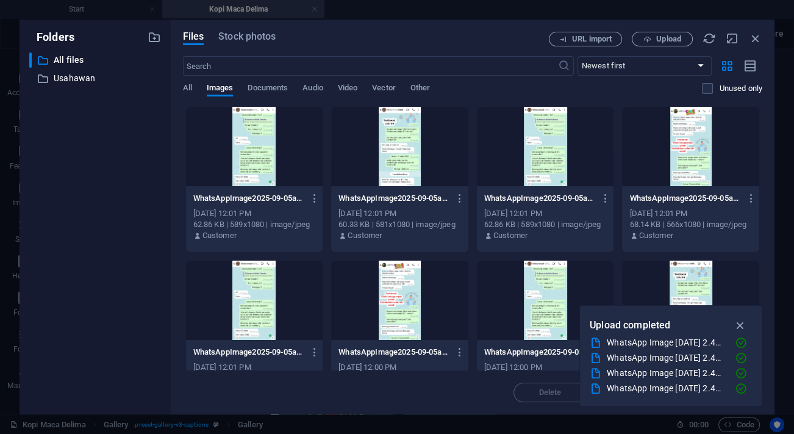
click at [271, 157] on div at bounding box center [254, 146] width 137 height 79
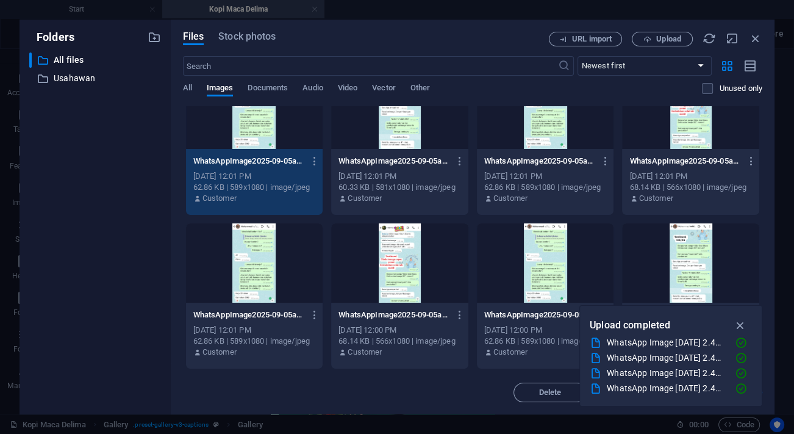
scroll to position [55, 0]
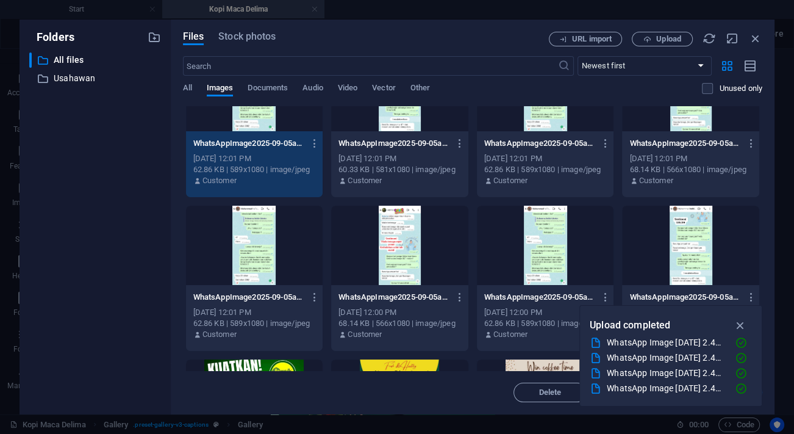
click at [692, 237] on div at bounding box center [690, 245] width 137 height 79
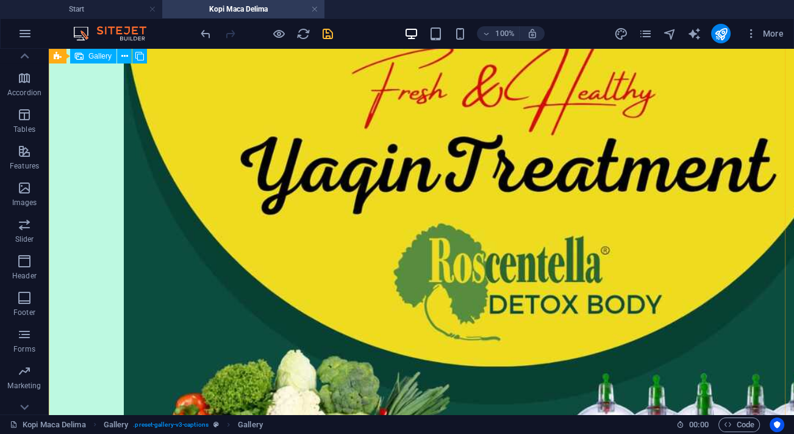
scroll to position [6096, 0]
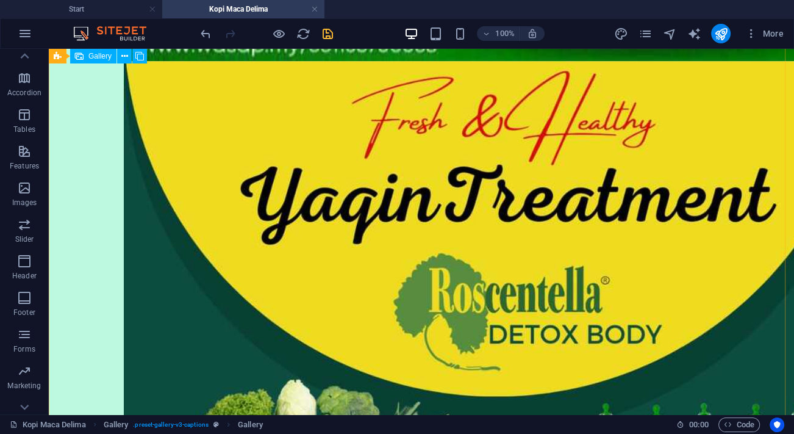
select select "4"
select select "px"
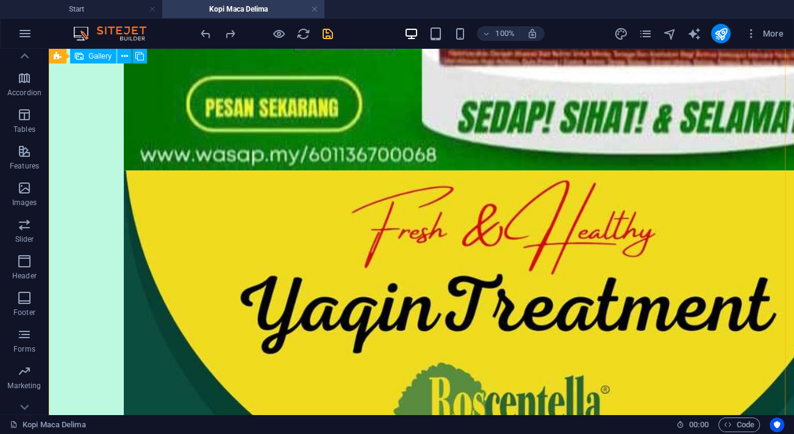
scroll to position [5930, 0]
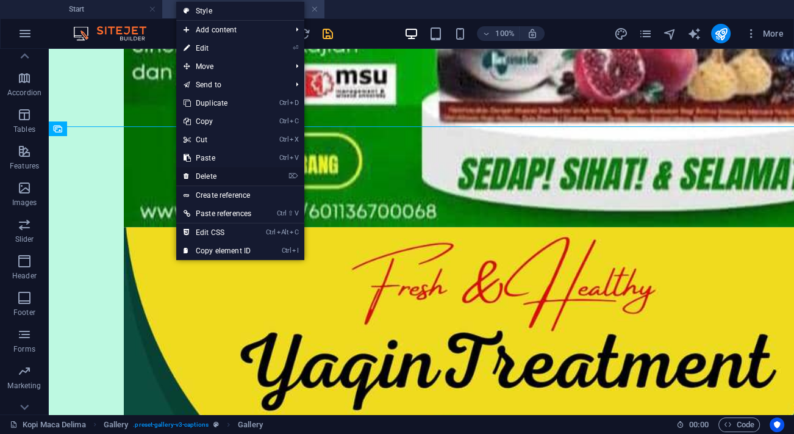
click at [203, 174] on link "⌦ Delete" at bounding box center [217, 176] width 82 height 18
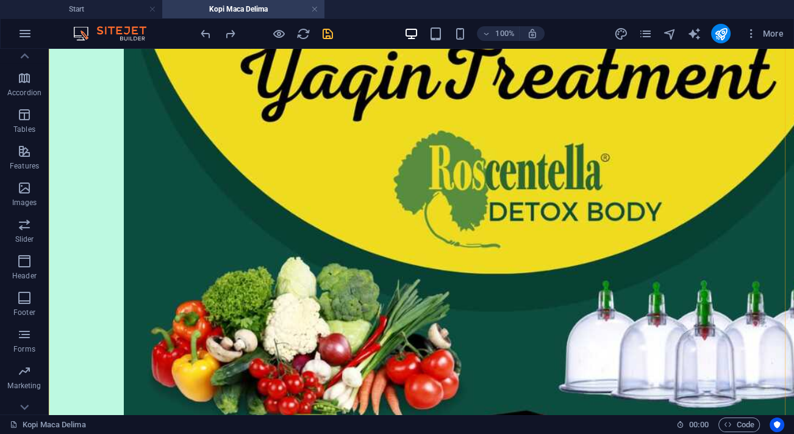
scroll to position [6262, 0]
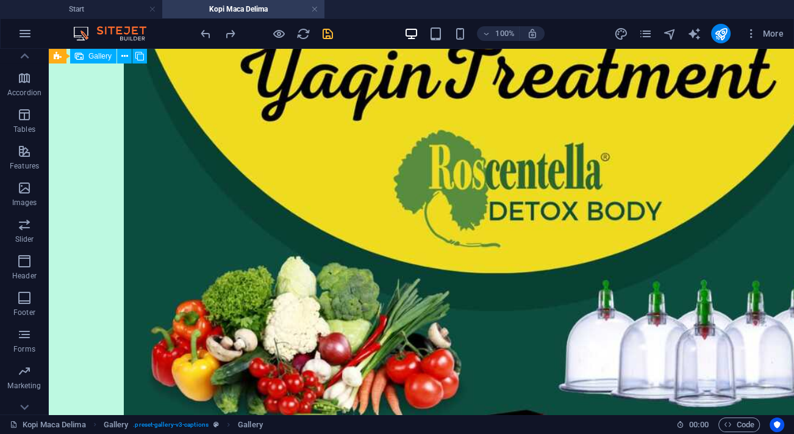
select select "4"
select select "px"
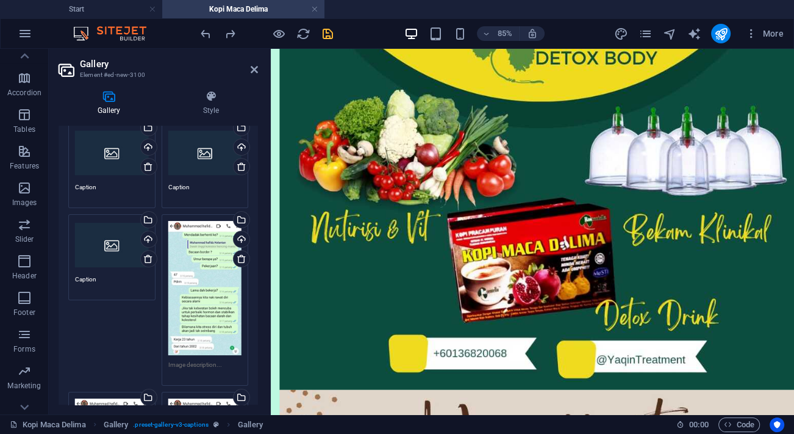
scroll to position [110, 0]
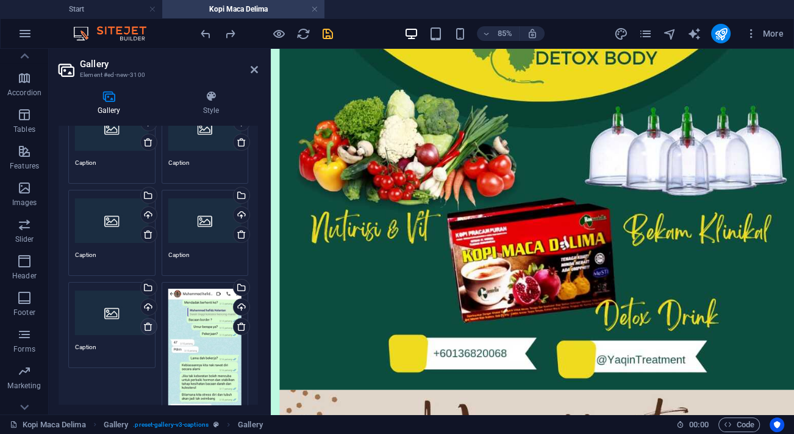
click at [147, 322] on icon at bounding box center [148, 327] width 10 height 10
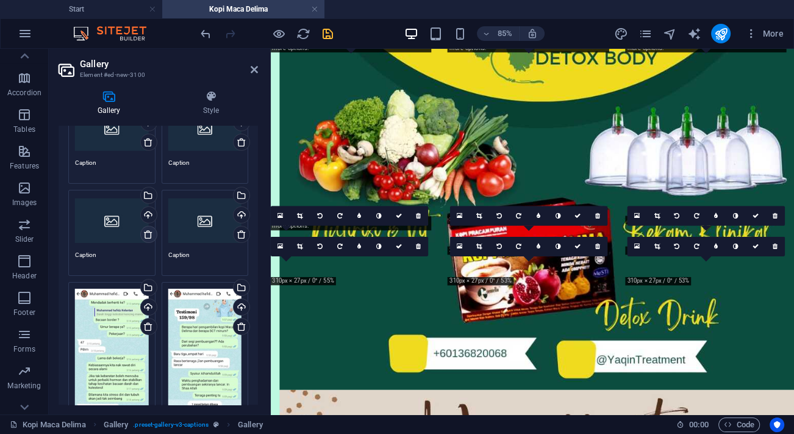
click at [149, 236] on icon at bounding box center [148, 234] width 10 height 10
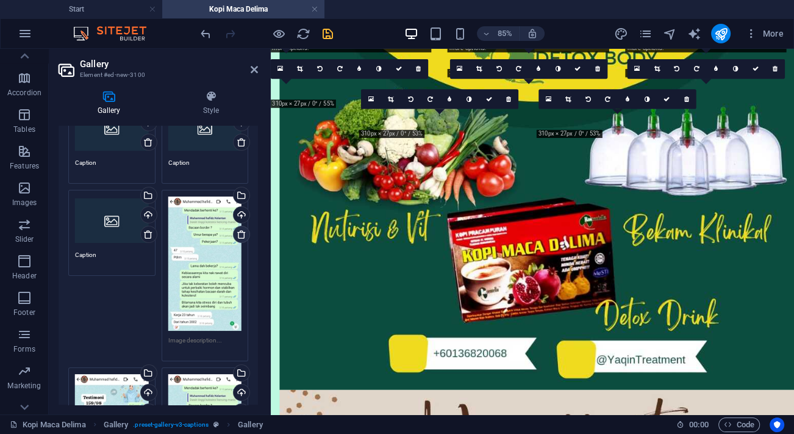
click at [240, 230] on icon at bounding box center [242, 234] width 10 height 10
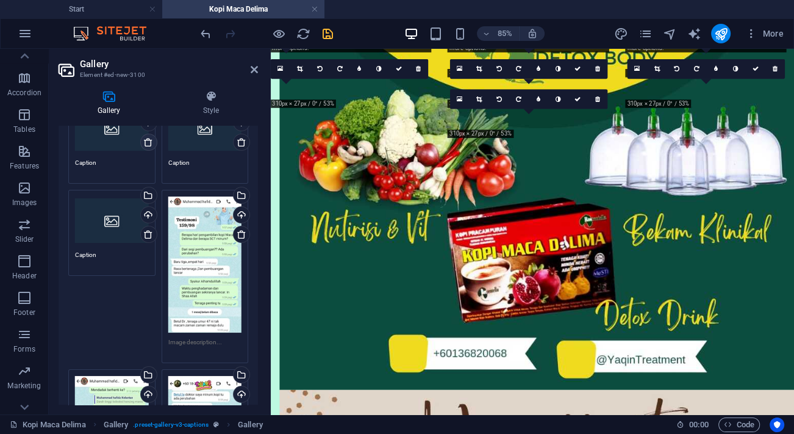
click at [146, 143] on icon at bounding box center [148, 142] width 10 height 10
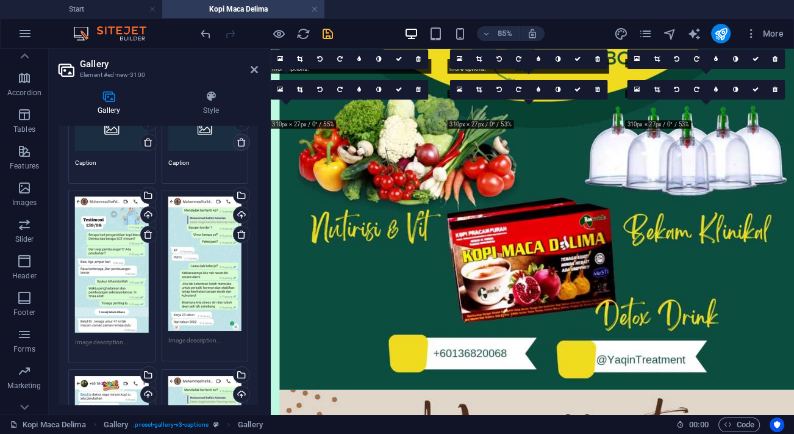
scroll to position [6194, 0]
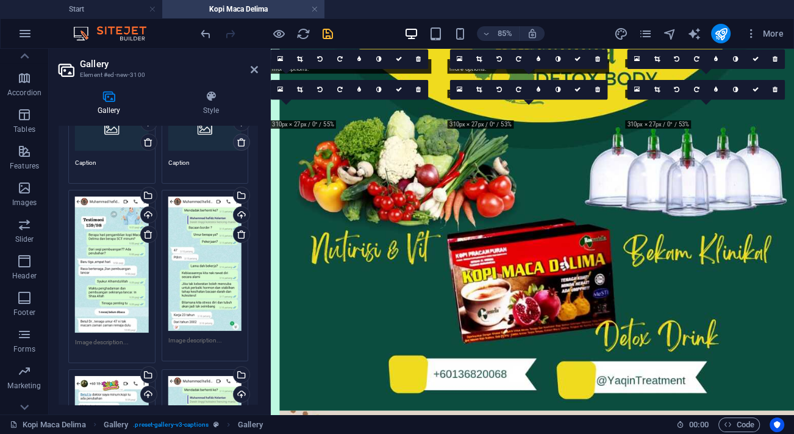
click at [243, 140] on icon at bounding box center [242, 142] width 10 height 10
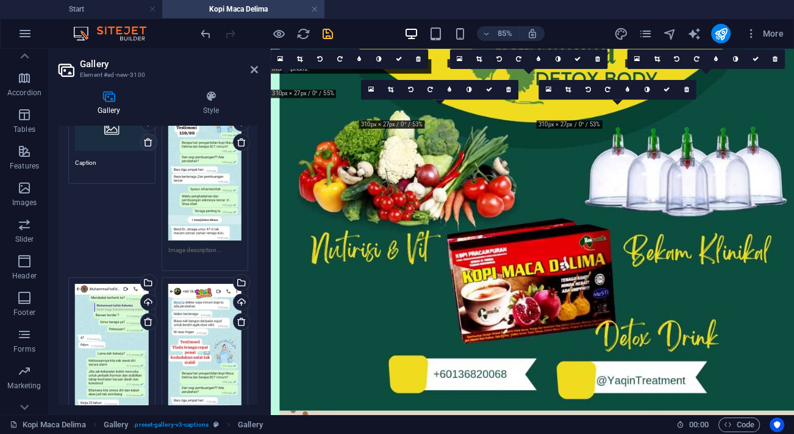
click at [152, 141] on link at bounding box center [148, 142] width 17 height 17
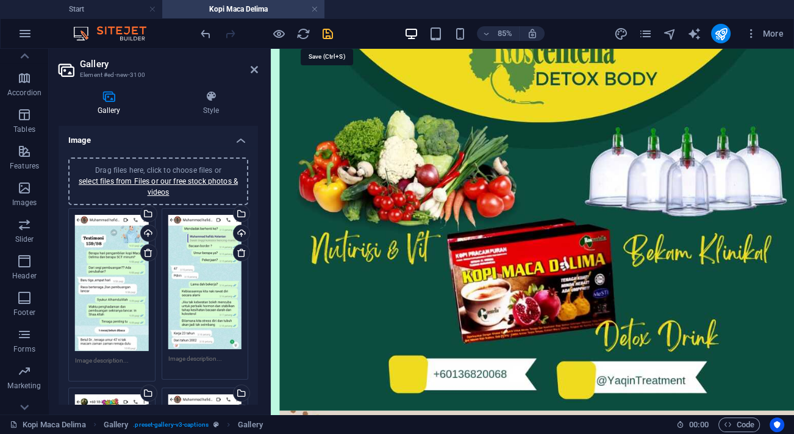
drag, startPoint x: 330, startPoint y: 31, endPoint x: 323, endPoint y: 168, distance: 138.0
click at [330, 31] on icon "save" at bounding box center [328, 34] width 14 height 14
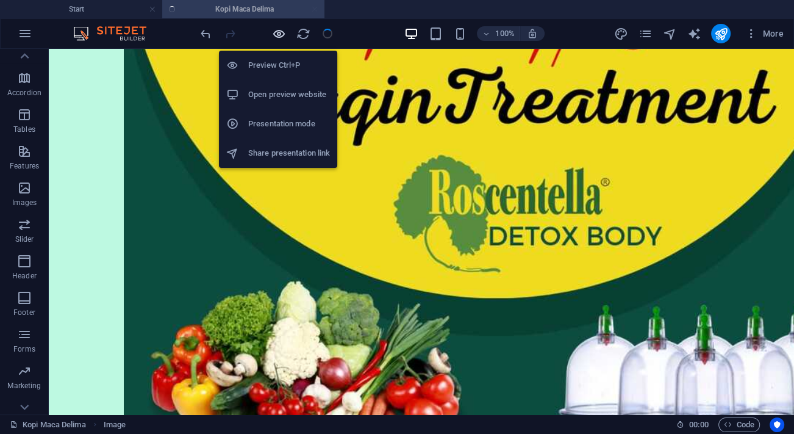
click at [279, 33] on icon "button" at bounding box center [279, 34] width 14 height 14
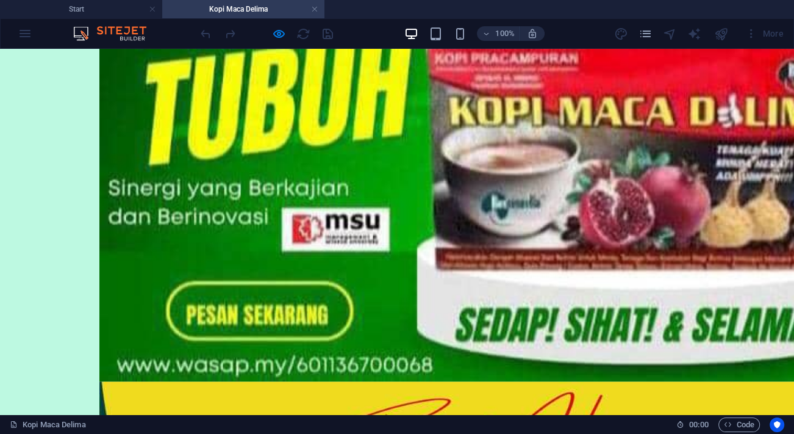
scroll to position [5806, 0]
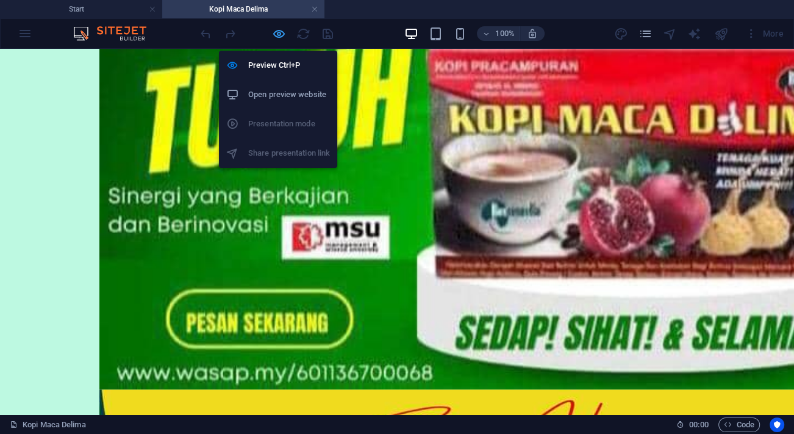
click at [281, 34] on icon "button" at bounding box center [279, 34] width 14 height 14
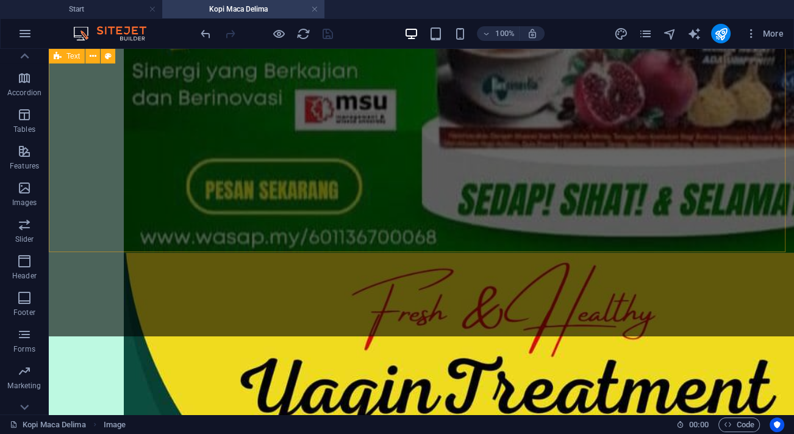
scroll to position [5944, 0]
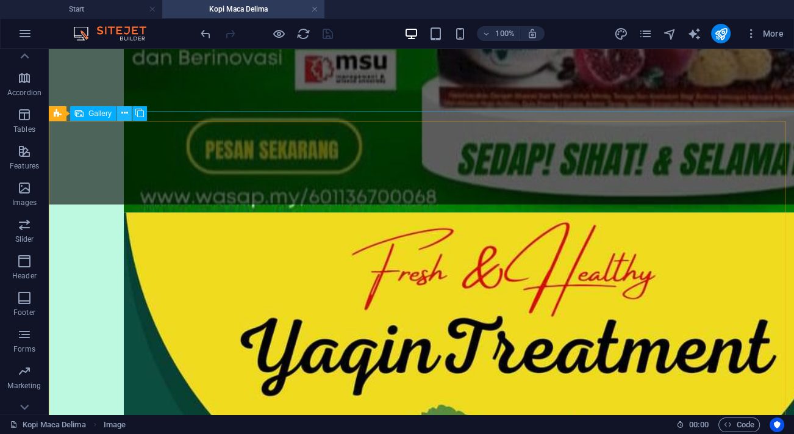
click at [131, 115] on button at bounding box center [124, 113] width 15 height 15
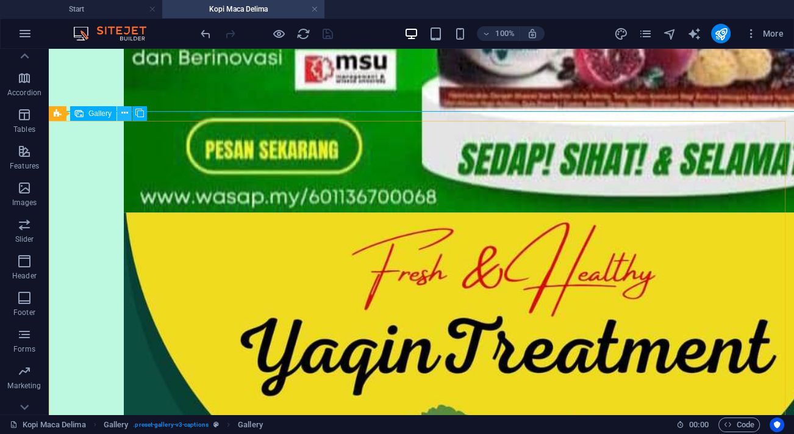
click at [128, 111] on button at bounding box center [124, 113] width 15 height 15
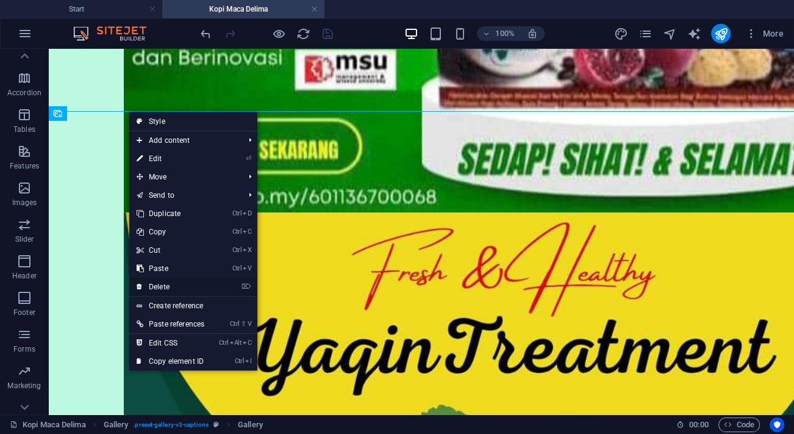
click at [184, 285] on link "⌦ Delete" at bounding box center [170, 287] width 82 height 18
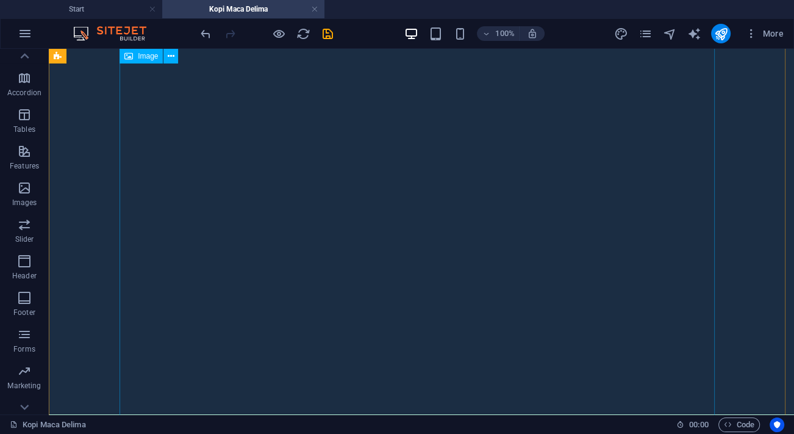
scroll to position [4553, 0]
click at [326, 32] on icon "save" at bounding box center [328, 34] width 14 height 14
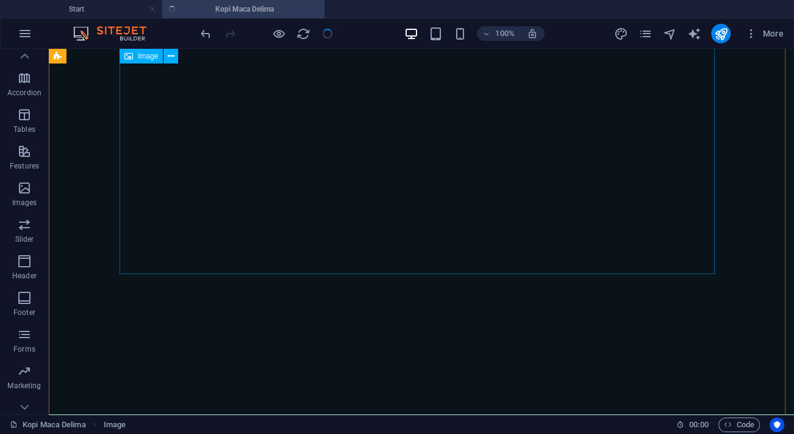
scroll to position [4220, 0]
